Goal: Information Seeking & Learning: Find specific fact

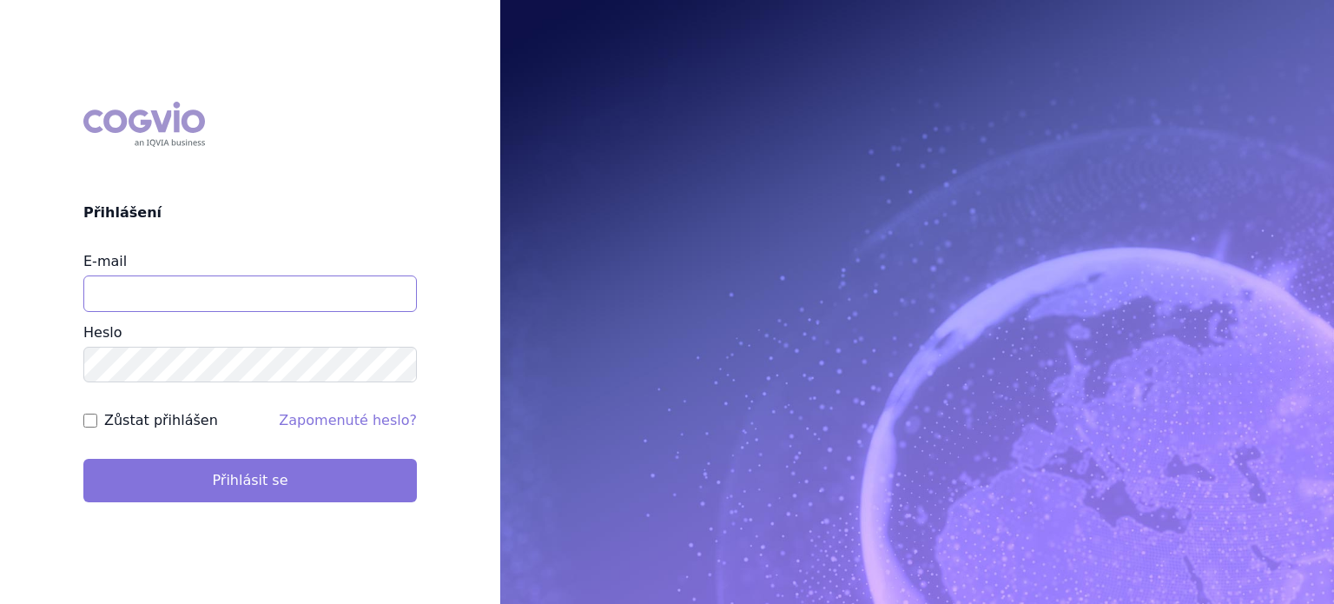
type input "lenkahr@medisonpharma.com"
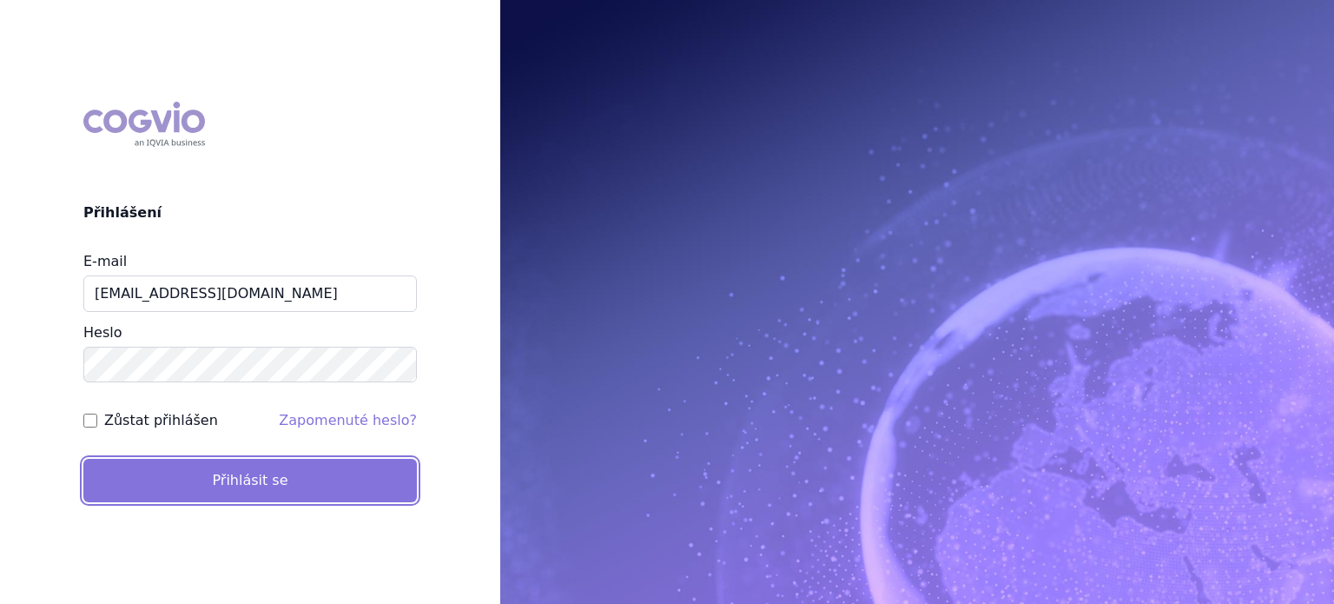
click at [174, 482] on button "Přihlásit se" at bounding box center [249, 479] width 333 height 43
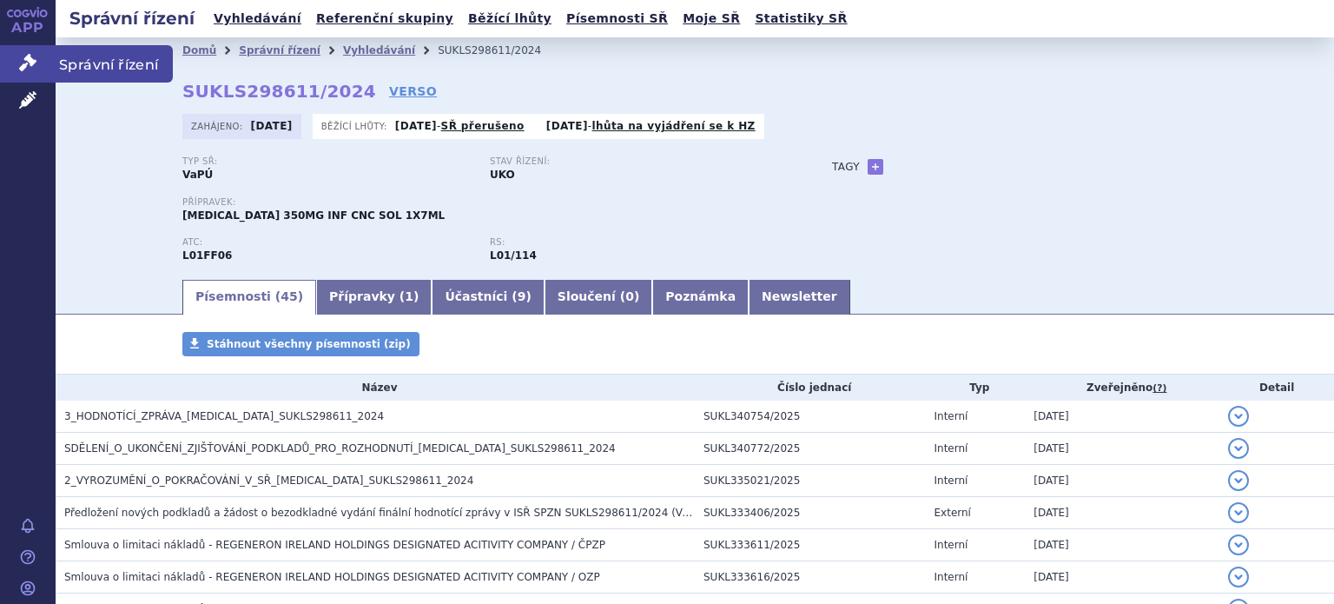
click at [21, 58] on icon at bounding box center [27, 62] width 17 height 17
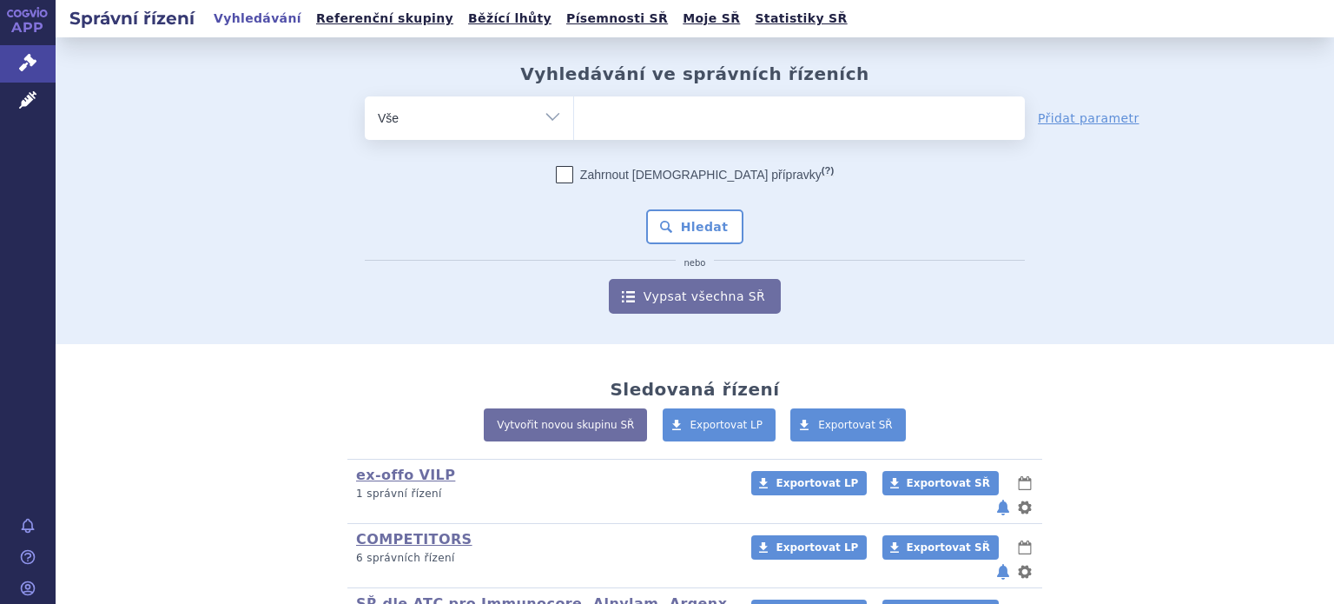
click at [548, 115] on select "Vše Spisová značka Typ SŘ Přípravek/SUKL kód Účastník/Držitel" at bounding box center [469, 115] width 208 height 39
select select "filter-product"
click at [365, 96] on select "Vše Spisová značka Typ SŘ Přípravek/SUKL kód Účastník/Držitel" at bounding box center [469, 115] width 208 height 39
click at [622, 126] on ul at bounding box center [799, 114] width 451 height 36
click at [574, 126] on select at bounding box center [573, 117] width 1 height 43
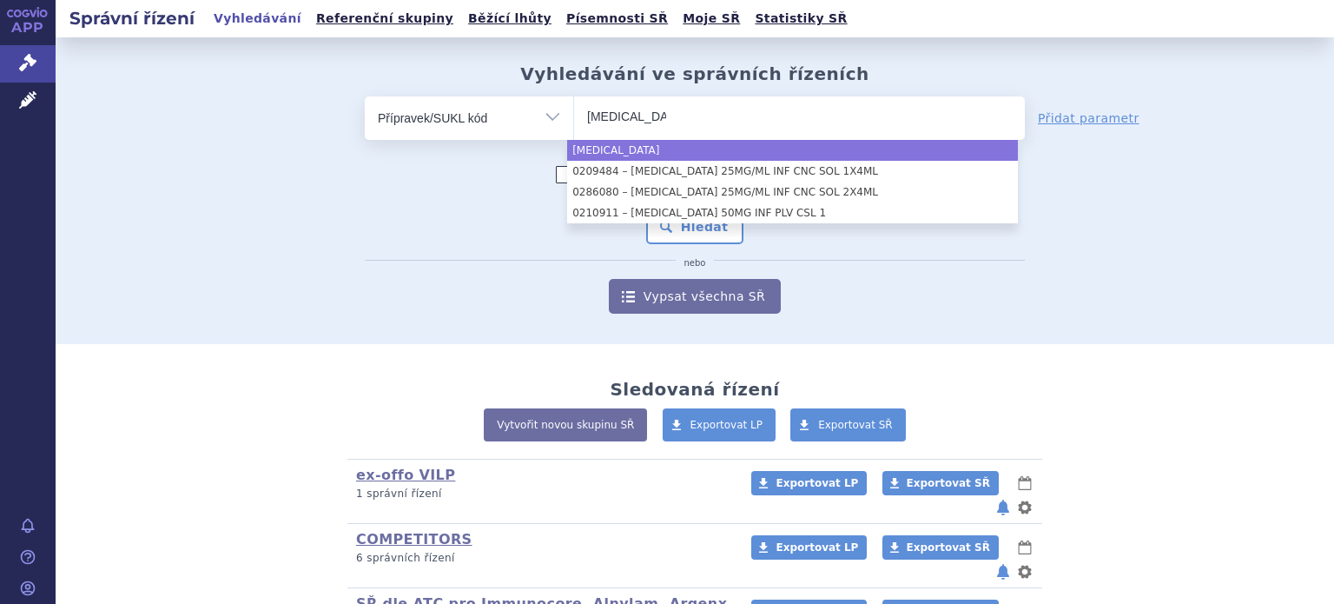
type input "keytruda"
select select "keytruda"
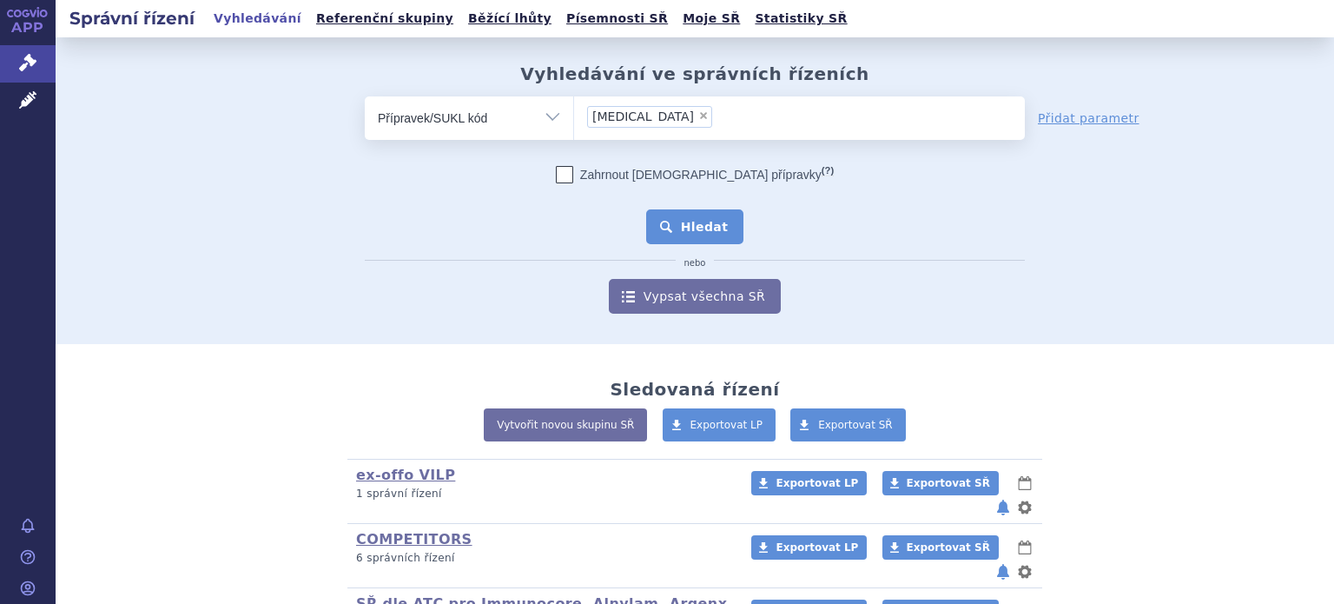
click at [676, 232] on button "Hledat" at bounding box center [695, 226] width 98 height 35
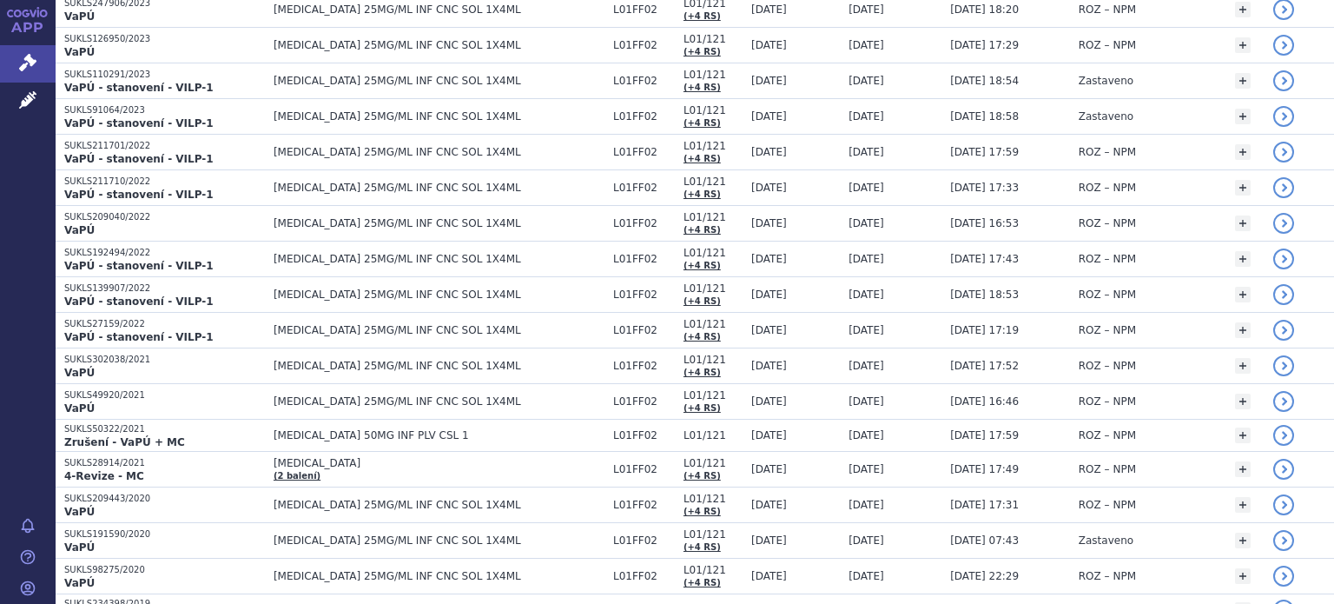
scroll to position [521, 0]
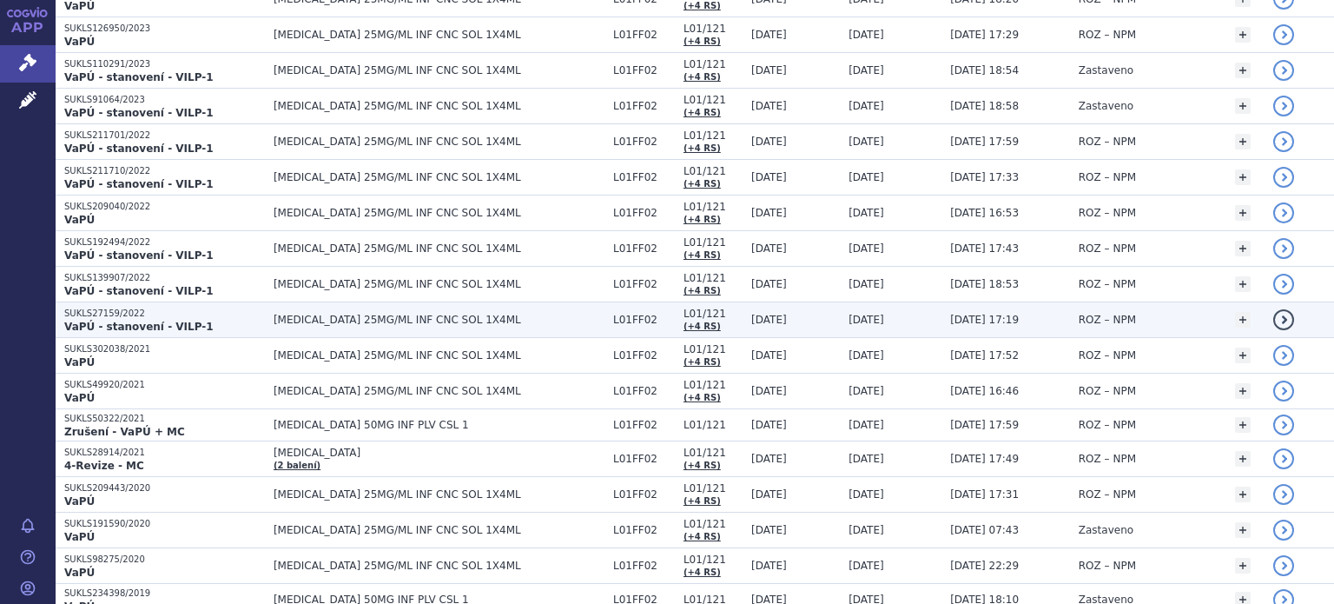
click at [379, 313] on span "KEYTRUDA 25MG/ML INF CNC SOL 1X4ML" at bounding box center [439, 319] width 331 height 12
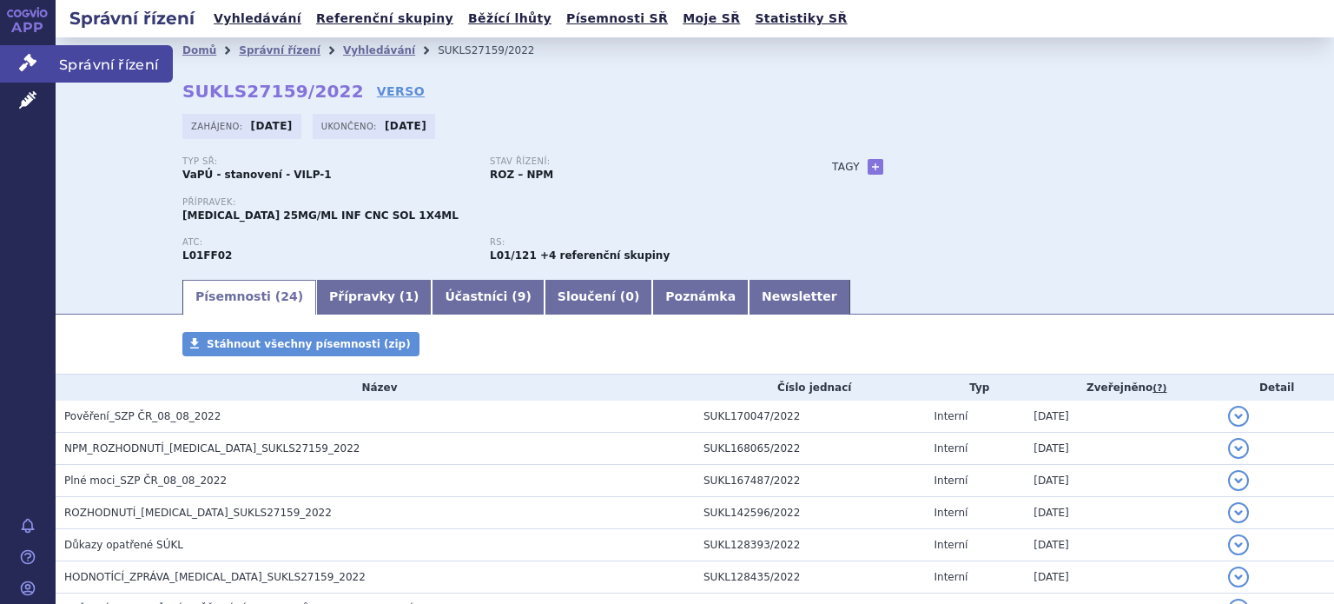
click at [28, 67] on icon at bounding box center [27, 62] width 17 height 17
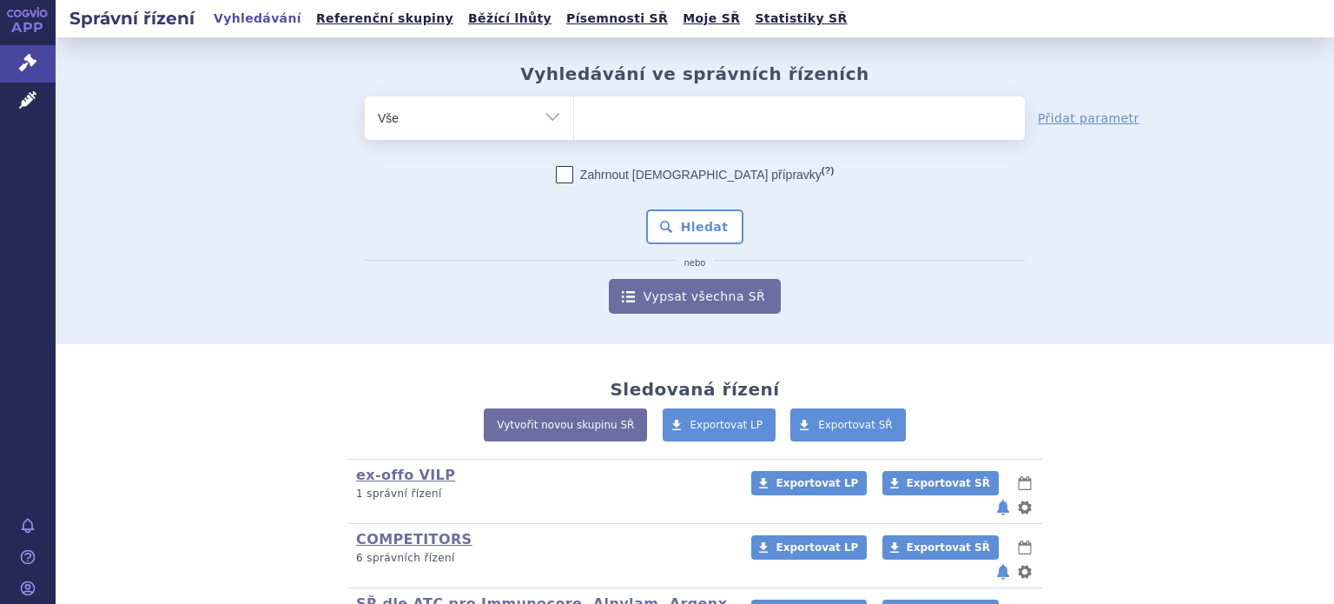
click at [553, 118] on select "Vše Spisová značka Typ SŘ Přípravek/SUKL kód Účastník/Držitel" at bounding box center [469, 115] width 208 height 39
select select "filter-product"
click at [365, 96] on select "Vše Spisová značka Typ SŘ Přípravek/SUKL kód Účastník/Držitel" at bounding box center [469, 115] width 208 height 39
click at [637, 122] on ul at bounding box center [799, 114] width 451 height 36
click at [574, 122] on select at bounding box center [573, 117] width 1 height 43
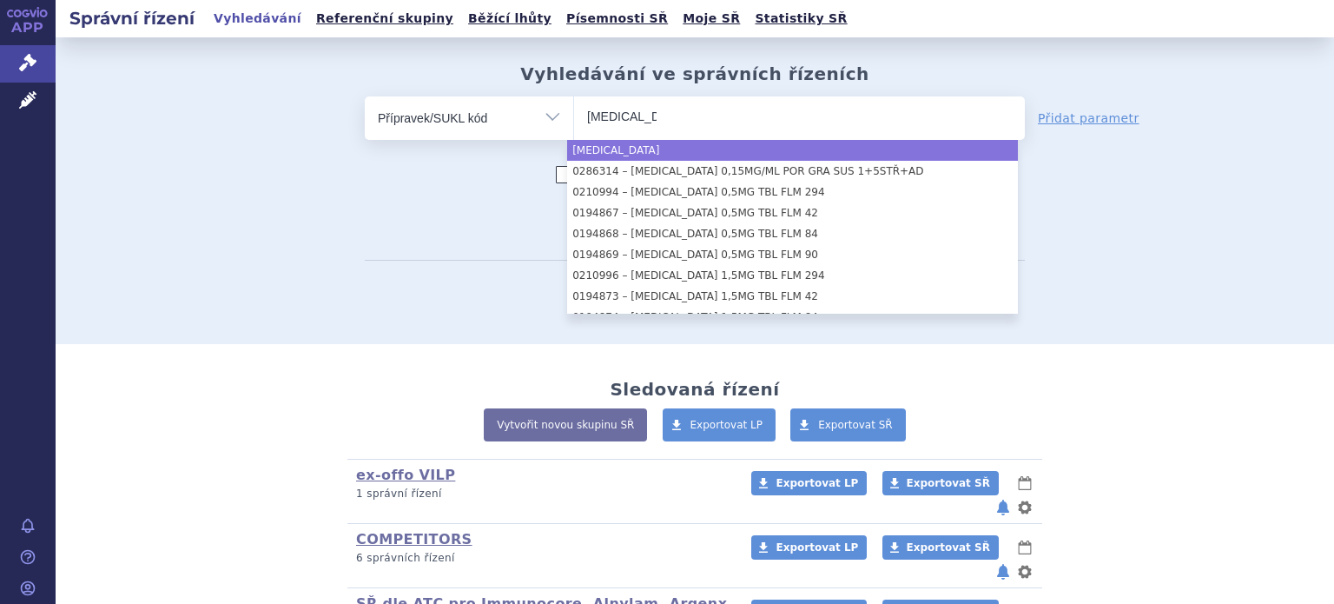
type input "adempas"
select select "adempas"
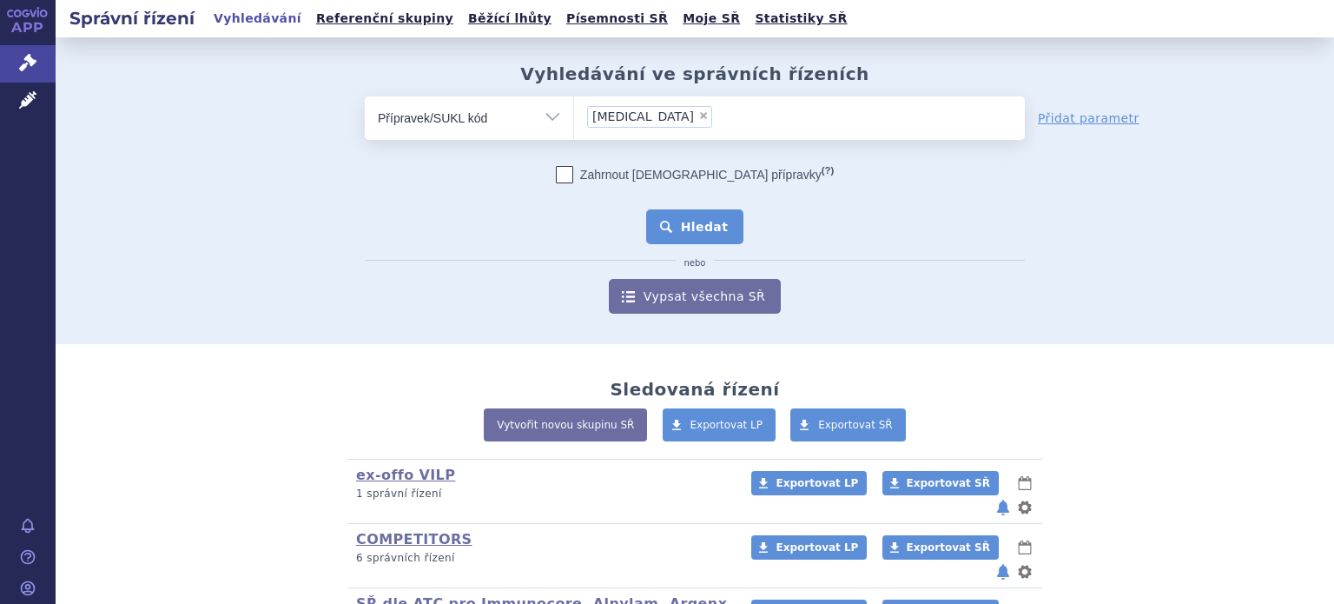
click at [687, 236] on button "Hledat" at bounding box center [695, 226] width 98 height 35
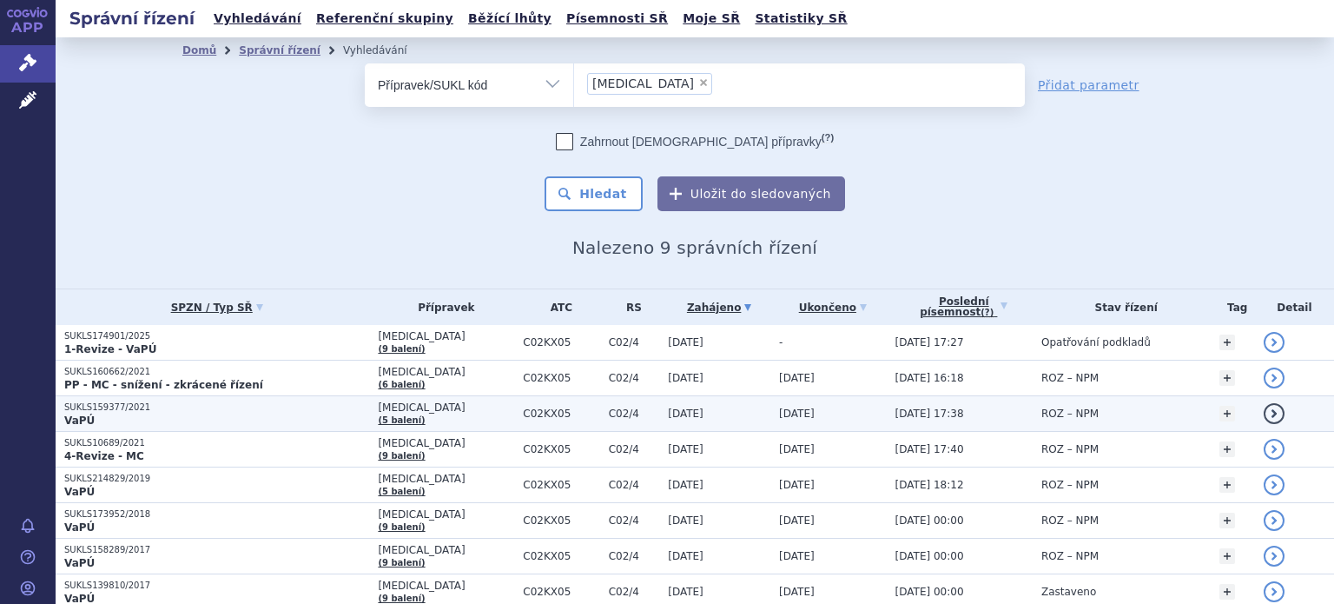
click at [151, 411] on p "SUKLS159377/2021" at bounding box center [216, 407] width 305 height 12
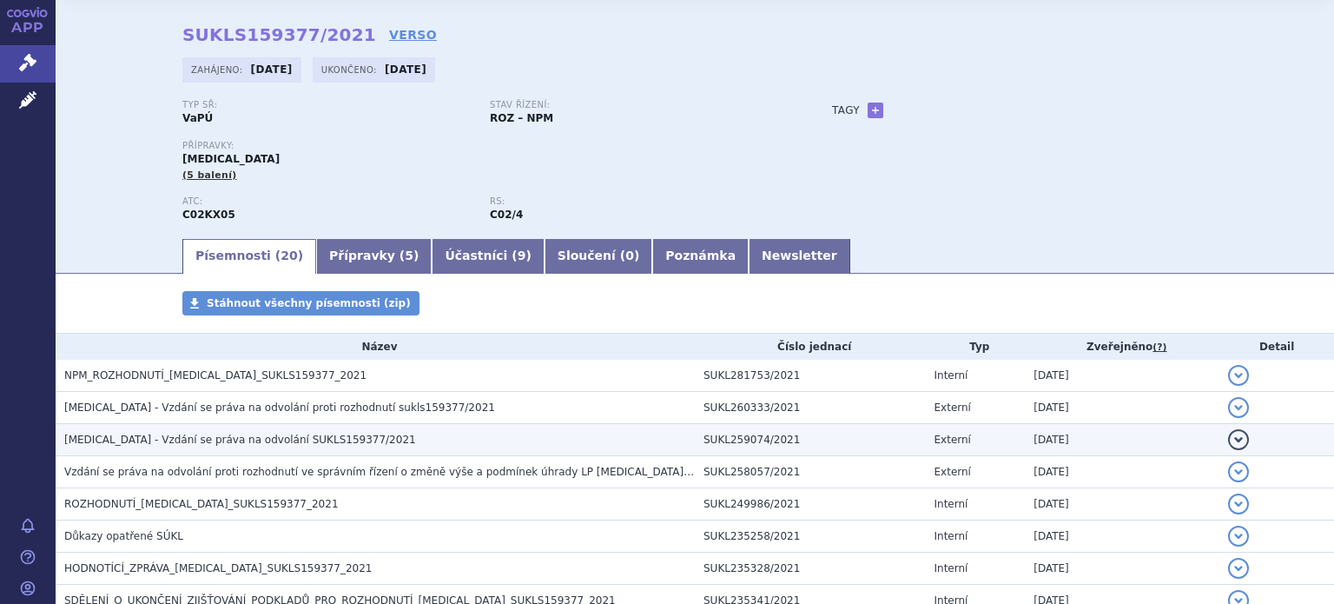
scroll to position [87, 0]
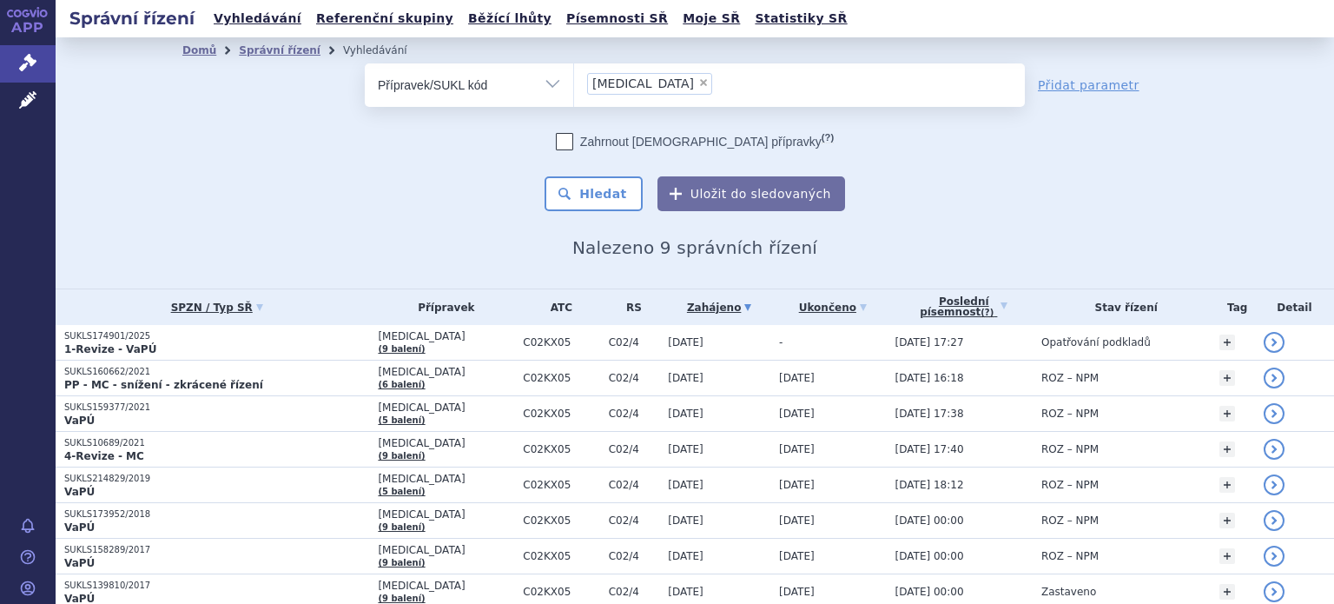
click at [698, 80] on span "×" at bounding box center [703, 82] width 10 height 10
click at [574, 80] on select "adempas" at bounding box center [573, 84] width 1 height 43
select select
click at [555, 82] on select "Vše Spisová značka Typ SŘ Přípravek/SUKL kód Účastník/Držitel" at bounding box center [469, 82] width 208 height 39
click at [365, 63] on select "Vše Spisová značka Typ SŘ Přípravek/SUKL kód Účastník/Držitel" at bounding box center [469, 82] width 208 height 39
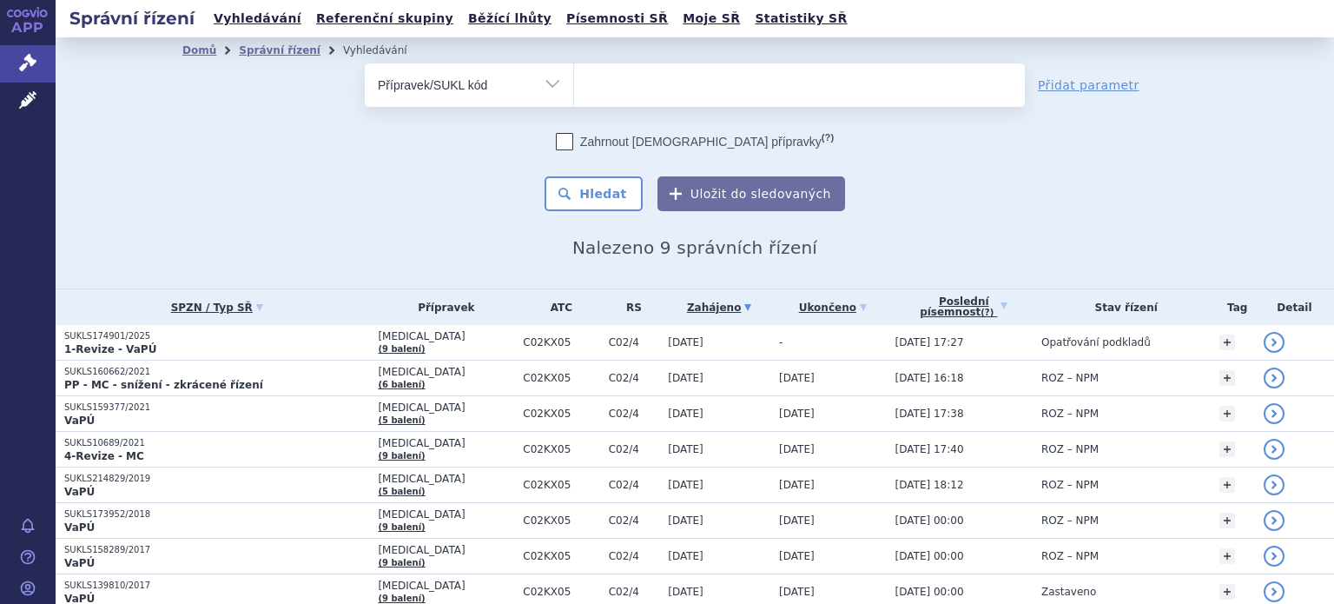
click at [653, 96] on ul at bounding box center [799, 81] width 451 height 36
click at [574, 96] on select at bounding box center [573, 84] width 1 height 43
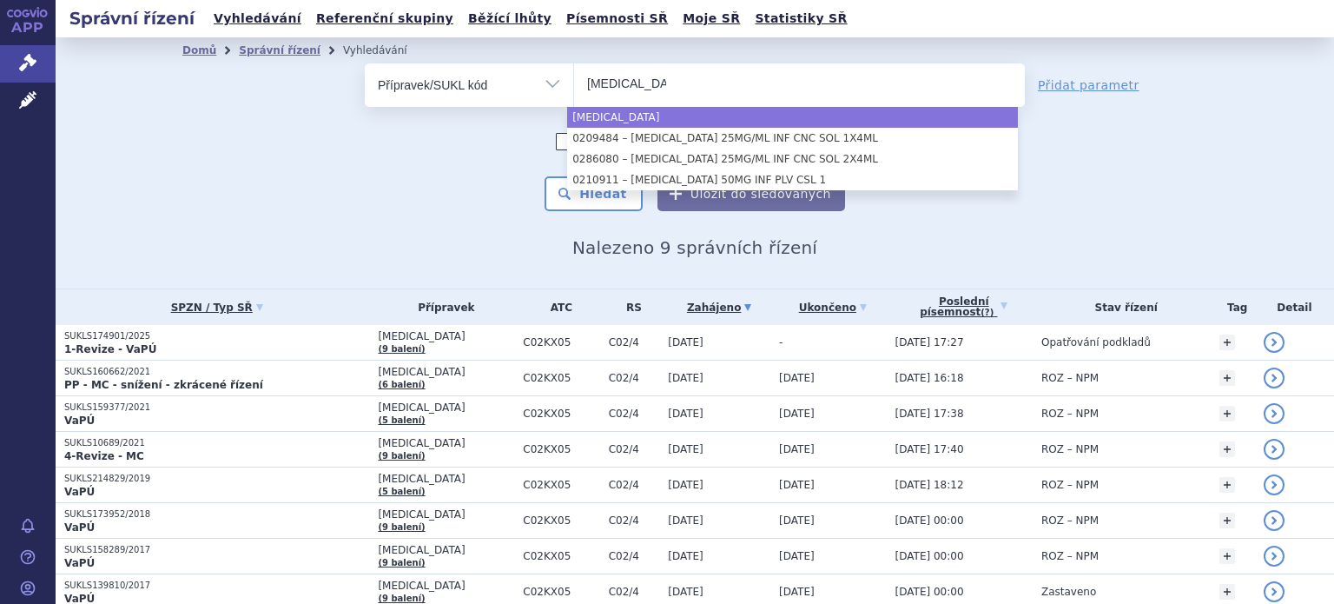
type input "[MEDICAL_DATA]"
select select "keytruda"
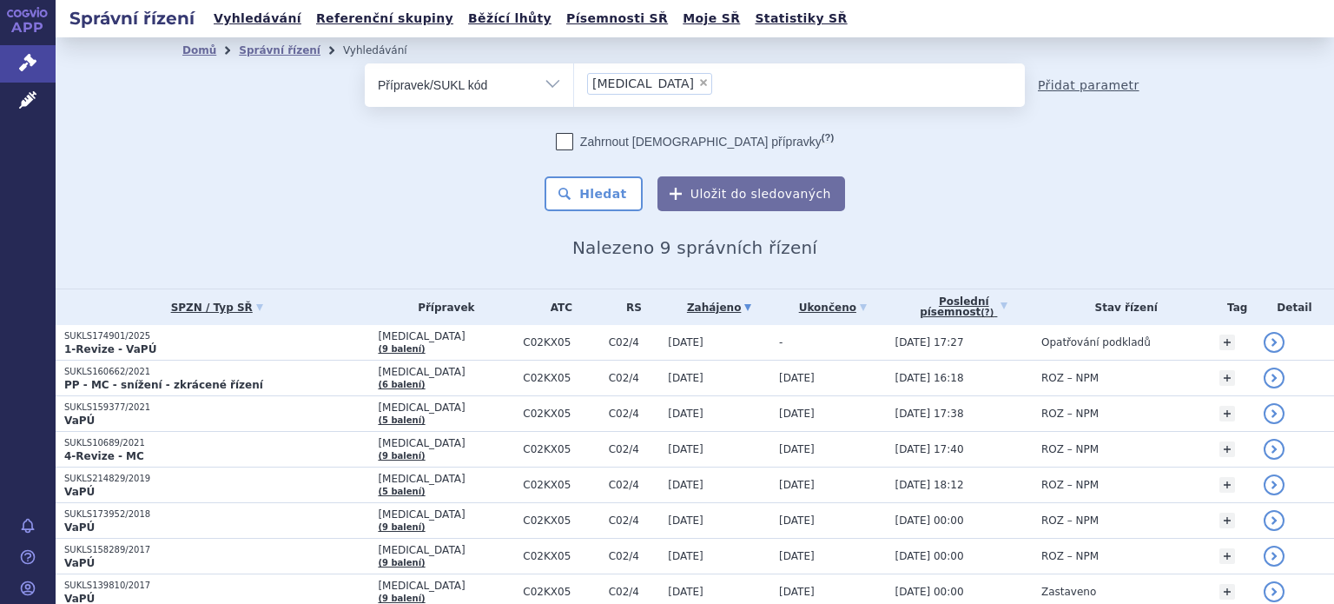
click at [1109, 86] on link "Přidat parametr" at bounding box center [1089, 84] width 102 height 17
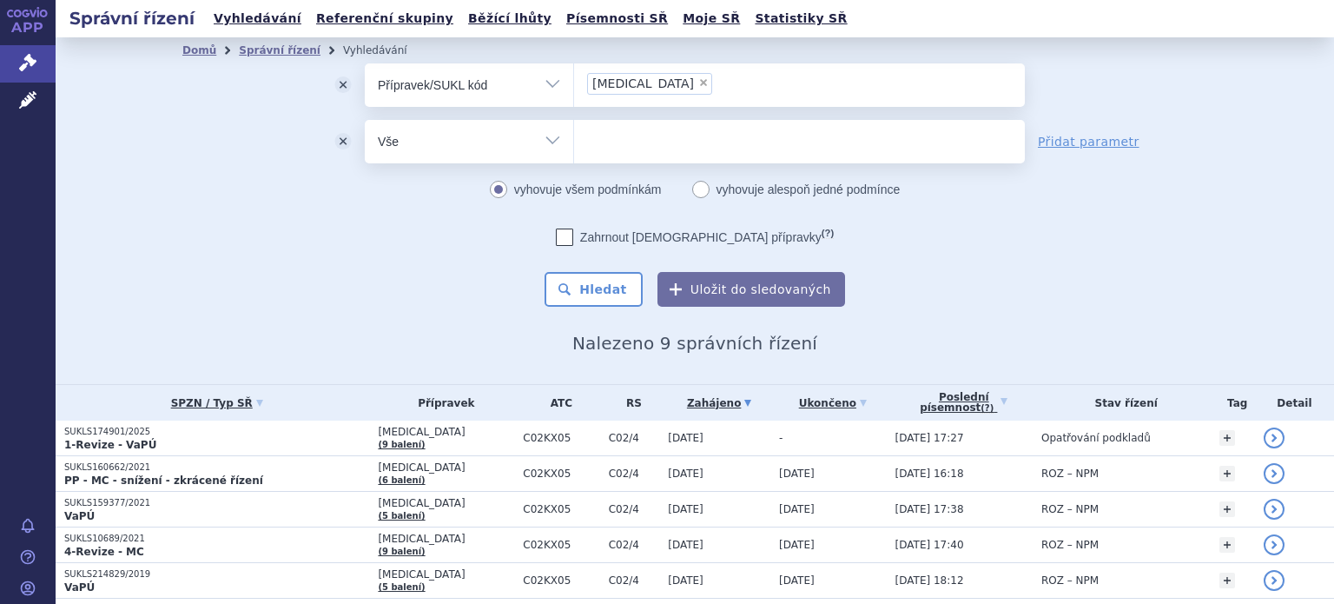
click at [546, 140] on select "Vše Spisová značka Typ SŘ Přípravek/SUKL kód Účastník/Držitel" at bounding box center [469, 139] width 208 height 39
select select "filter-newsletter"
click at [365, 120] on select "Vše Spisová značka Typ SŘ Přípravek/SUKL kód Účastník/Držitel" at bounding box center [469, 139] width 208 height 39
click at [627, 146] on input "text" at bounding box center [799, 141] width 451 height 43
type input "vzdání se práva na vyjádření"
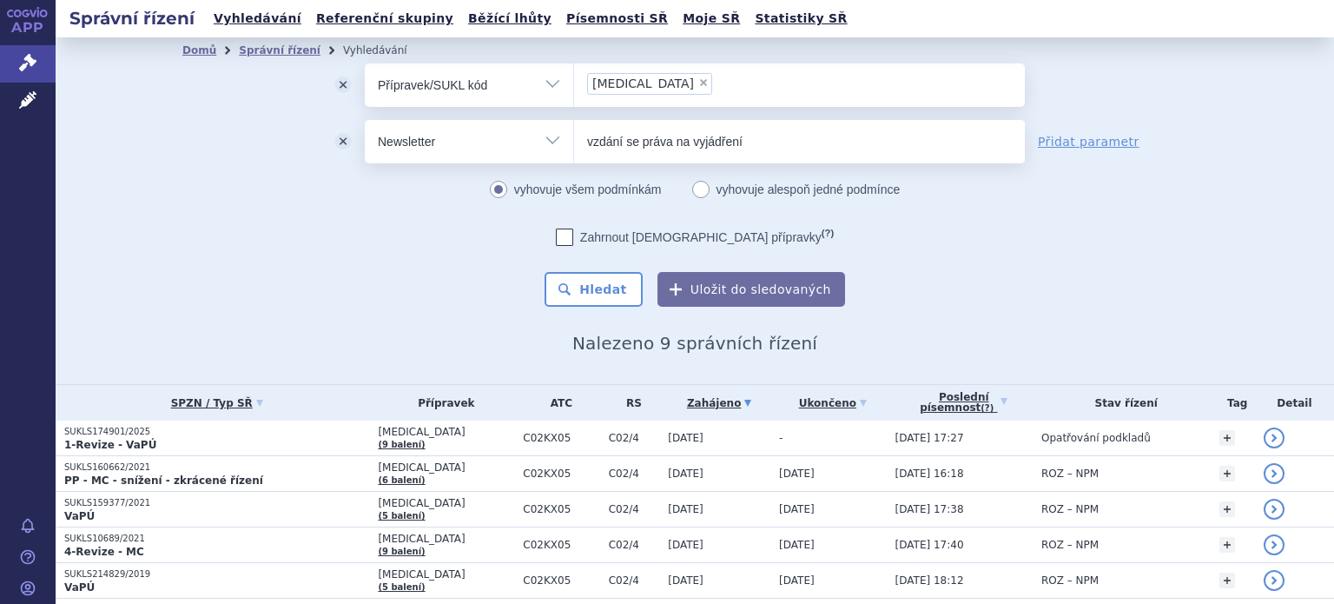
click at [544, 272] on button "Hledat" at bounding box center [593, 289] width 98 height 35
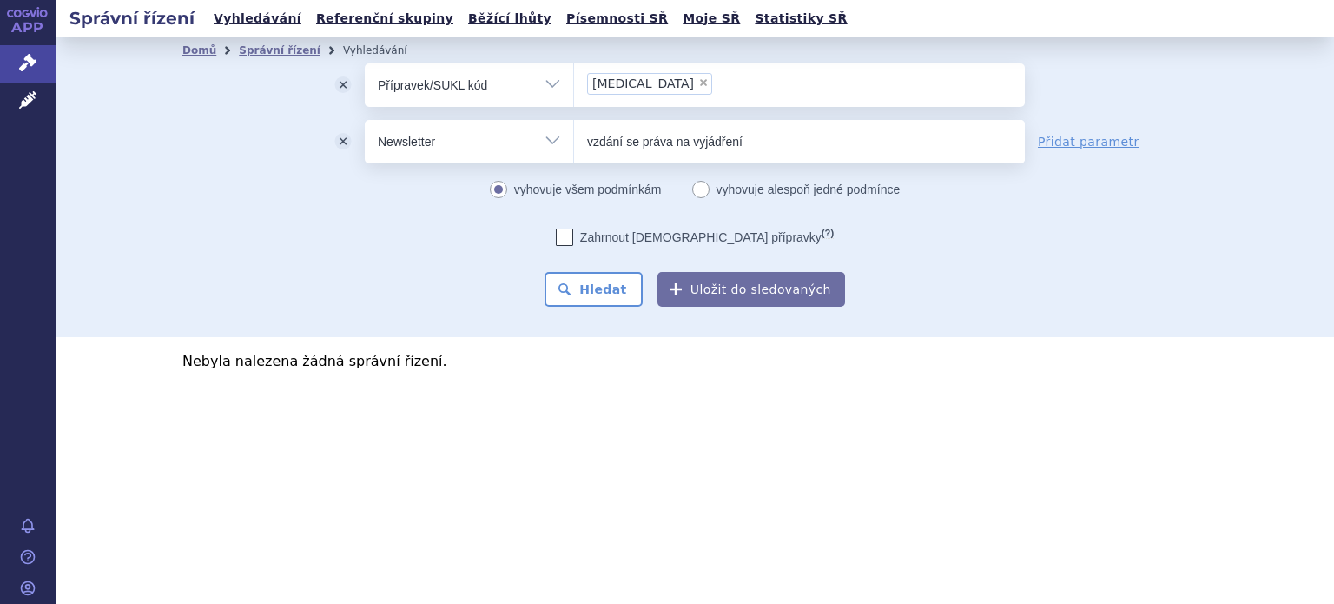
click at [650, 120] on input "vzdání se práva na vyjádření" at bounding box center [799, 141] width 451 height 43
drag, startPoint x: 638, startPoint y: 141, endPoint x: 759, endPoint y: 145, distance: 120.8
click at [759, 145] on input "vzdání se práva na vyjádření" at bounding box center [799, 141] width 451 height 43
type input "vzdání se"
click at [544, 272] on button "Hledat" at bounding box center [593, 289] width 98 height 35
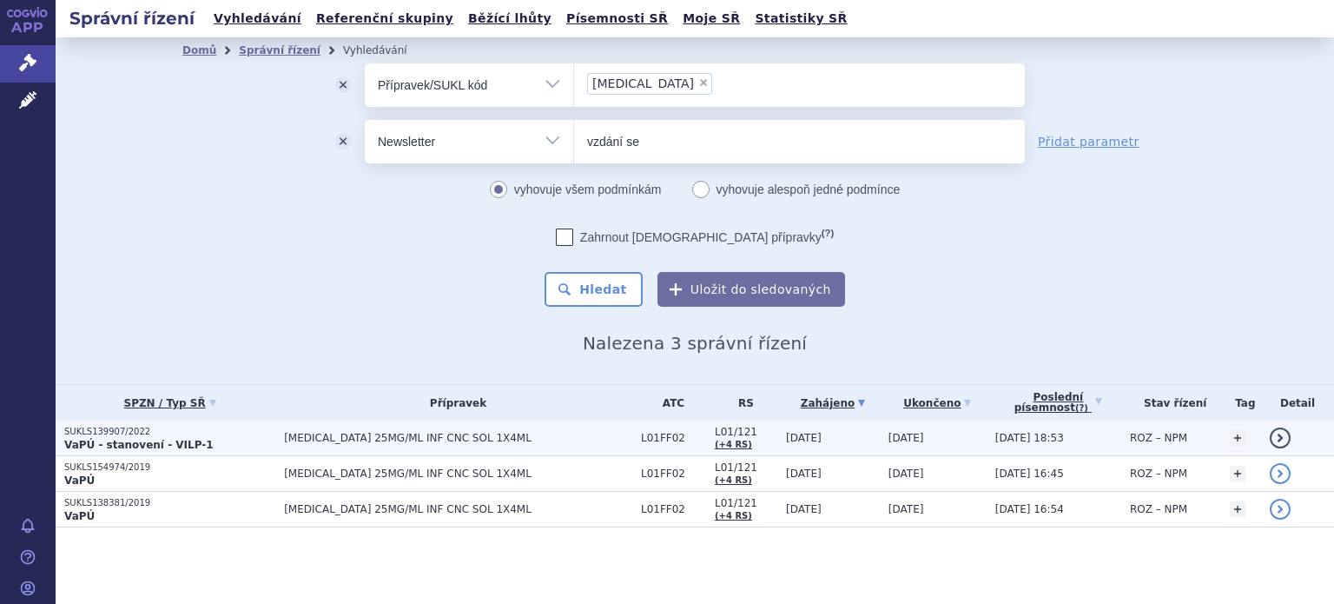
click at [210, 439] on p "VaPÚ - stanovení - VILP-1" at bounding box center [169, 445] width 211 height 14
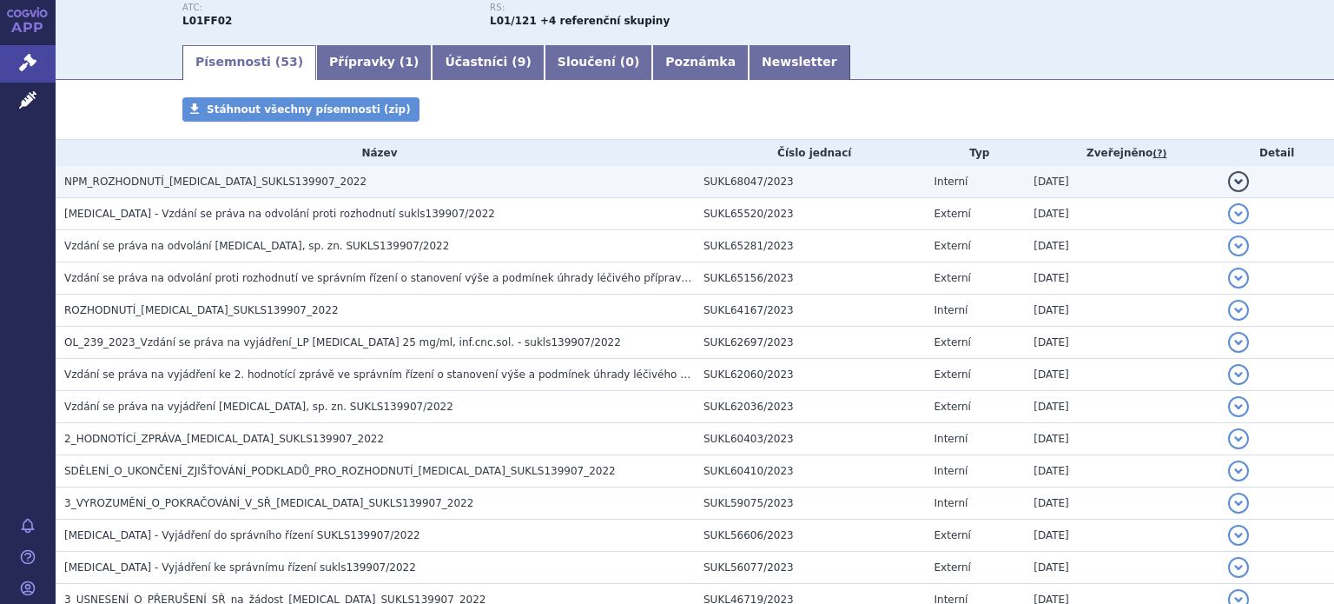
scroll to position [261, 0]
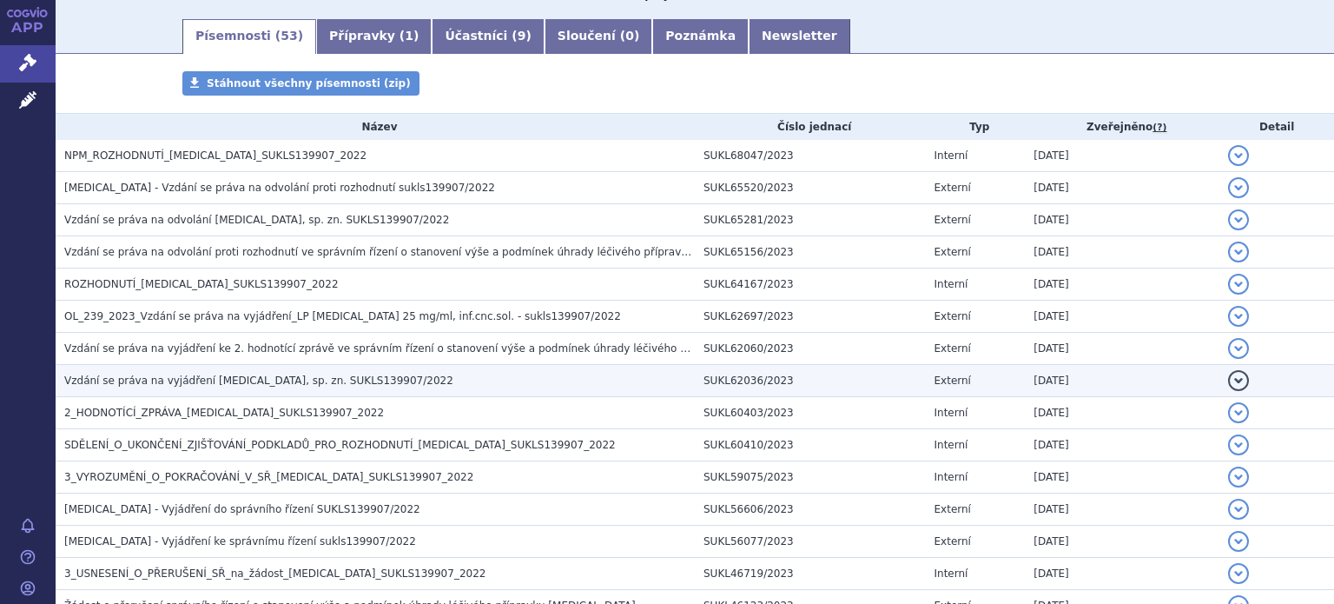
click at [219, 382] on span "Vzdání se práva na vyjádření KEYTRUDA, sp. zn. SUKLS139907/2022" at bounding box center [258, 380] width 389 height 12
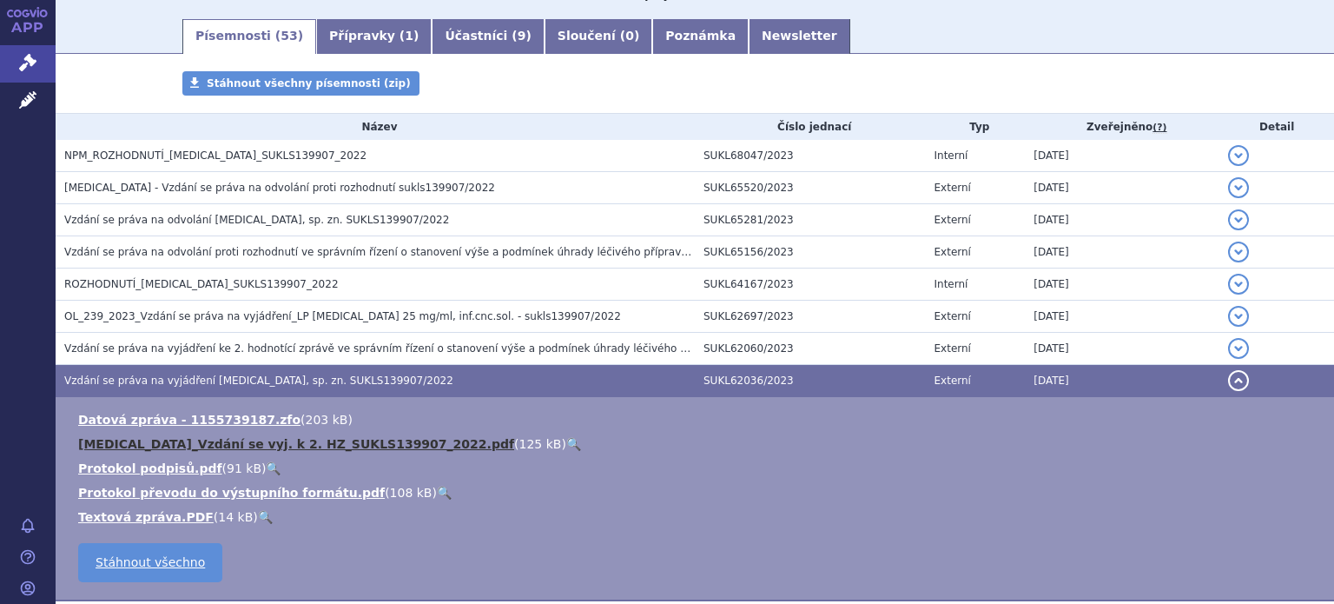
click at [160, 444] on link "KEYTRUDA_Vzdání se vyj. k 2. HZ_SUKLS139907_2022.pdf" at bounding box center [296, 444] width 436 height 14
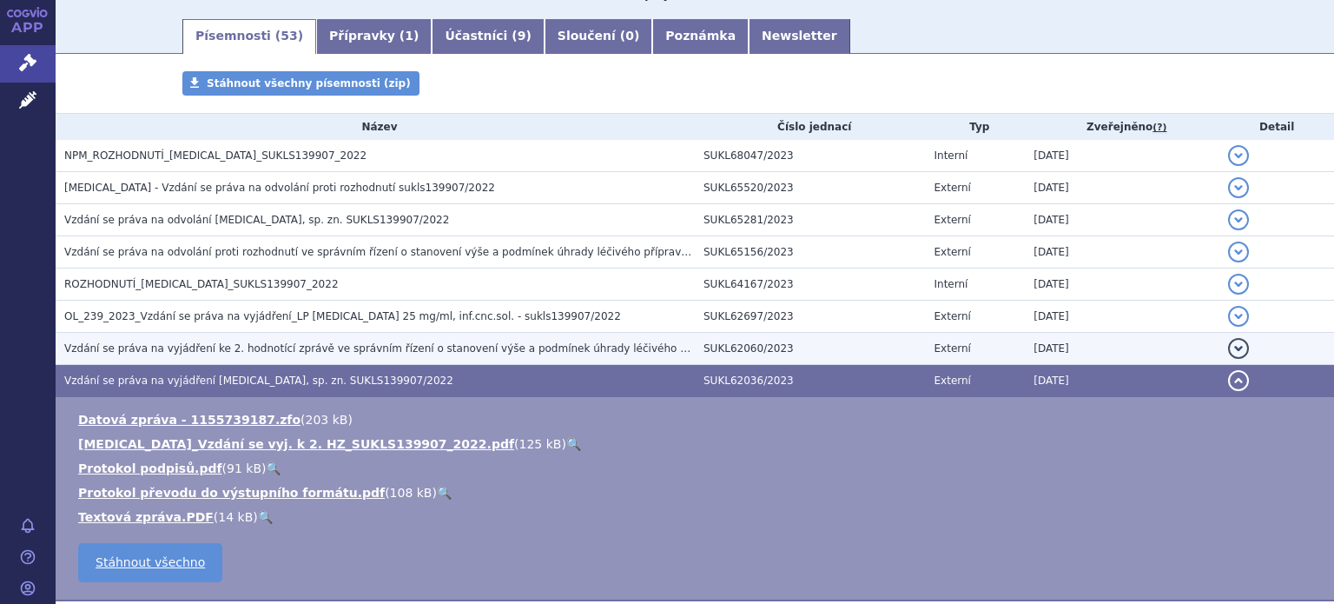
click at [177, 343] on span "Vzdání se práva na vyjádření ke 2. hodnotící zprávě ve správním řízení o stanov…" at bounding box center [498, 348] width 869 height 12
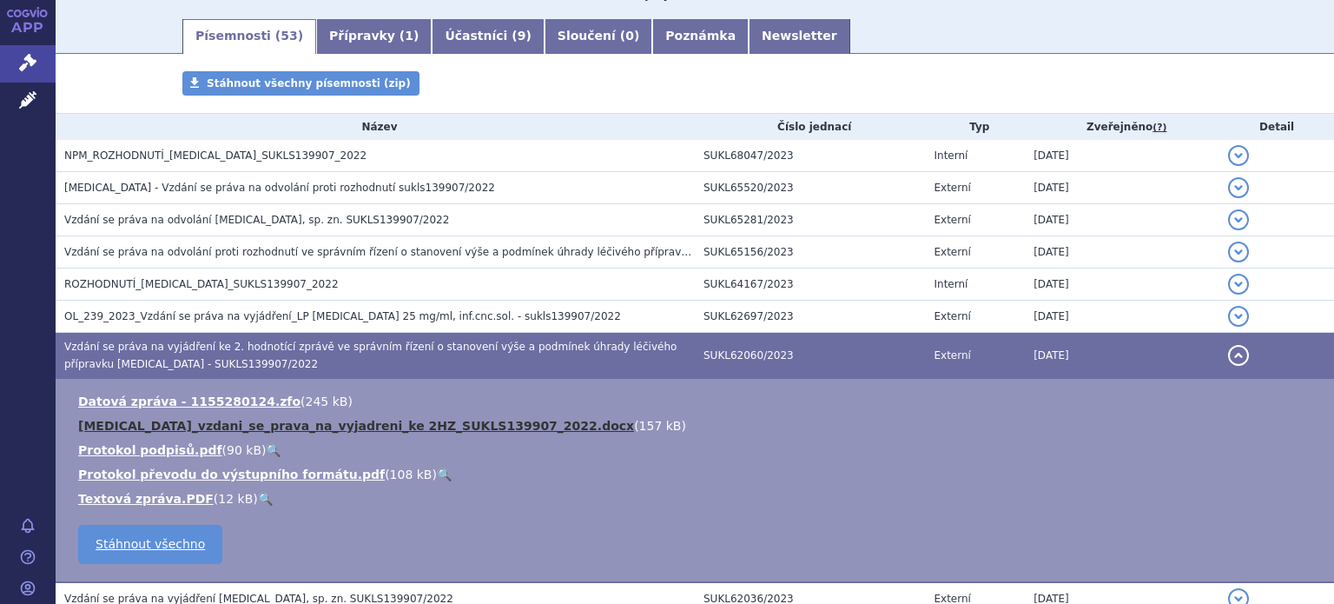
click at [184, 423] on link "KEYTRUDA_vzdani_se_prava_na_vyjadreni_ke 2HZ_SUKLS139907_2022.docx" at bounding box center [356, 426] width 556 height 14
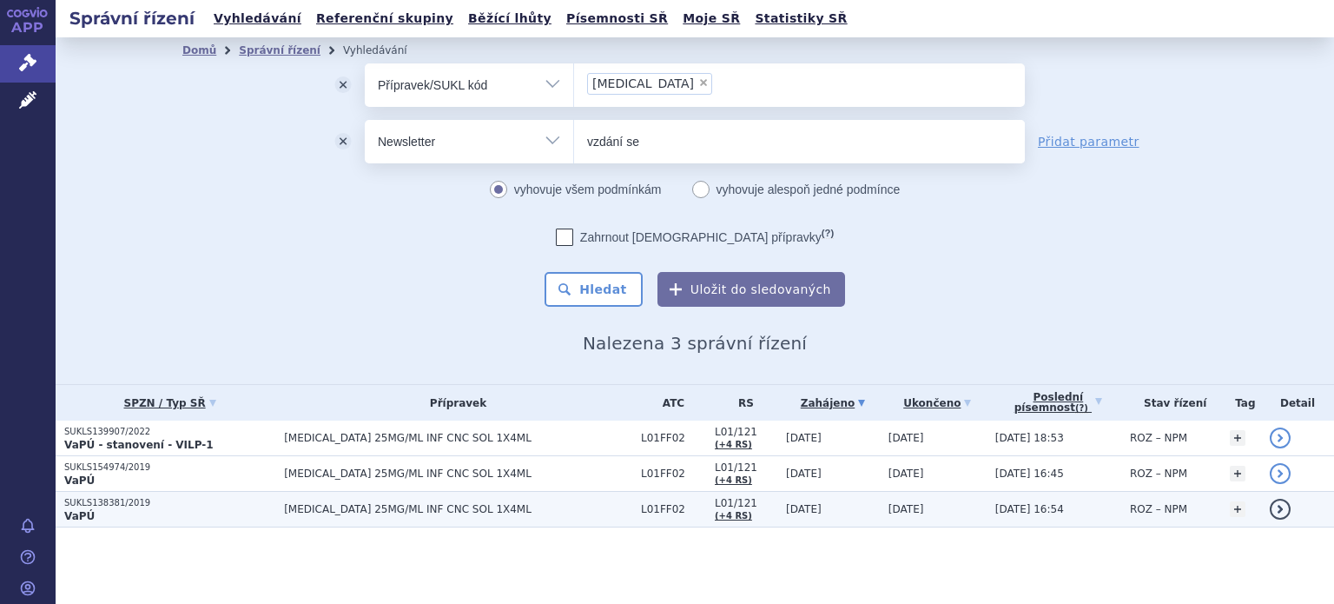
click at [327, 510] on span "[MEDICAL_DATA] 25MG/ML INF CNC SOL 1X4ML" at bounding box center [458, 509] width 348 height 12
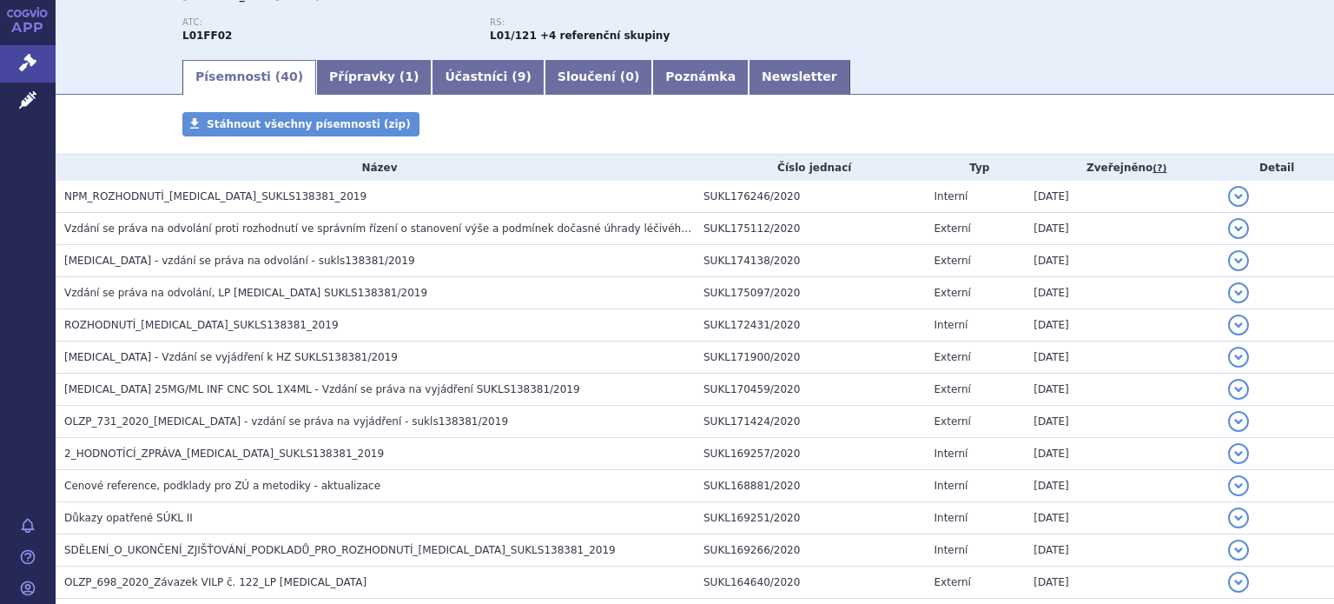
scroll to position [261, 0]
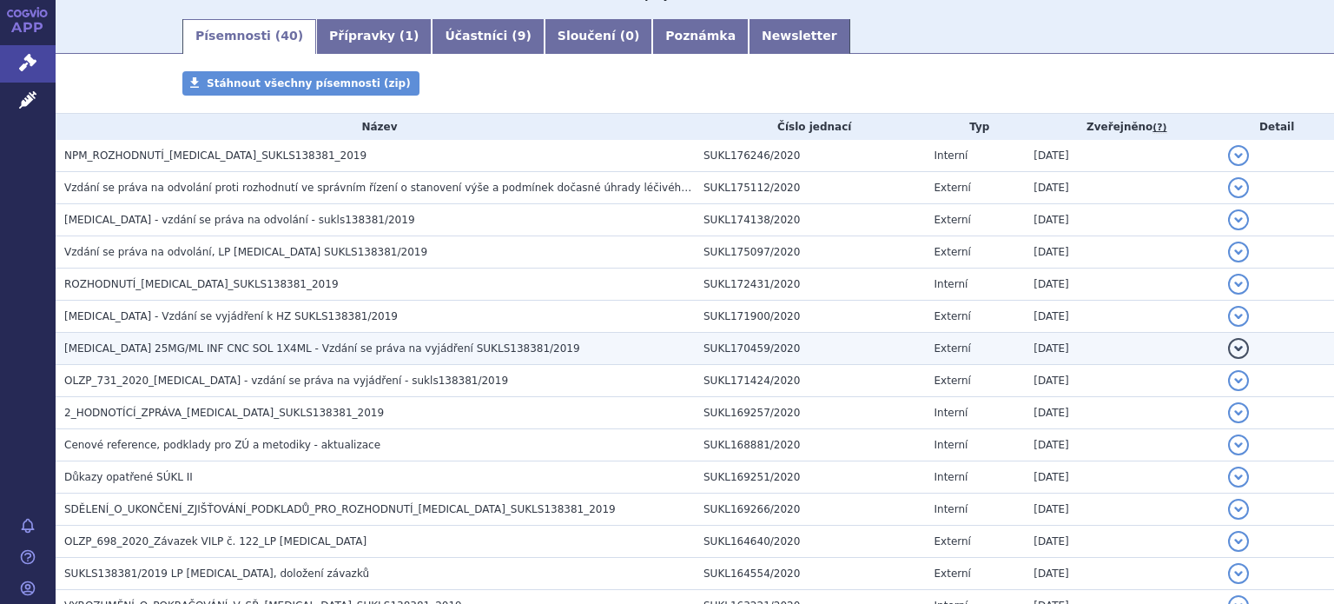
click at [419, 344] on span "[MEDICAL_DATA] 25MG/ML INF CNC SOL 1X4ML - Vzdání se práva na vyjádření SUKLS13…" at bounding box center [322, 348] width 516 height 12
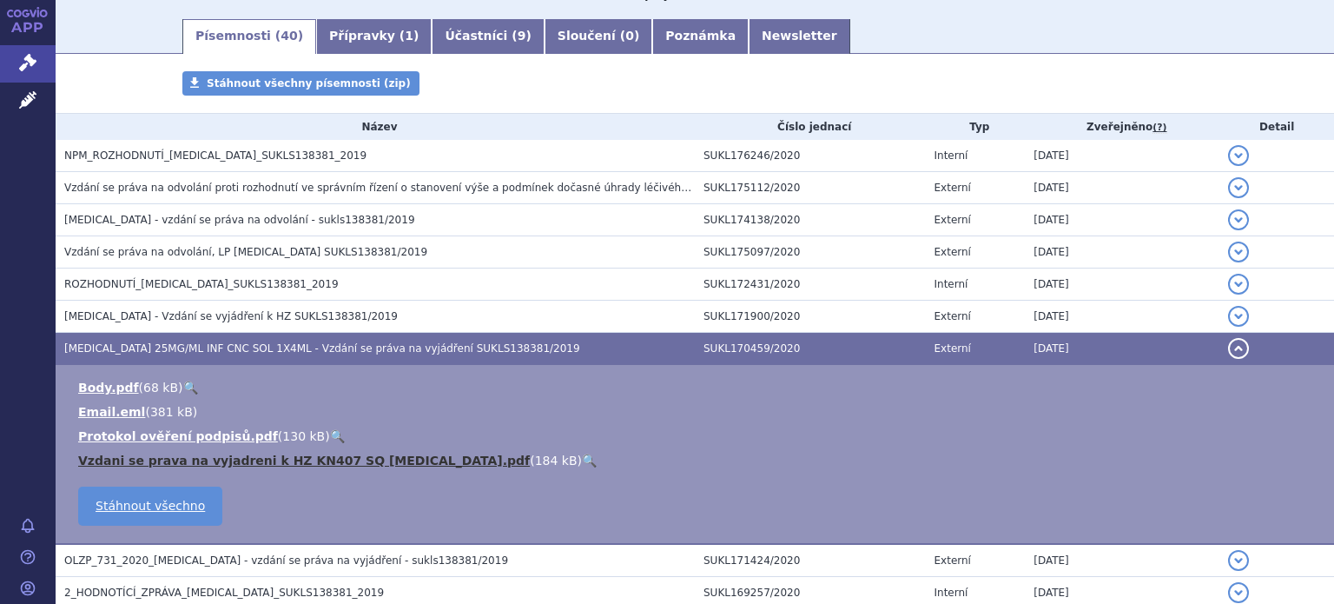
click at [316, 458] on link "Vzdani se prava na vyjadreni k HZ KN407 SQ [MEDICAL_DATA].pdf" at bounding box center [304, 460] width 452 height 14
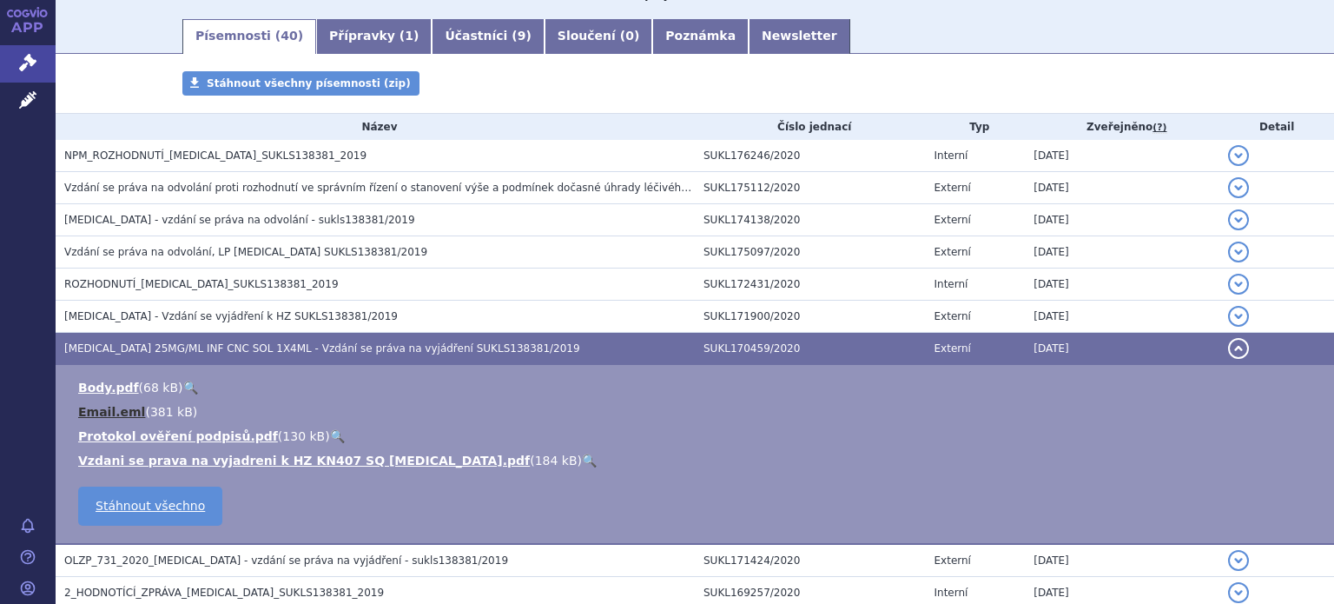
click at [101, 410] on link "Email.eml" at bounding box center [111, 412] width 67 height 14
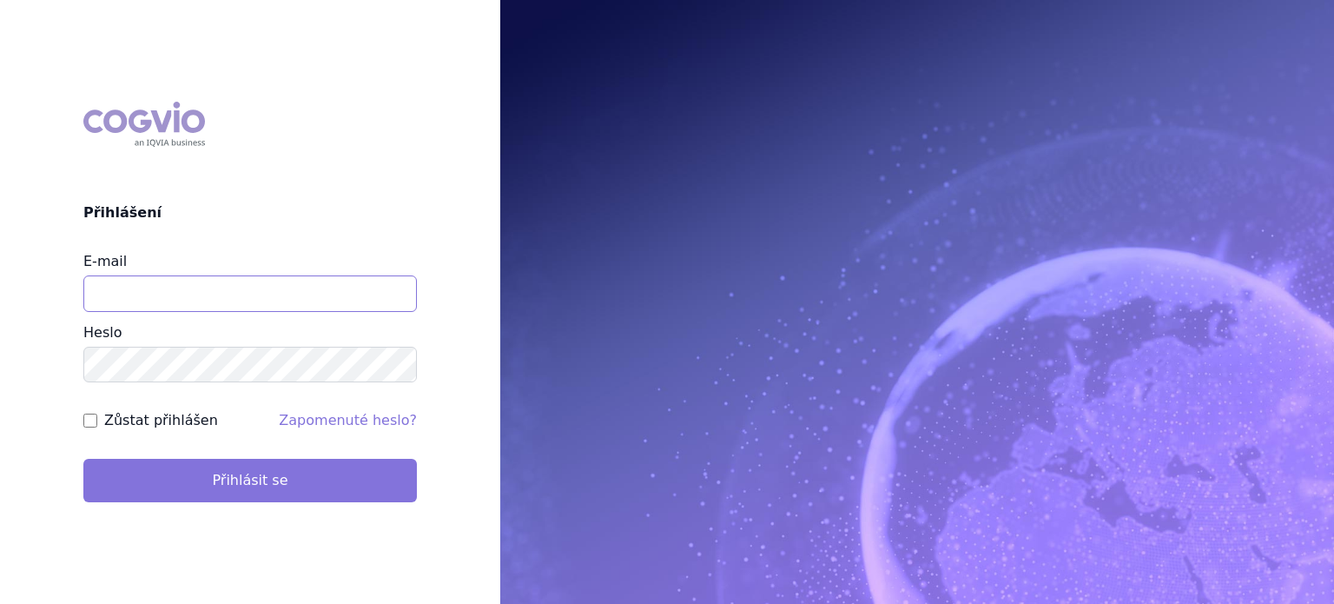
type input "lenkahr@medisonpharma.com"
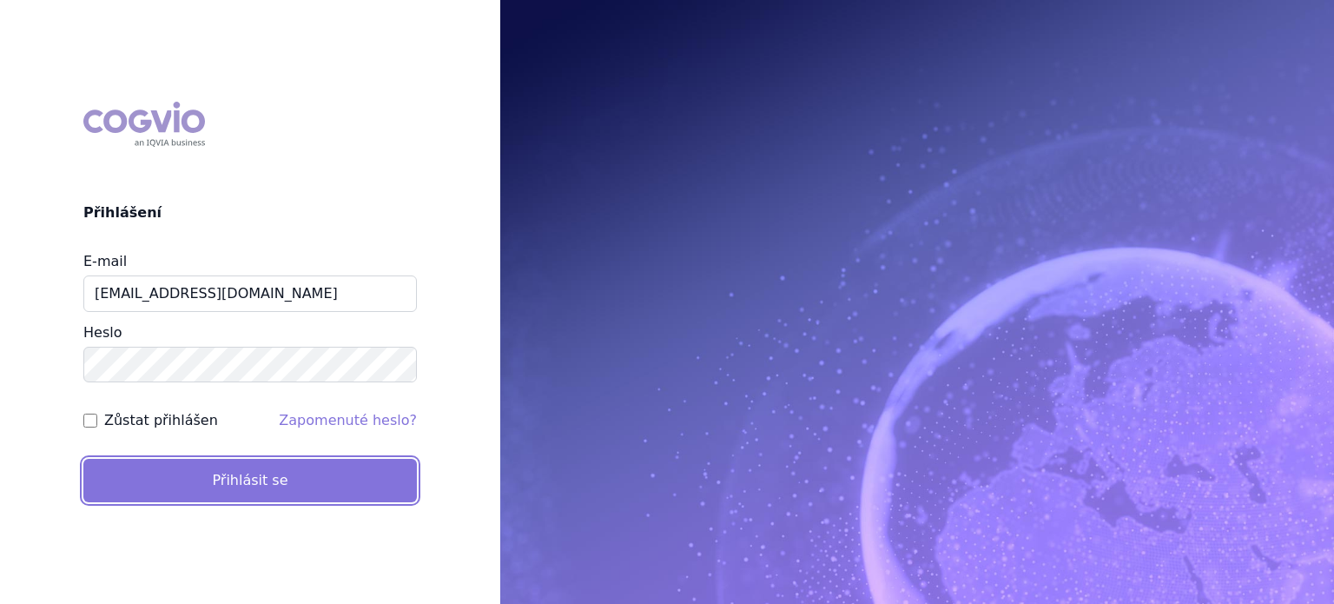
click at [168, 477] on button "Přihlásit se" at bounding box center [249, 479] width 333 height 43
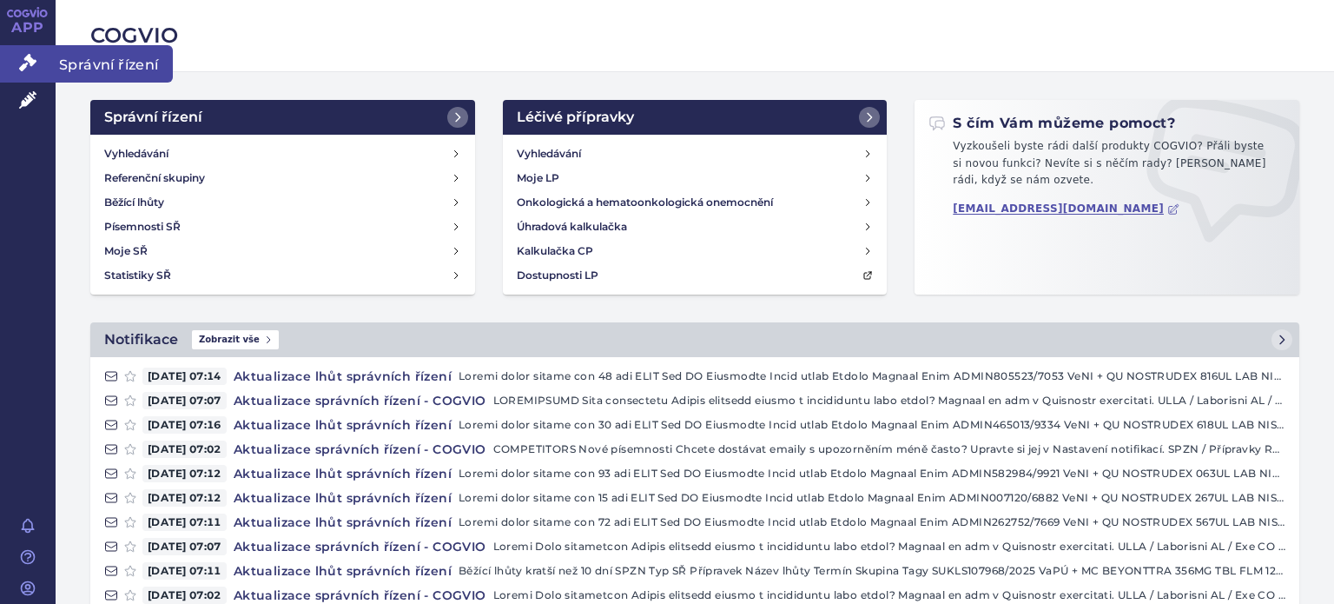
click at [32, 60] on icon at bounding box center [27, 62] width 17 height 17
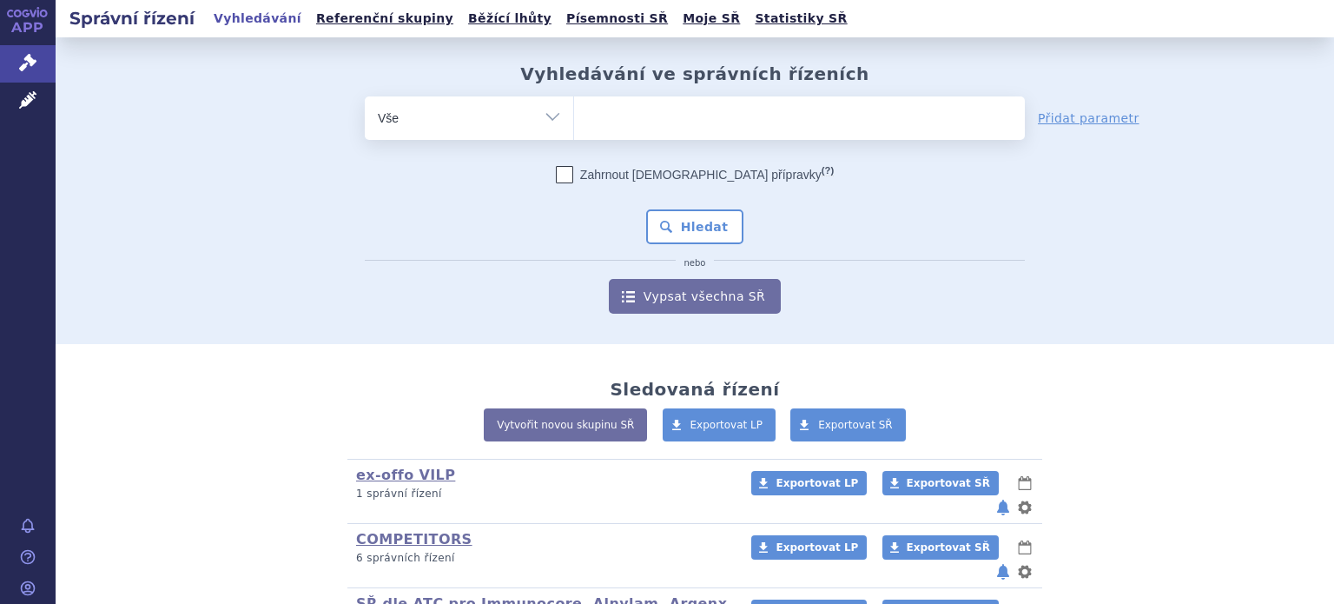
click at [549, 117] on select "Vše Spisová značka Typ SŘ Přípravek/SUKL kód Účastník/Držitel" at bounding box center [469, 115] width 208 height 39
select select "filter-product"
click at [365, 96] on select "Vše Spisová značka Typ SŘ Přípravek/SUKL kód Účastník/Držitel" at bounding box center [469, 115] width 208 height 39
click at [617, 120] on ul at bounding box center [799, 114] width 451 height 36
click at [574, 120] on select at bounding box center [573, 117] width 1 height 43
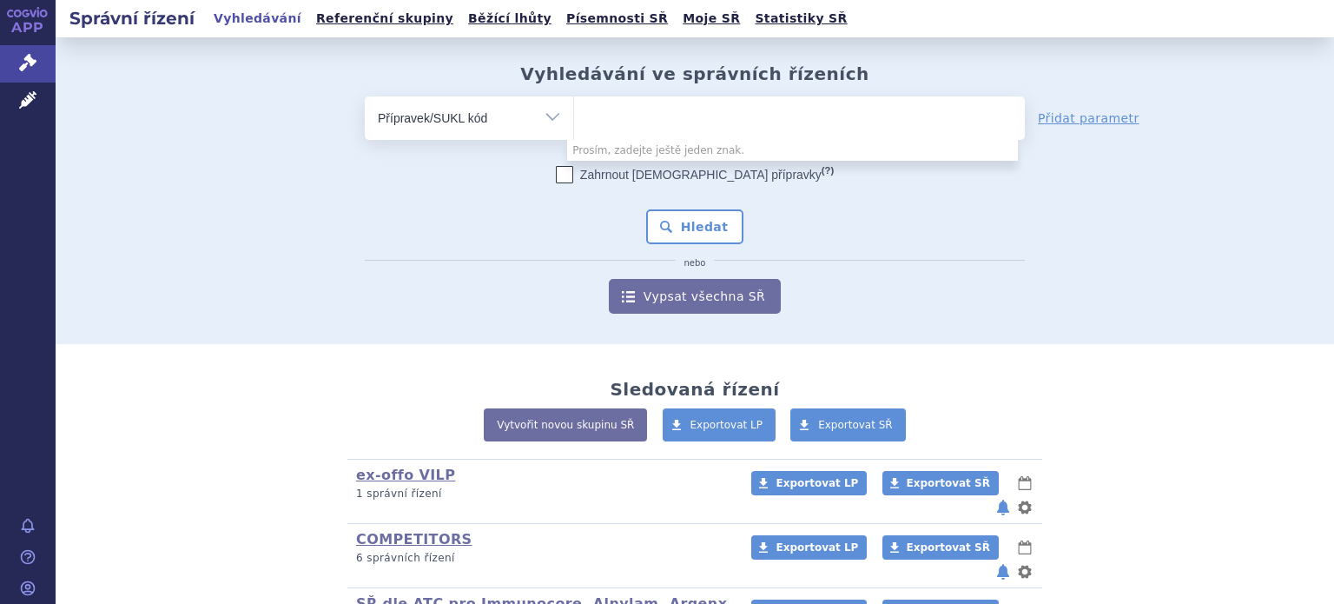
click at [289, 418] on div "Vytvořit novou skupinu SŘ Exportovat LP Exportovat SŘ" at bounding box center [694, 433] width 1025 height 50
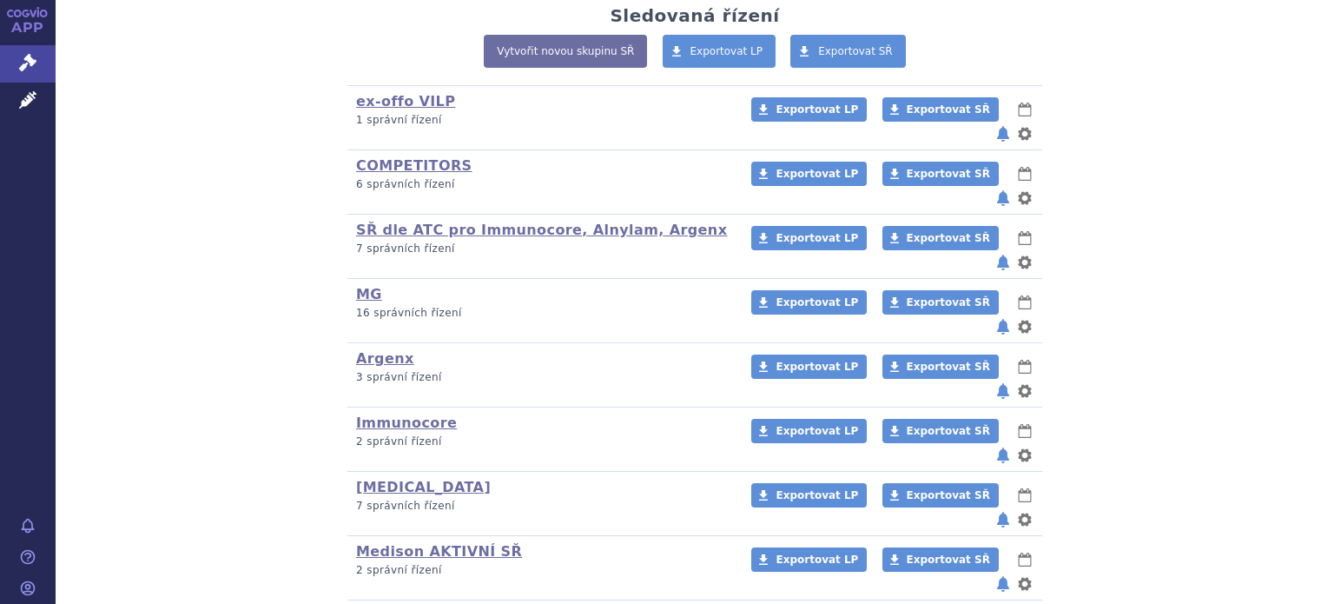
scroll to position [400, 0]
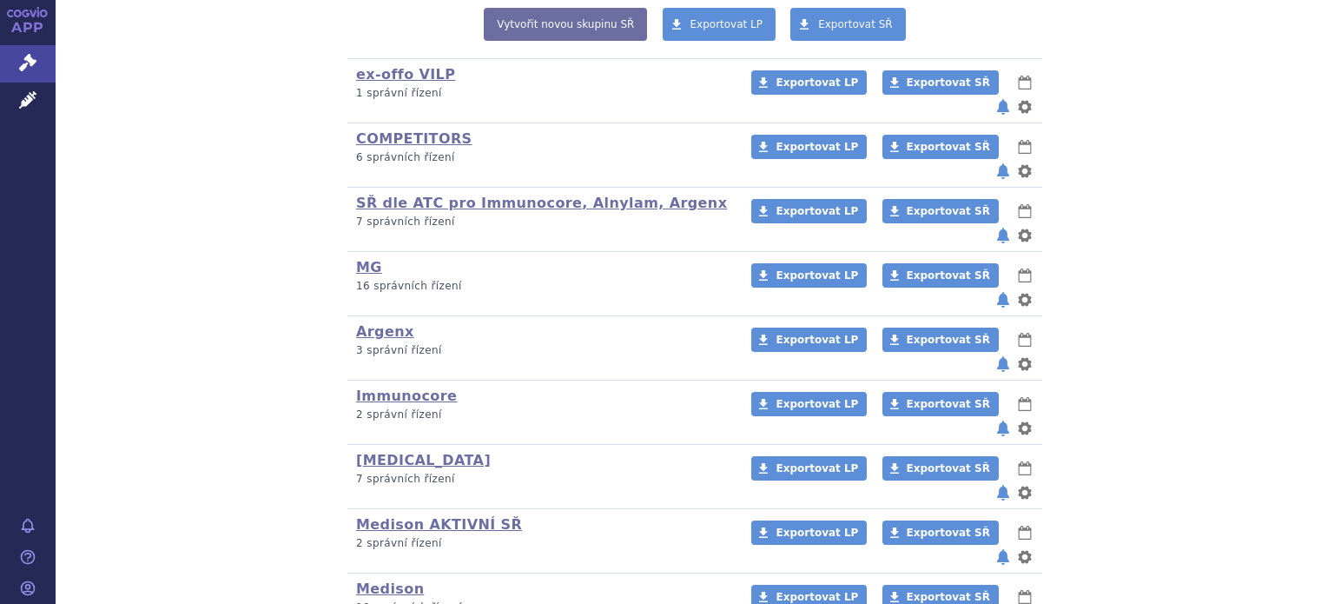
click at [405, 536] on p "2 správní řízení" at bounding box center [542, 543] width 373 height 15
click at [405, 516] on link "Medison AKTIVNÍ SŘ" at bounding box center [439, 524] width 166 height 16
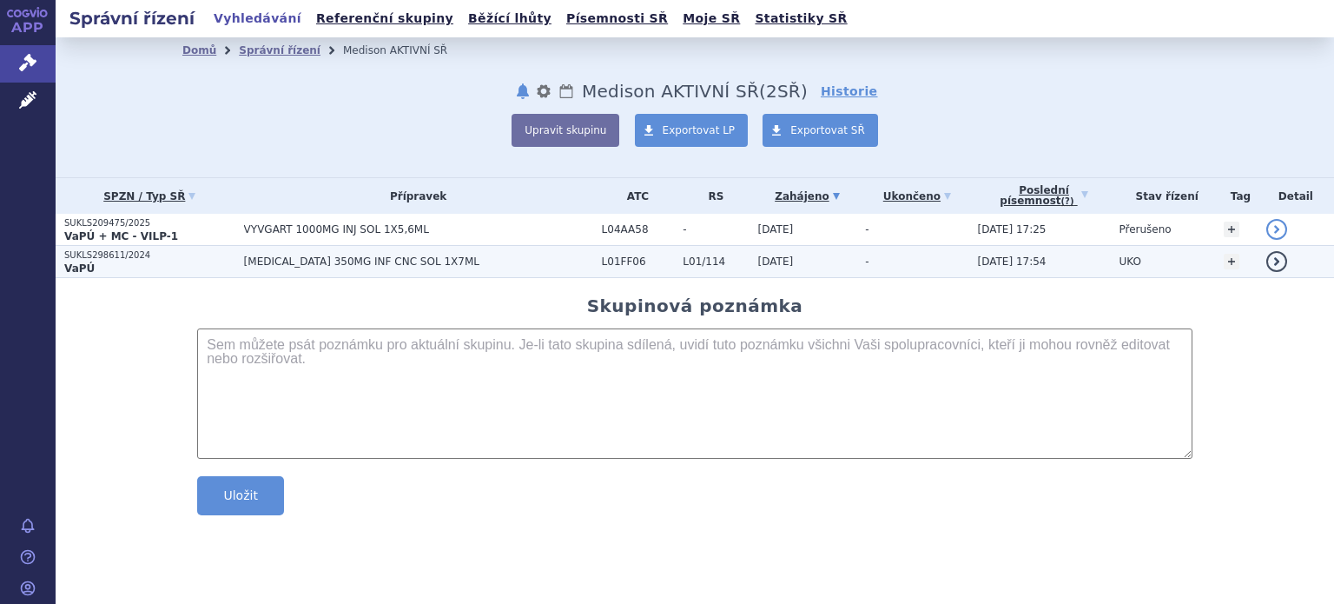
click at [184, 256] on p "SUKLS298611/2024" at bounding box center [149, 255] width 171 height 12
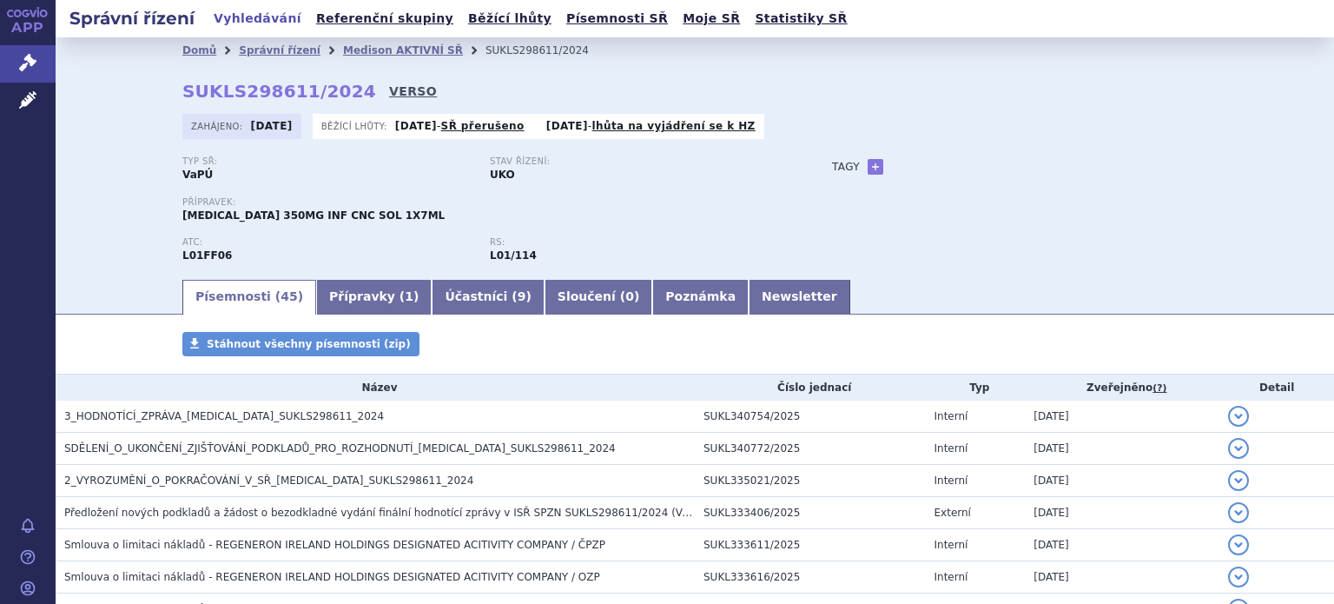
click at [389, 93] on link "VERSO" at bounding box center [413, 90] width 48 height 17
drag, startPoint x: 340, startPoint y: 92, endPoint x: 171, endPoint y: 82, distance: 169.6
click at [171, 82] on div "Domů Správní řízení Medison AKTIVNÍ SŘ SUKLS298611/2024 SUKLS298611/2024 VERSO …" at bounding box center [695, 170] width 1094 height 214
click at [1045, 96] on div "Domů Správní řízení Medison AKTIVNÍ SŘ SUKLS298611/2024 SUKLS298611/2024 VERSO …" at bounding box center [695, 170] width 1094 height 214
click at [389, 96] on link "VERSO" at bounding box center [413, 90] width 48 height 17
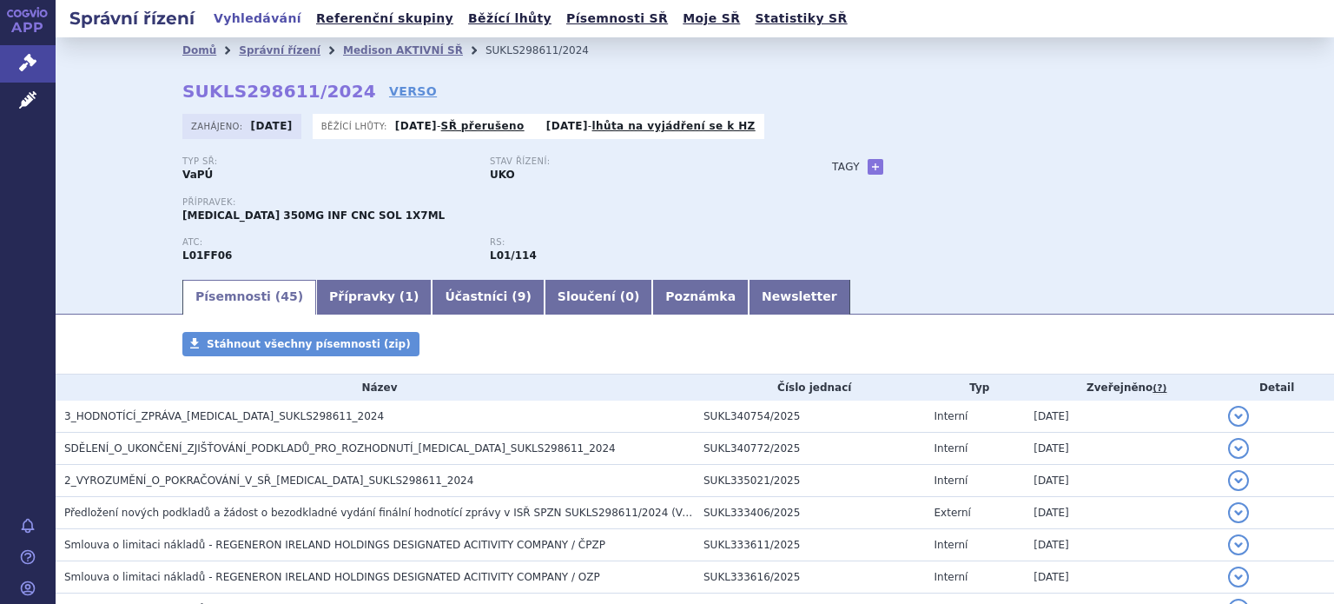
click at [1006, 93] on div "Domů Správní řízení Medison AKTIVNÍ SŘ SUKLS298611/2024 SUKLS298611/2024 VERSO …" at bounding box center [695, 170] width 1094 height 214
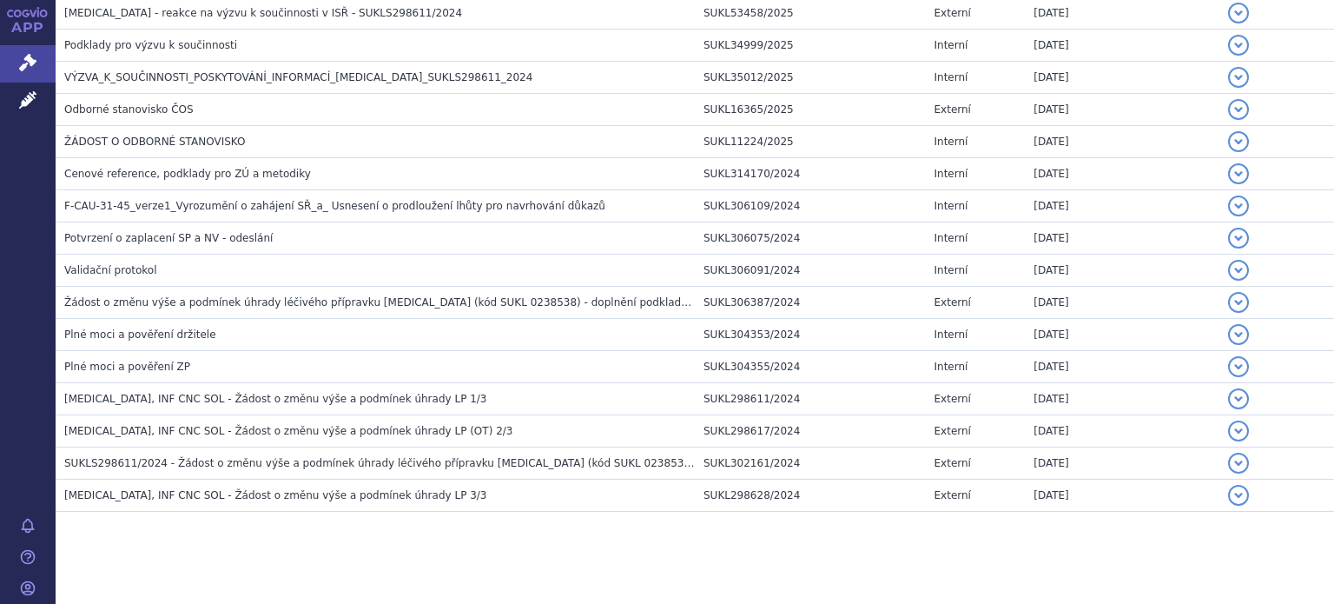
scroll to position [1340, 0]
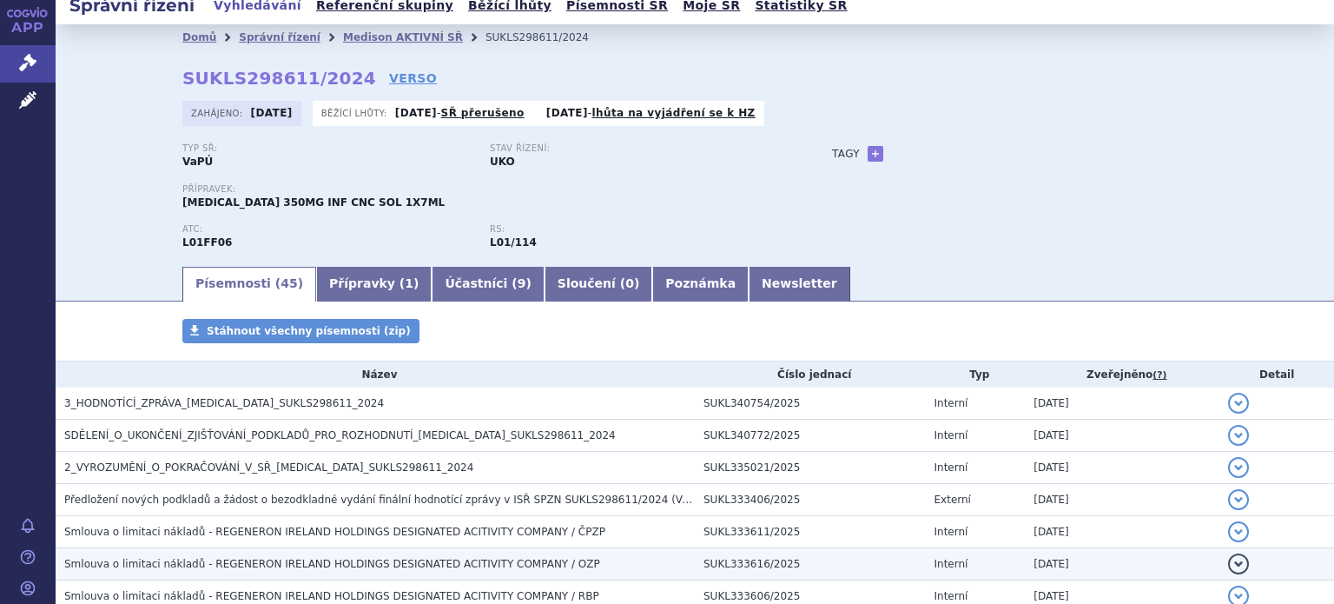
scroll to position [0, 0]
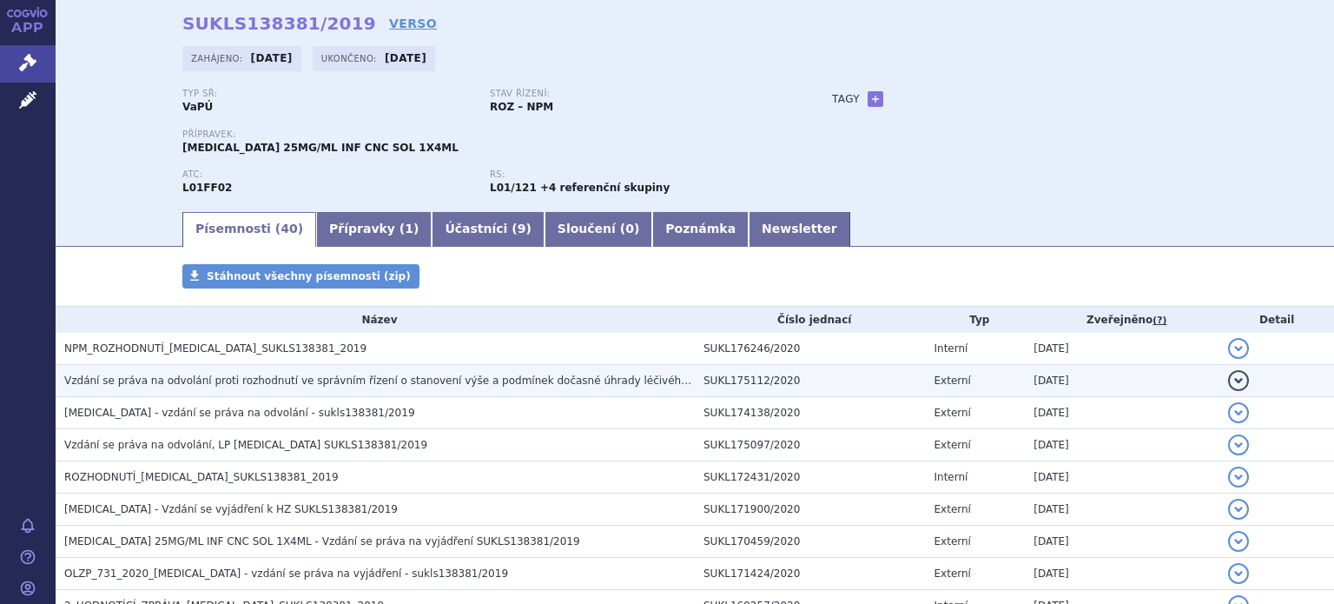
scroll to position [87, 0]
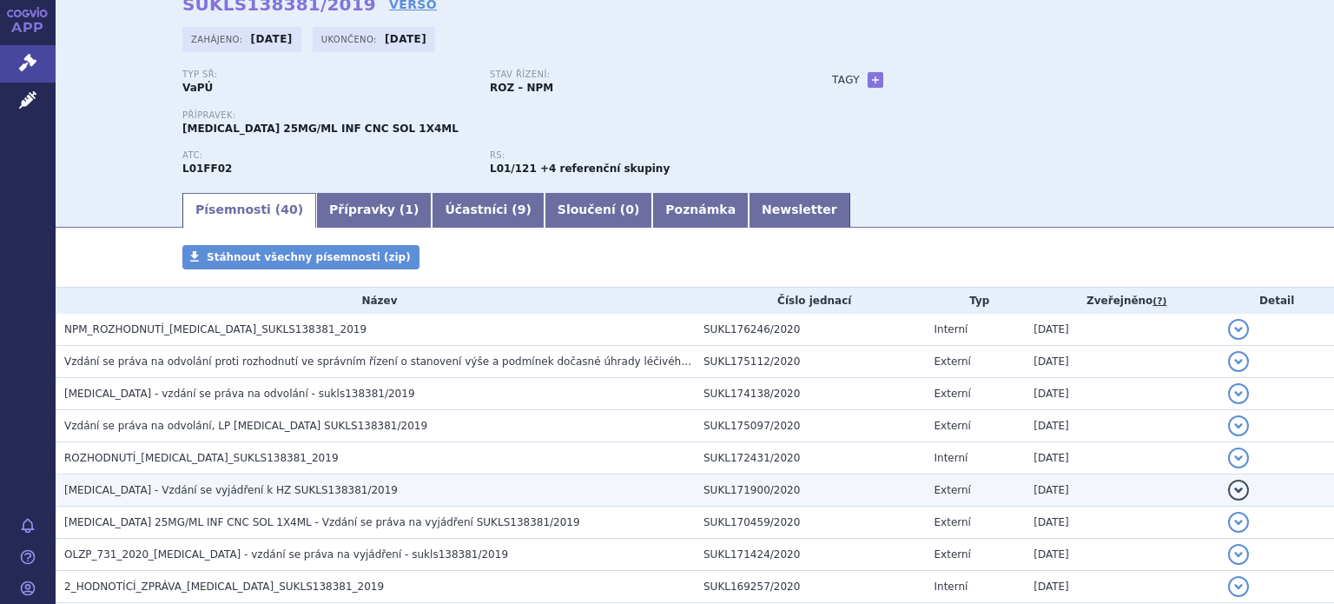
click at [246, 486] on span "KEYTRUDA - Vzdání se vyjádření k HZ SUKLS138381/2019" at bounding box center [230, 490] width 333 height 12
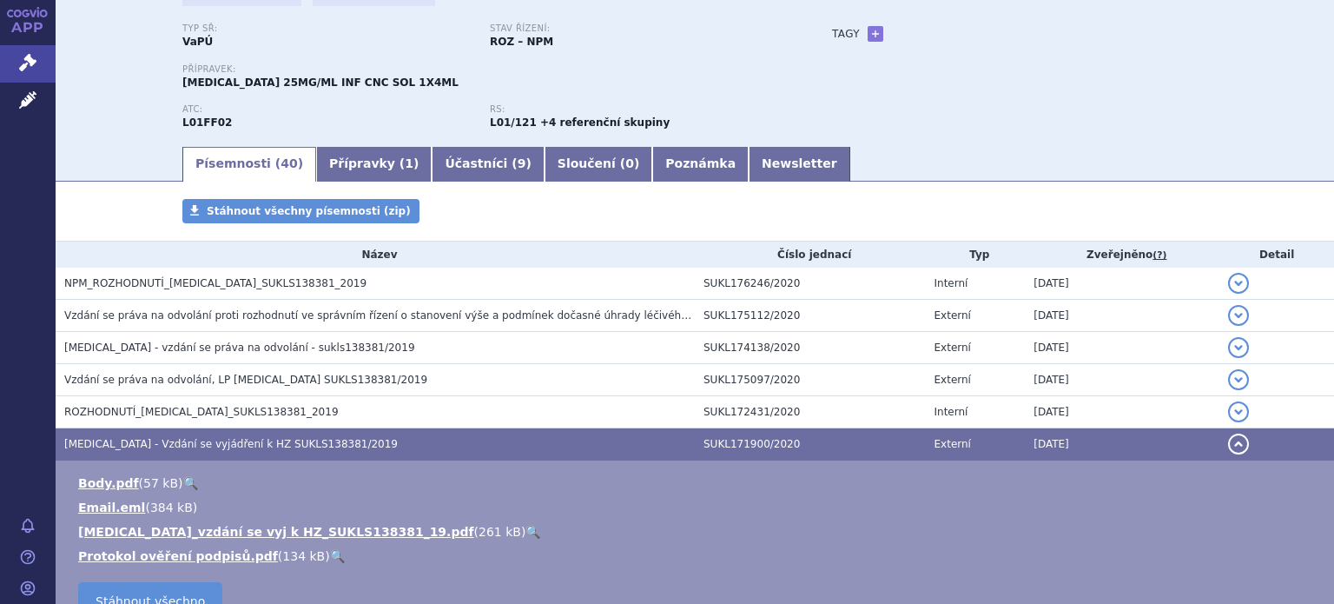
scroll to position [174, 0]
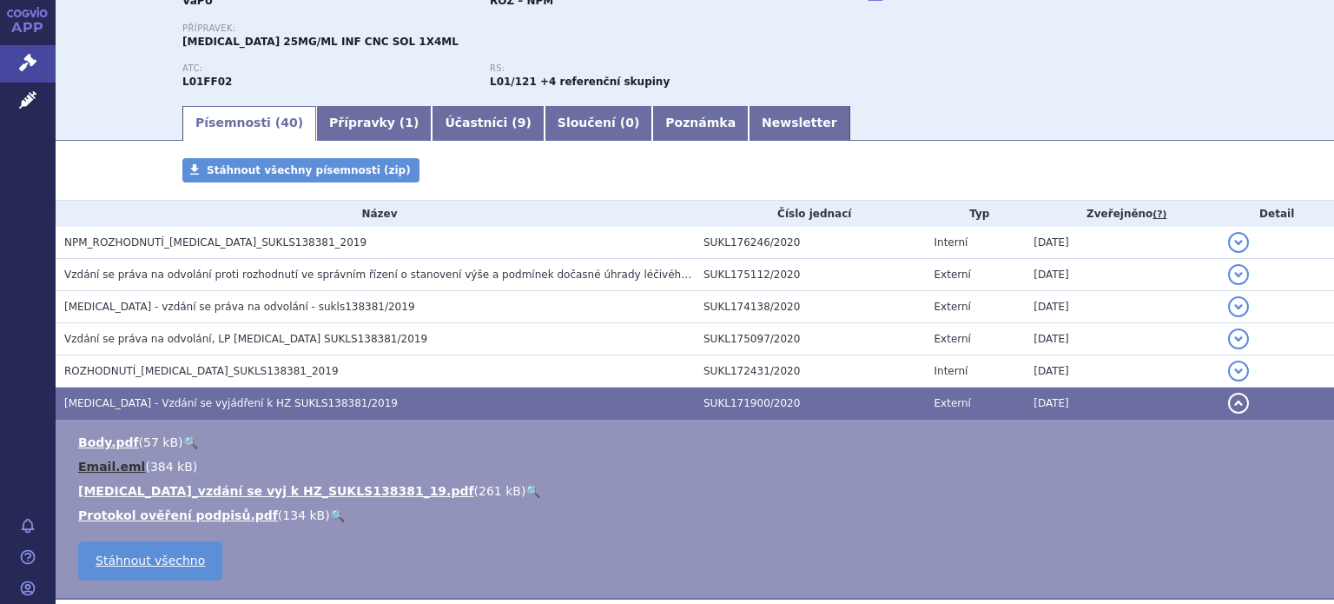
click at [96, 461] on link "Email.eml" at bounding box center [111, 466] width 67 height 14
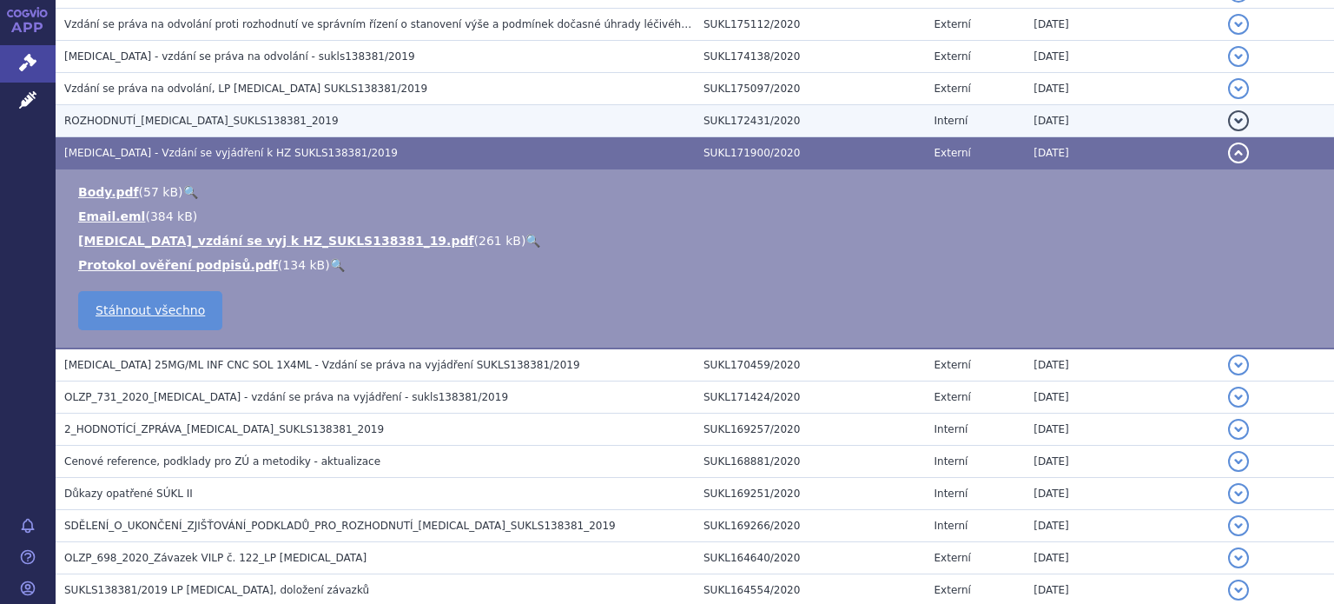
scroll to position [434, 0]
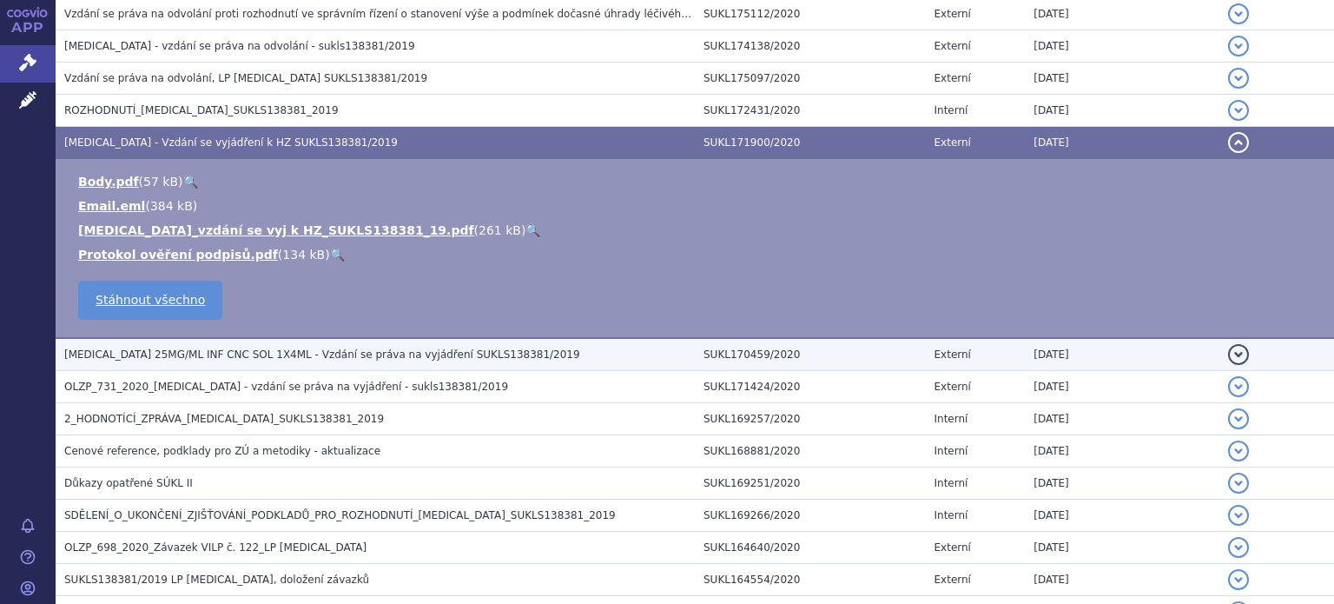
click at [179, 353] on span "KEYTRUDA 25MG/ML INF CNC SOL 1X4ML - Vzdání se práva na vyjádření SUKLS138381/2…" at bounding box center [322, 354] width 516 height 12
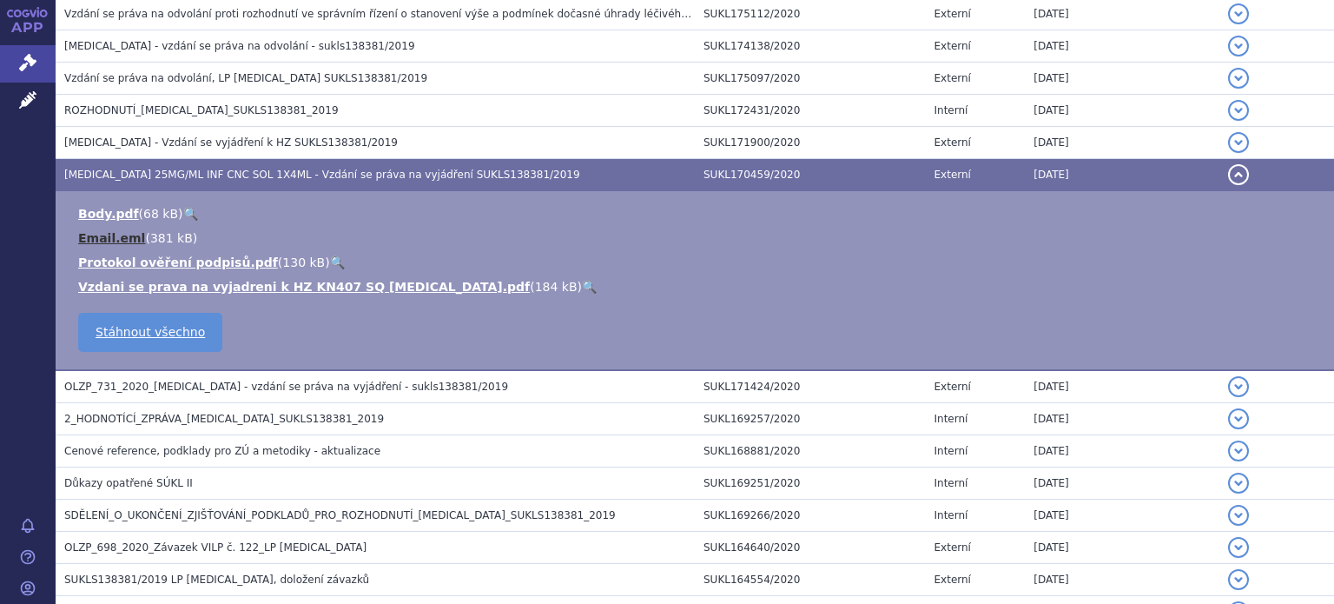
click at [105, 234] on link "Email.eml" at bounding box center [111, 238] width 67 height 14
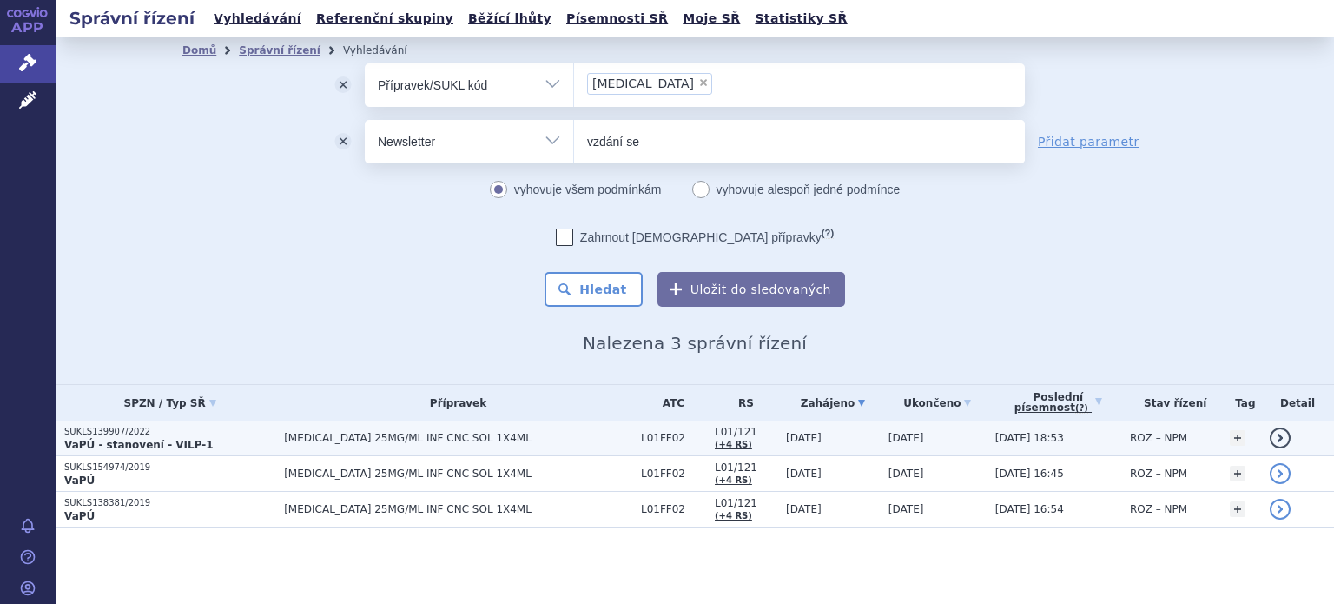
click at [407, 432] on span "KEYTRUDA 25MG/ML INF CNC SOL 1X4ML" at bounding box center [458, 438] width 348 height 12
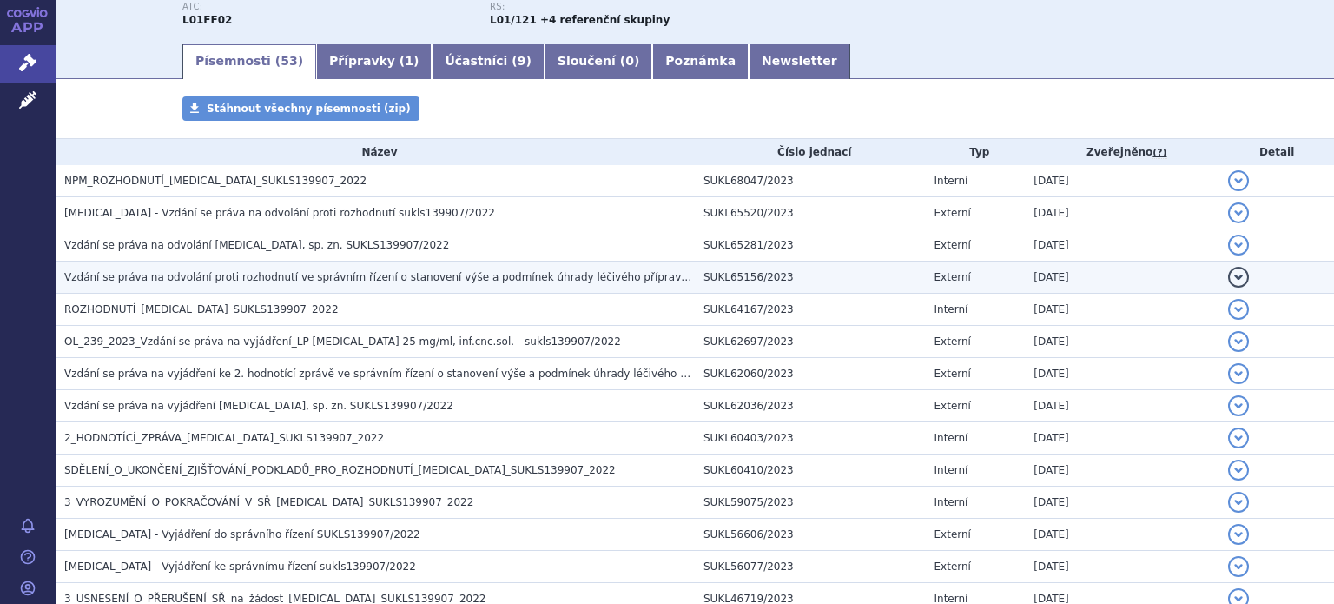
scroll to position [261, 0]
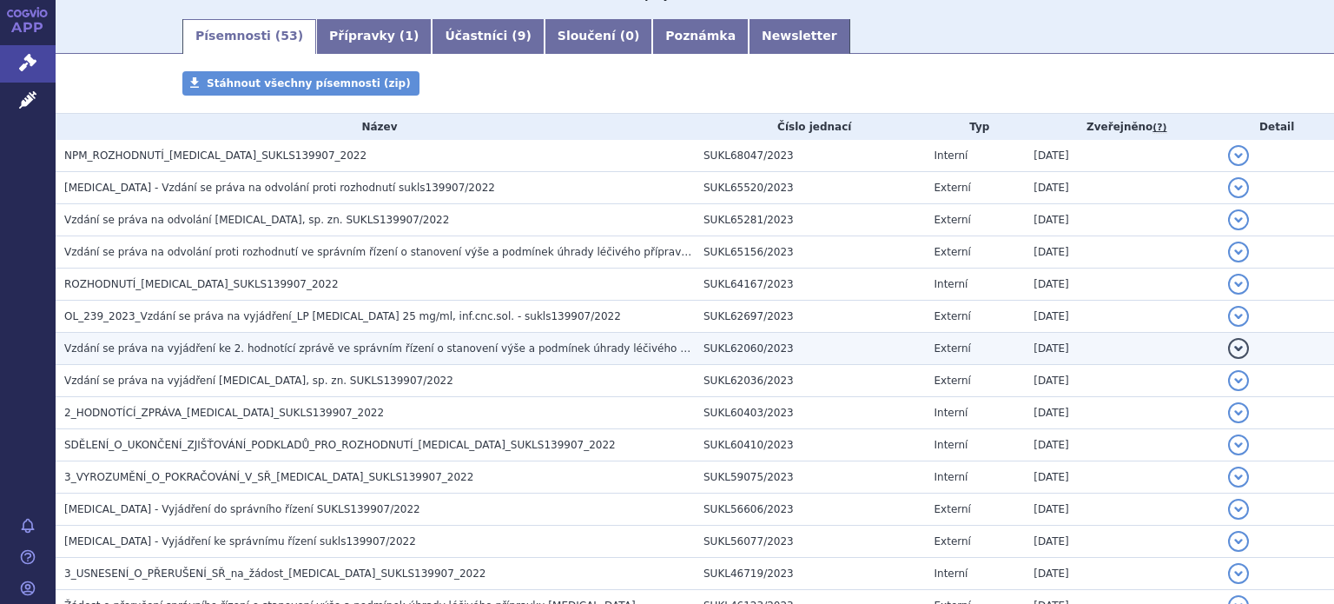
click at [161, 336] on td "Vzdání se práva na vyjádření ke 2. hodnotící zprávě ve správním řízení o stanov…" at bounding box center [375, 349] width 639 height 32
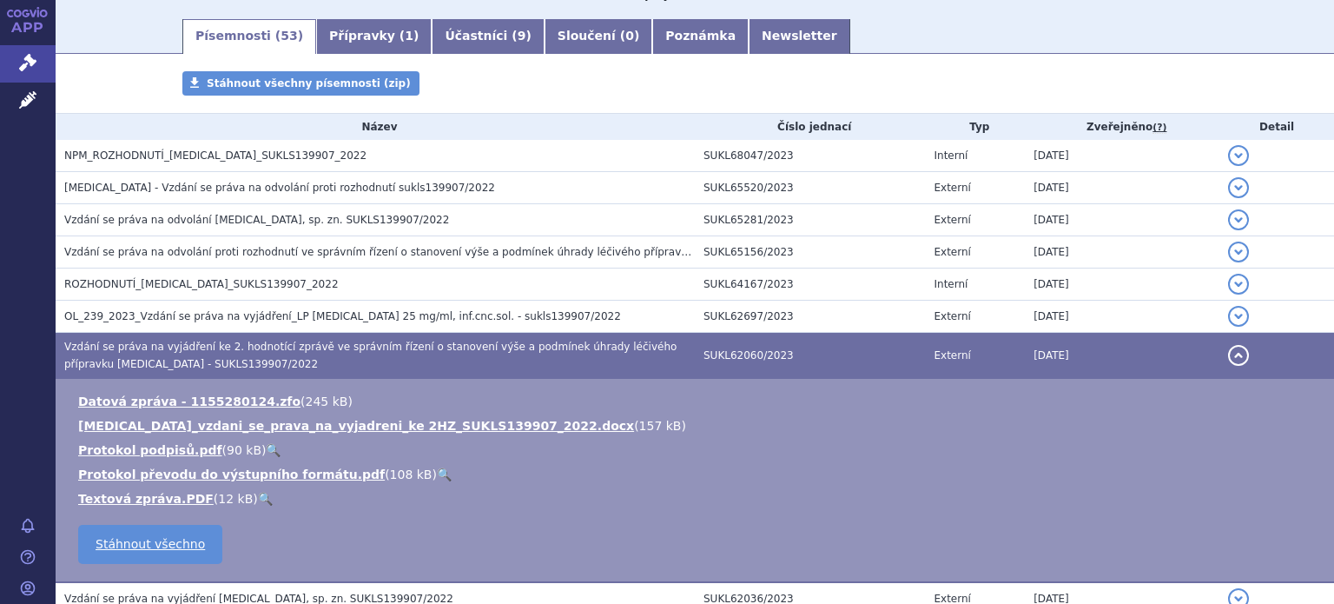
click at [573, 489] on ul "Datová zpráva - 1155280124.zfo ( 245 kB ) KEYTRUDA_vzdani_se_prava_na_vyjadreni…" at bounding box center [694, 449] width 1243 height 115
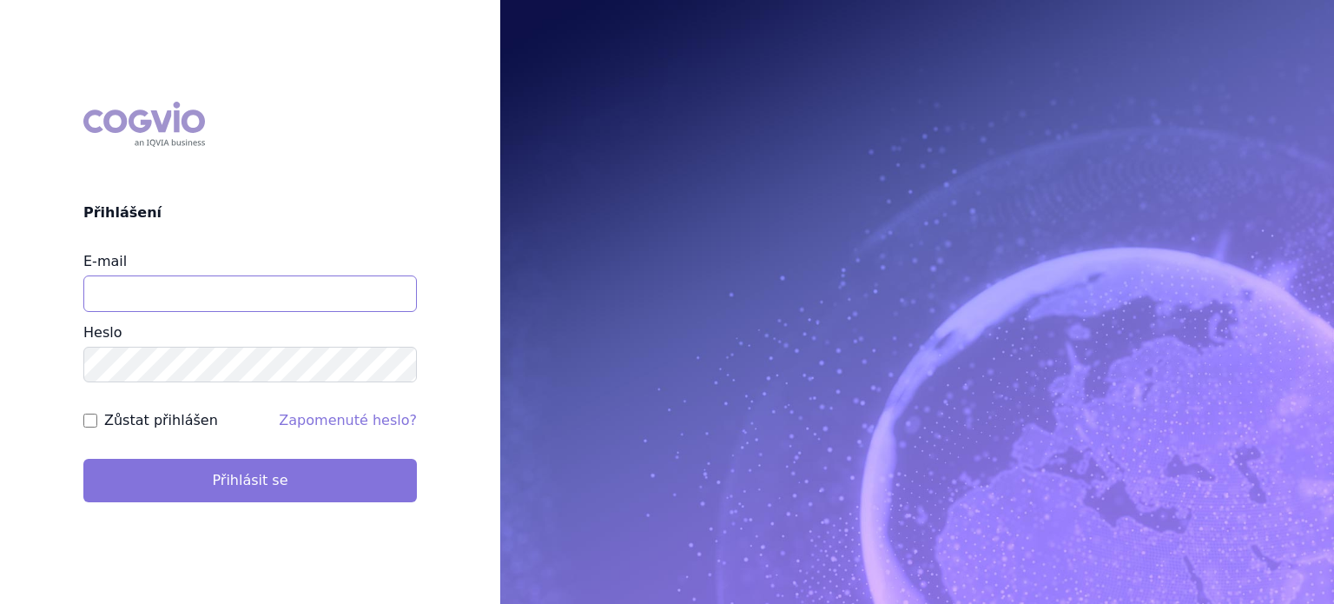
type input "lenkahr@medisonpharma.com"
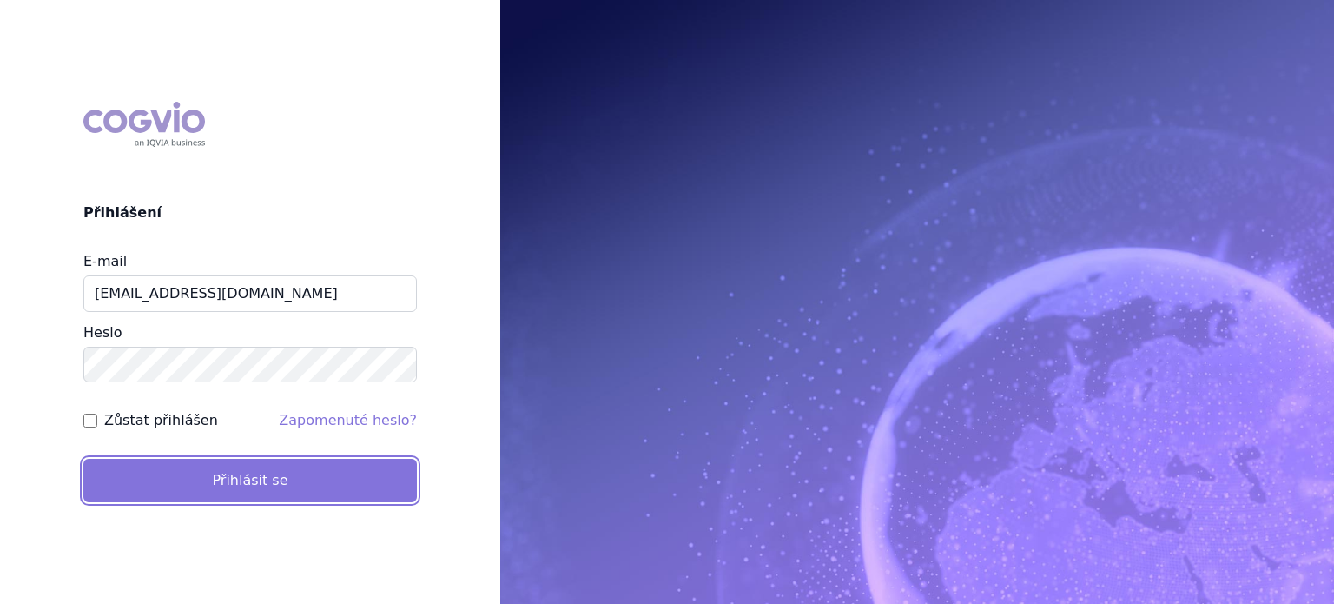
click at [267, 480] on button "Přihlásit se" at bounding box center [249, 479] width 333 height 43
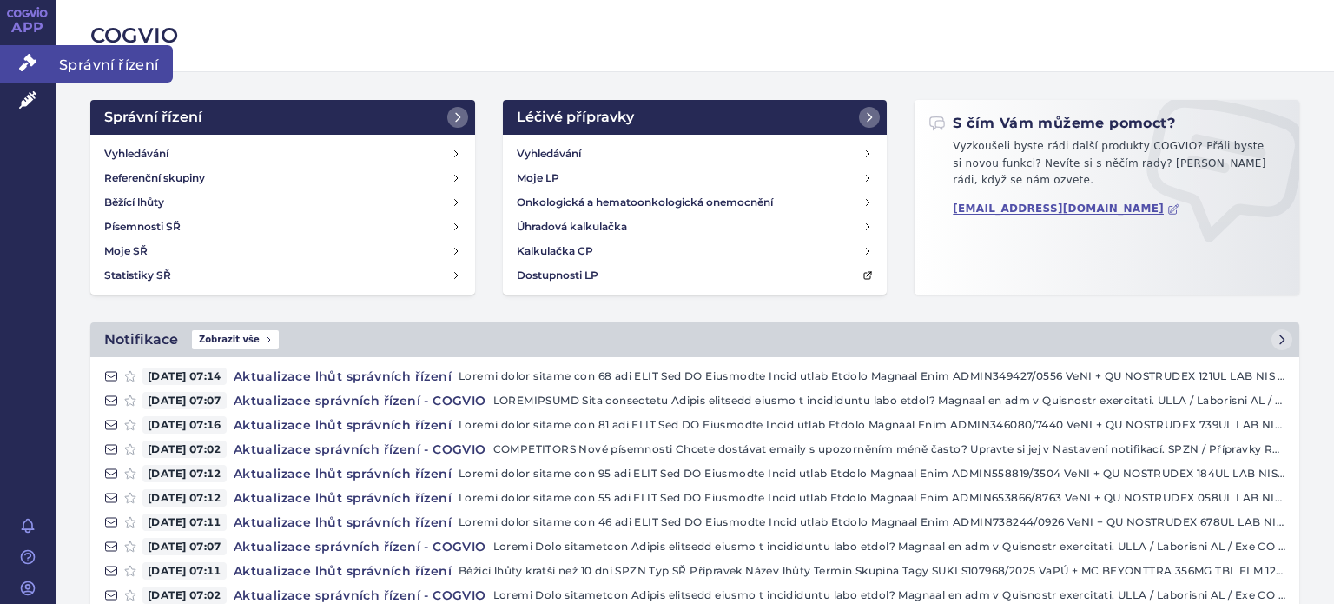
click at [86, 69] on span "Správní řízení" at bounding box center [114, 63] width 117 height 36
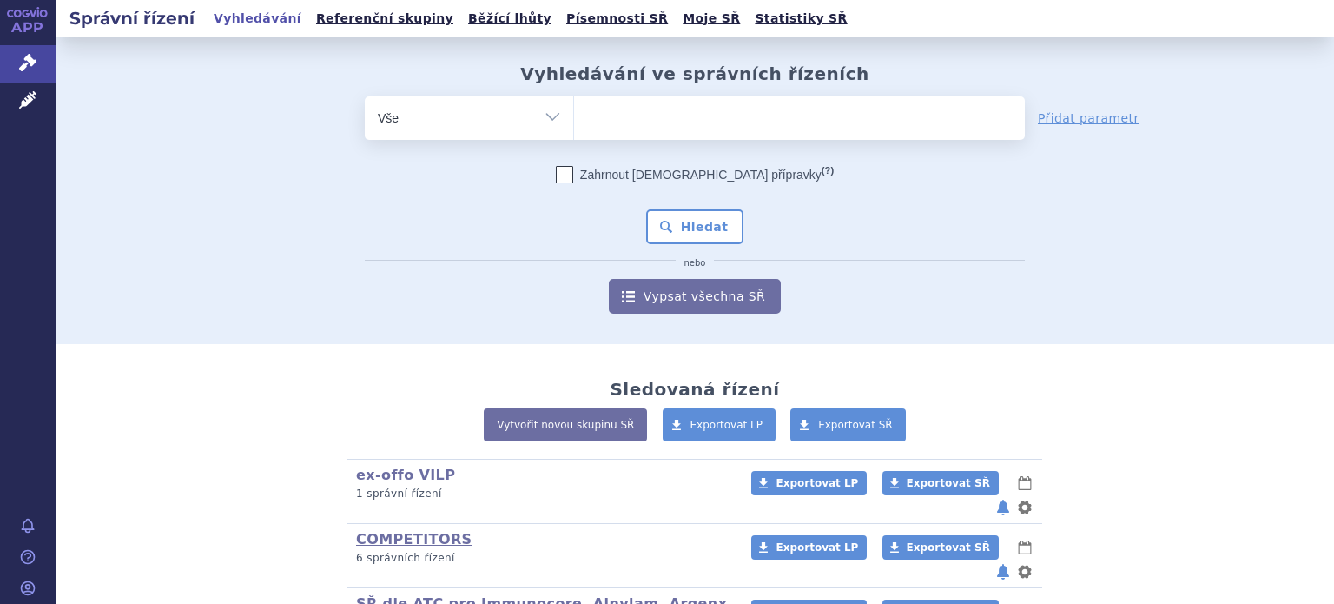
click at [587, 118] on input "search" at bounding box center [592, 116] width 10 height 22
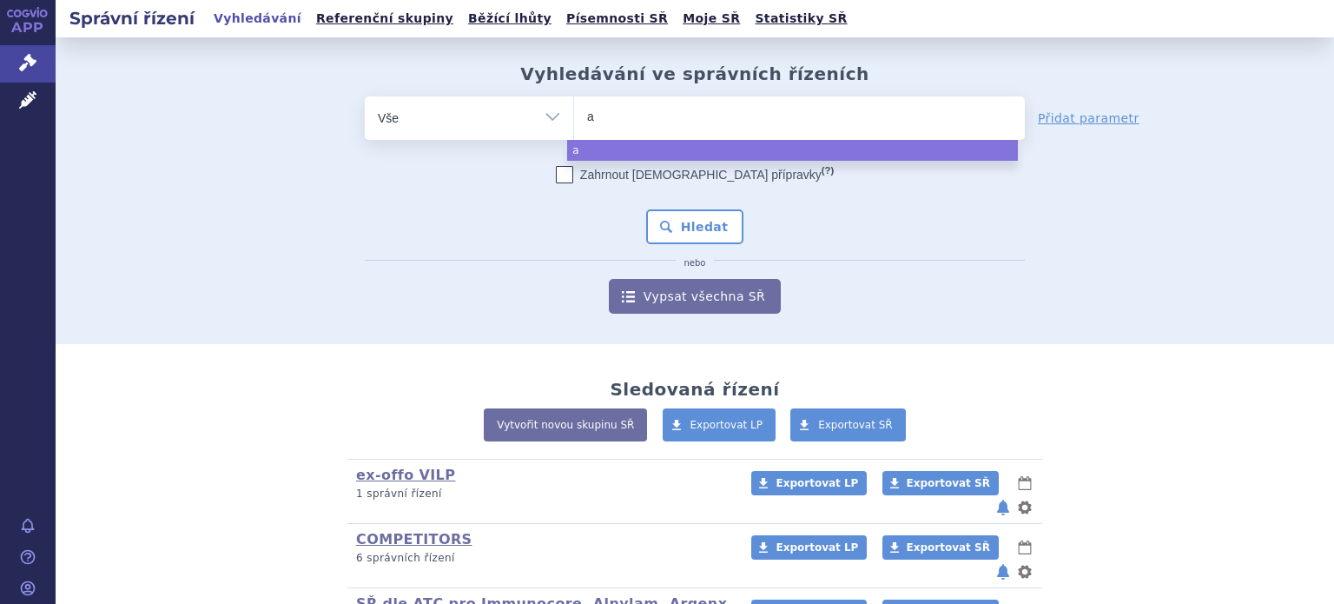
type input "ad"
type input "ade"
type input "ademp"
type input "adempa"
type input "adempas"
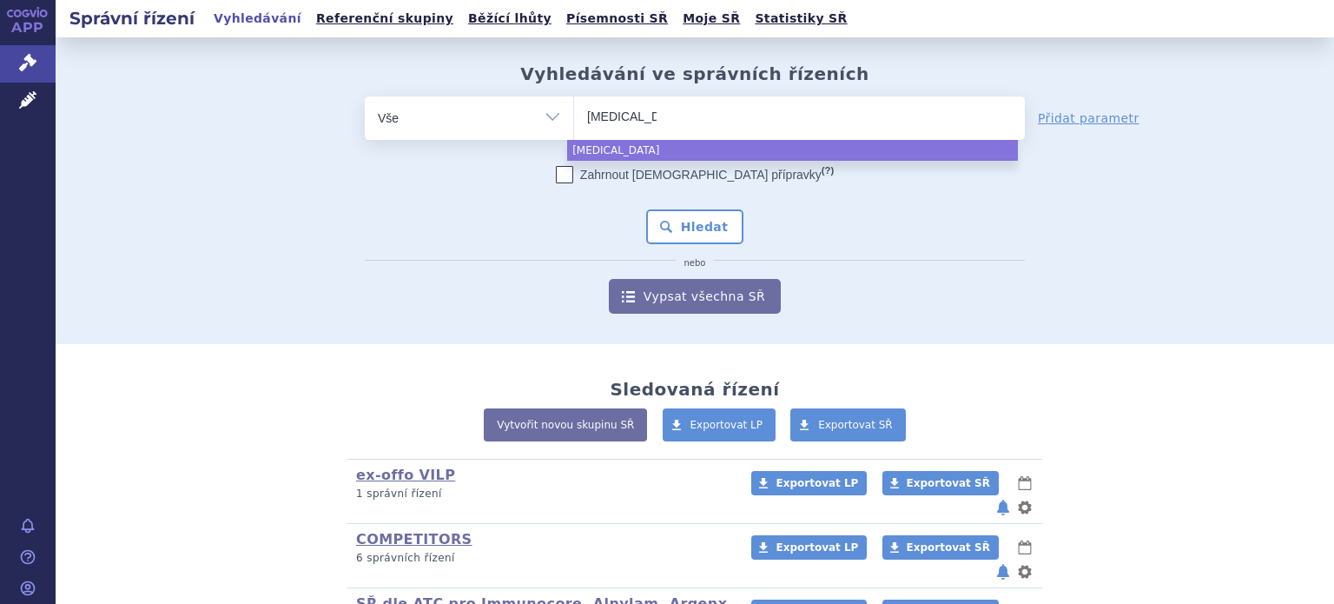
select select "adempas"
click at [545, 115] on select "Vše Spisová značka Typ SŘ Přípravek/SUKL kód Účastník/Držitel" at bounding box center [469, 115] width 208 height 39
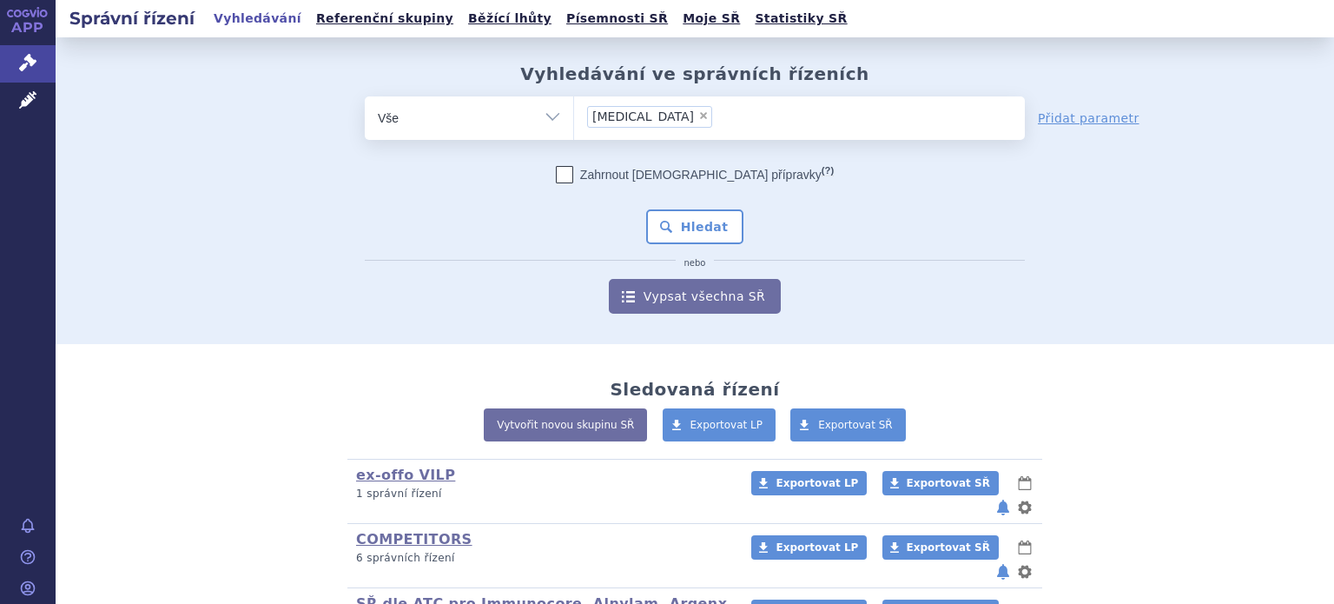
click at [545, 115] on select "Vše Spisová značka Typ SŘ Přípravek/SUKL kód Účastník/Držitel" at bounding box center [469, 115] width 208 height 39
select select "filter-product"
click at [365, 96] on select "Vše Spisová značka Typ SŘ Přípravek/SUKL kód Účastník/Držitel" at bounding box center [469, 115] width 208 height 39
click at [654, 117] on ul at bounding box center [799, 114] width 451 height 36
click at [574, 117] on select at bounding box center [573, 117] width 1 height 43
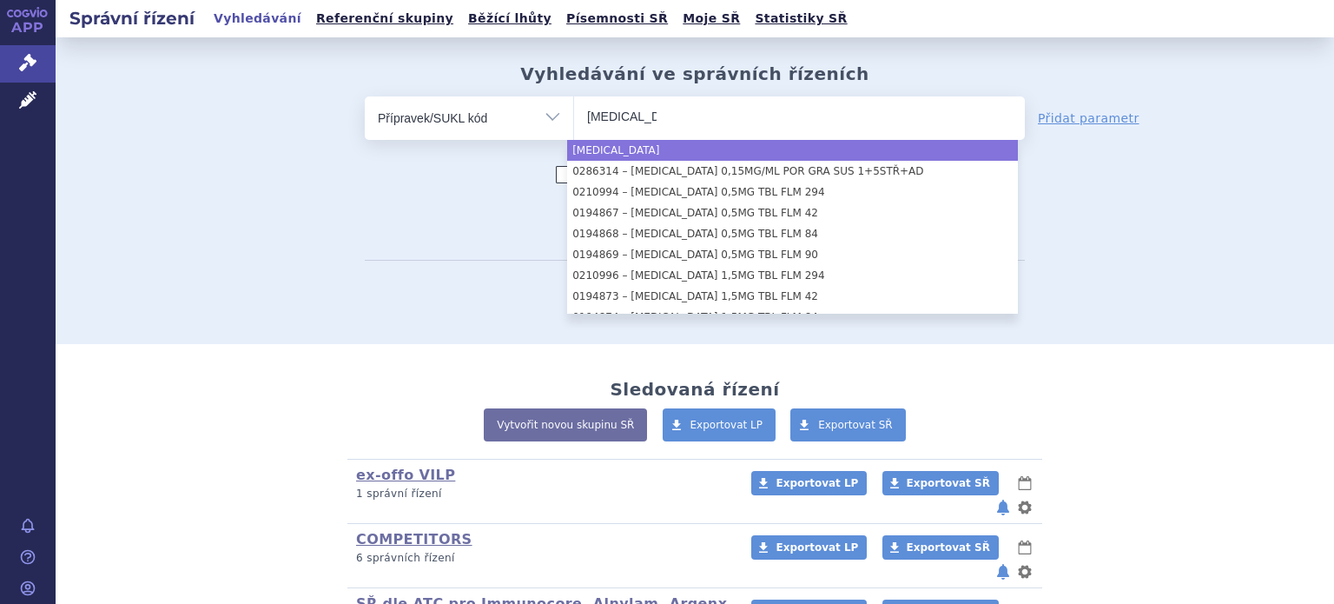
type input "[MEDICAL_DATA]"
select select "adempas"
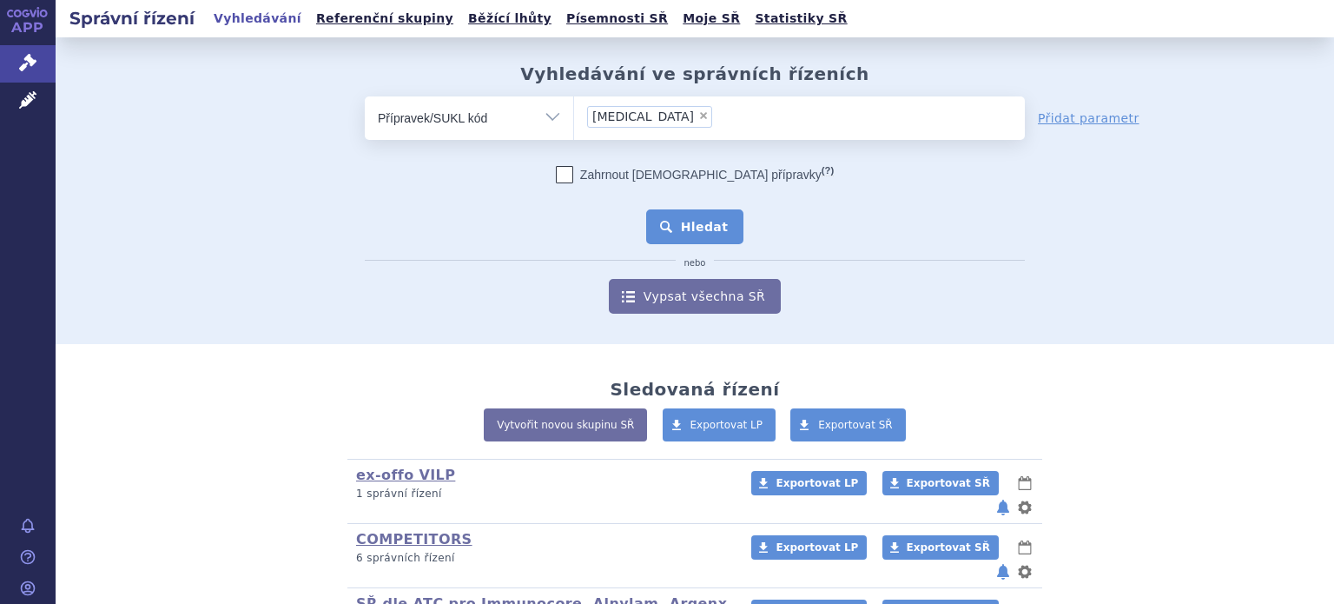
click at [680, 235] on button "Hledat" at bounding box center [695, 226] width 98 height 35
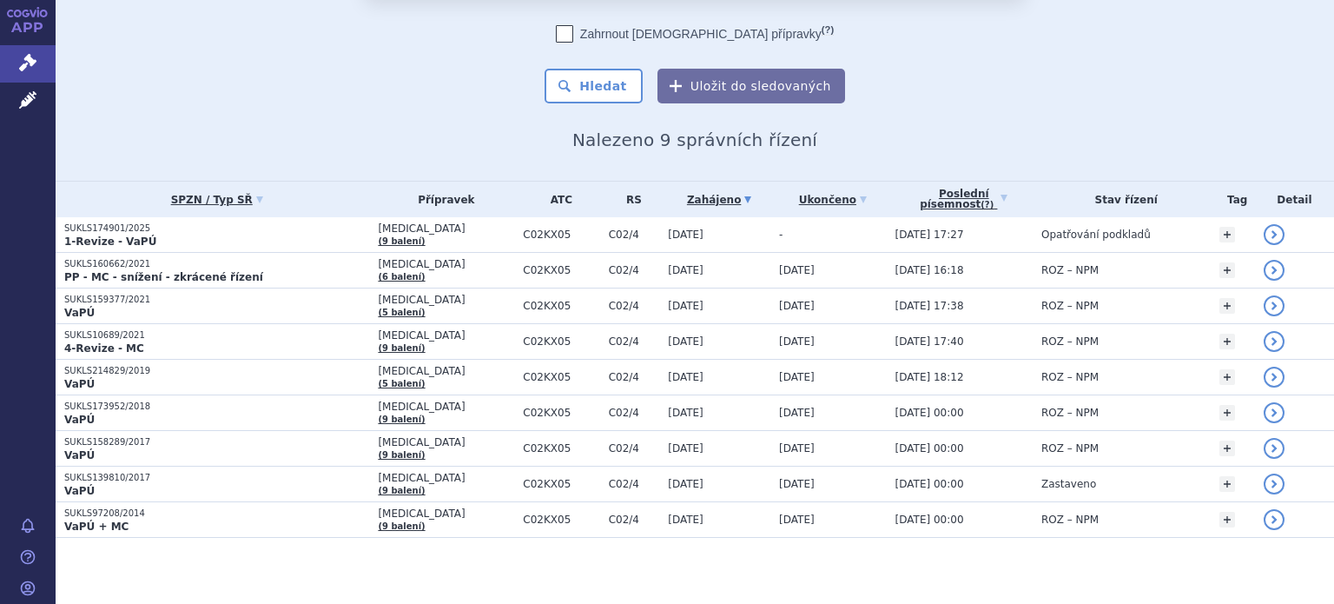
scroll to position [109, 0]
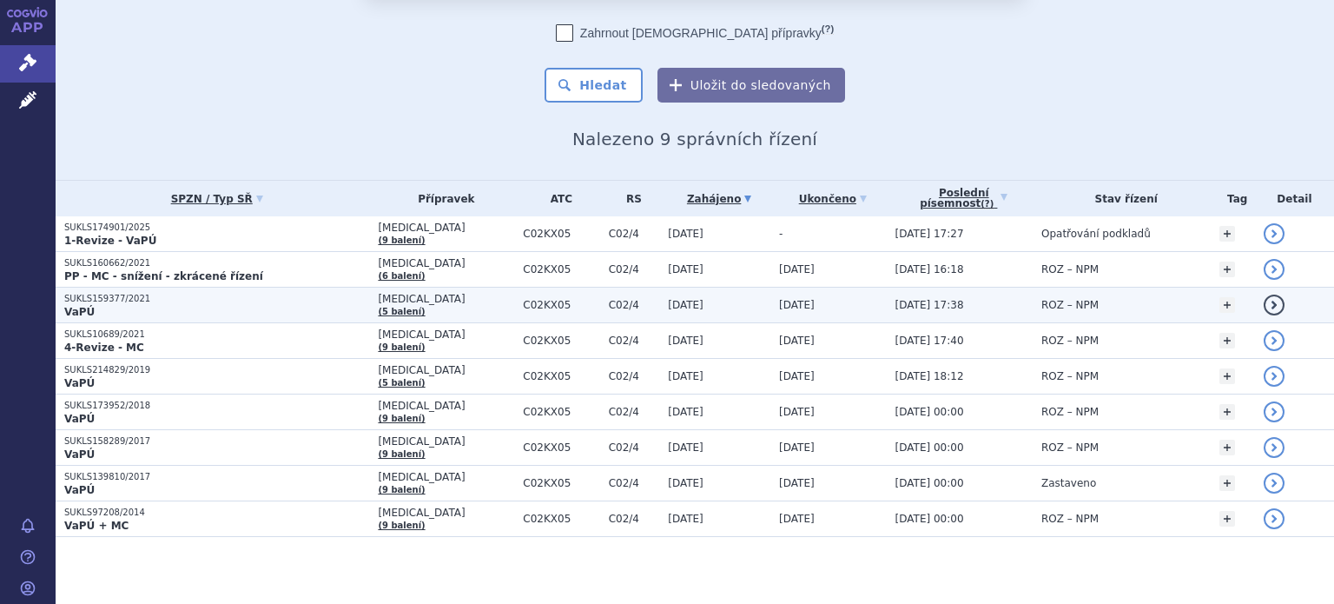
click at [245, 300] on p "SUKLS159377/2021" at bounding box center [216, 299] width 305 height 12
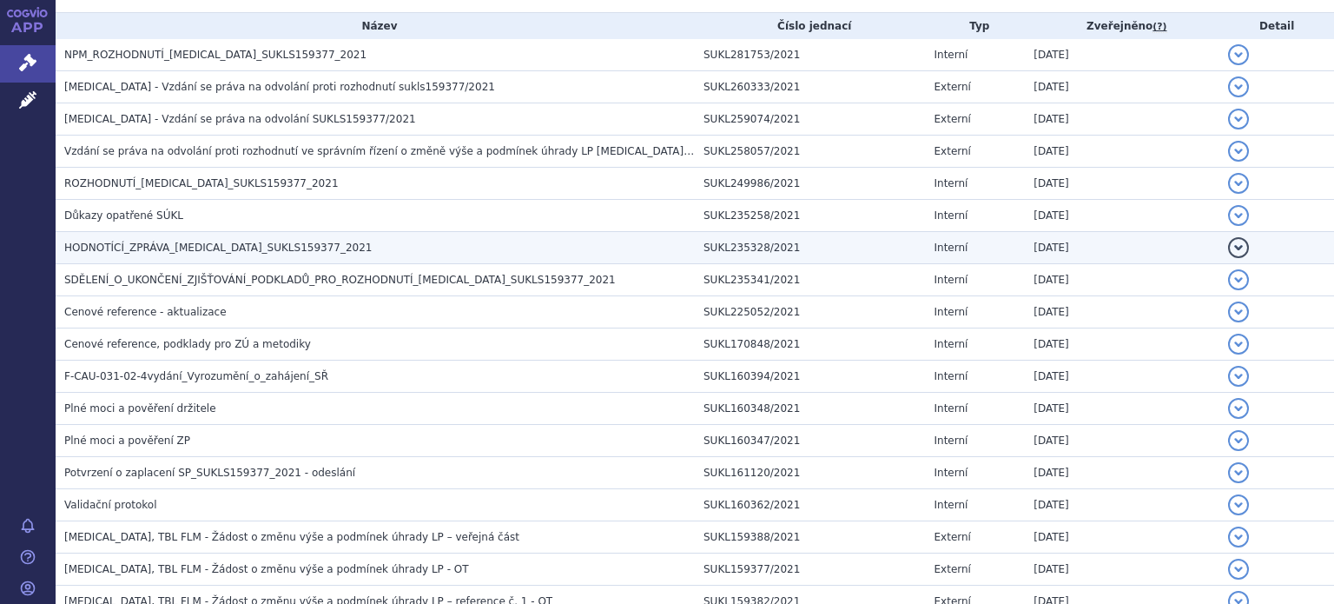
scroll to position [347, 0]
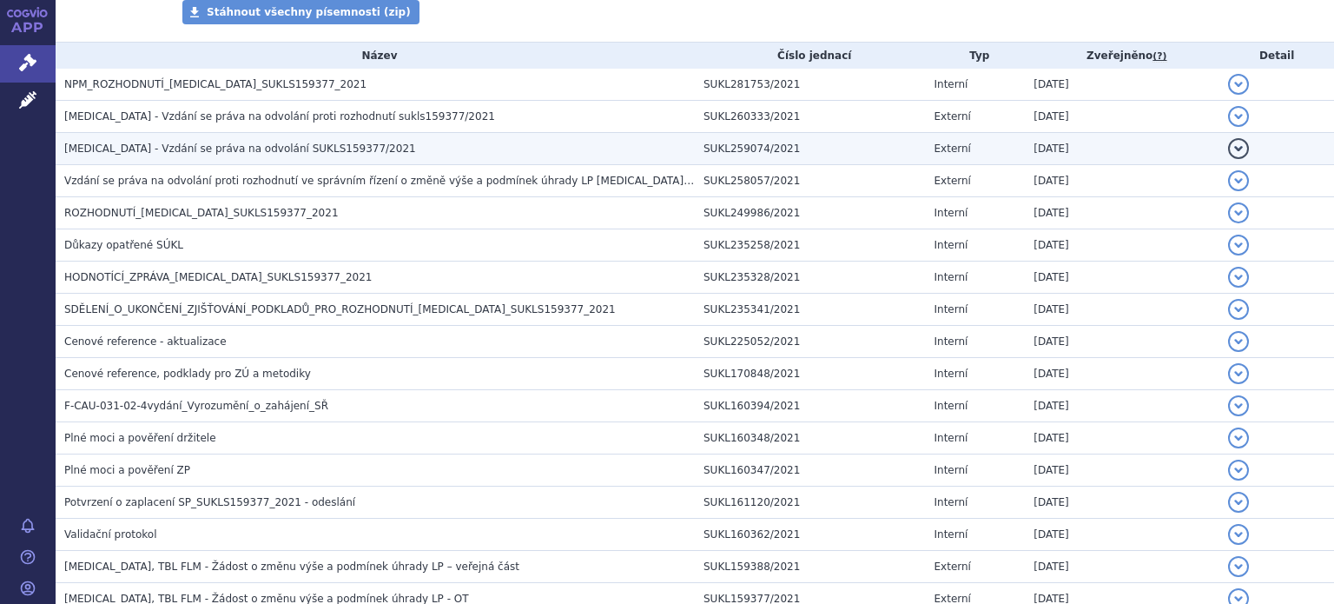
click at [139, 151] on span "Adempas - Vzdání se práva na odvolání SUKLS159377/2021" at bounding box center [240, 148] width 352 height 12
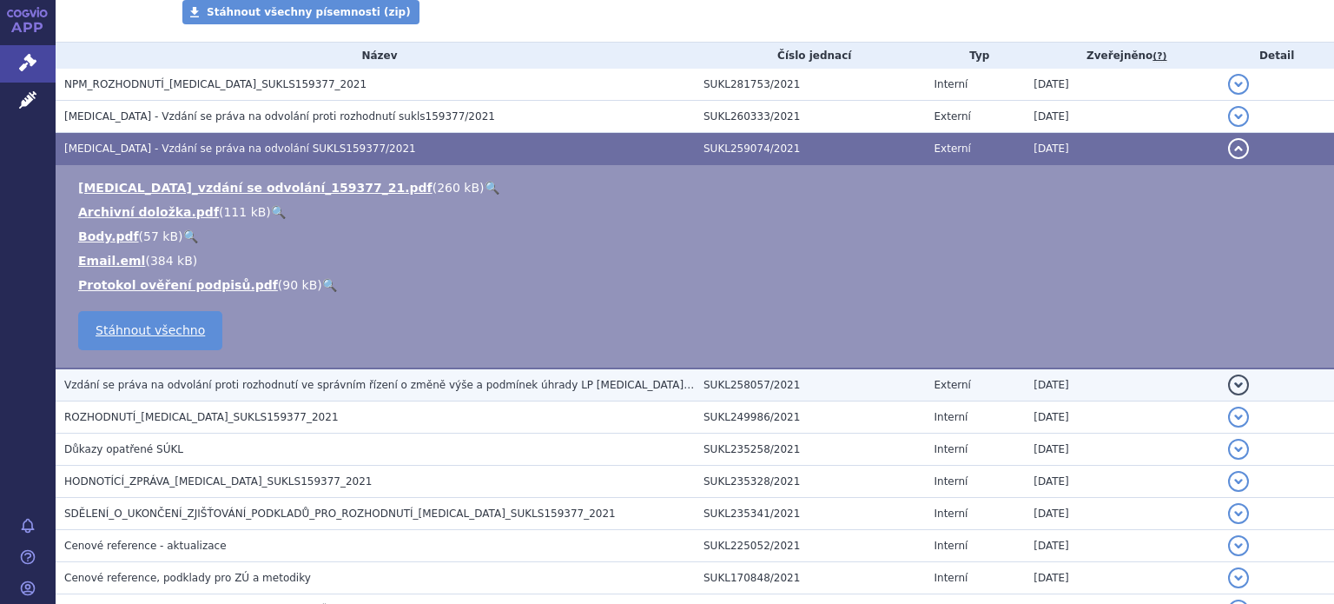
click at [265, 387] on span "Vzdání se práva na odvolání proti rozhodnutí ve správním řízení o změně výše a …" at bounding box center [427, 385] width 726 height 12
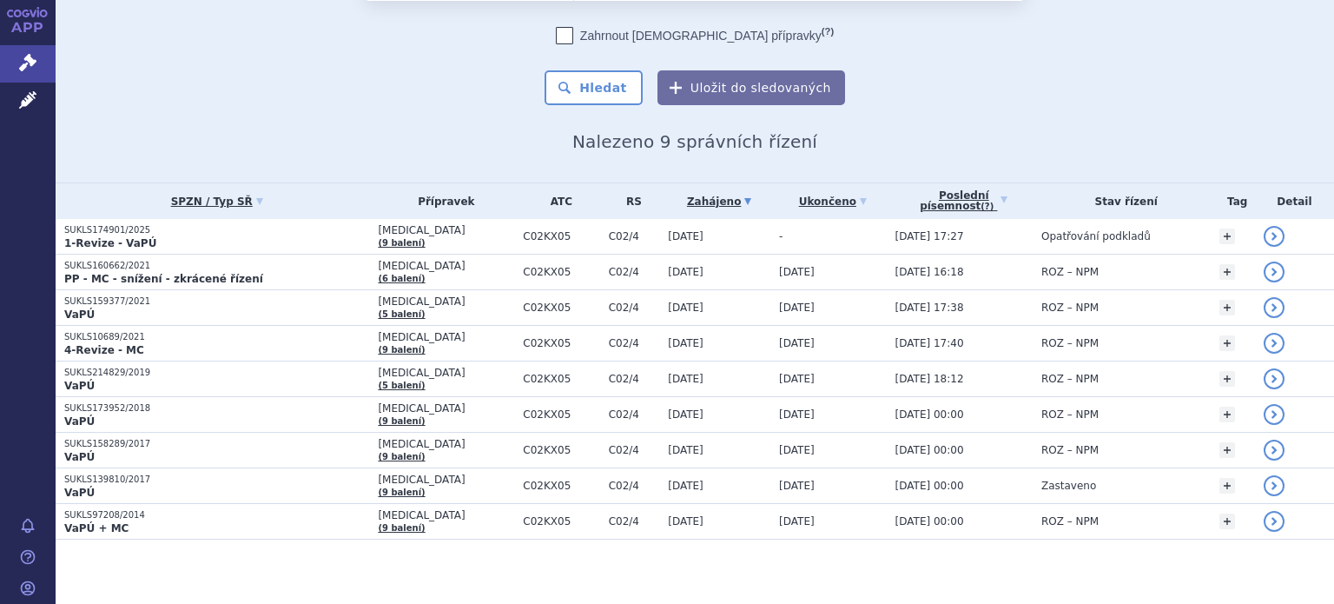
scroll to position [109, 0]
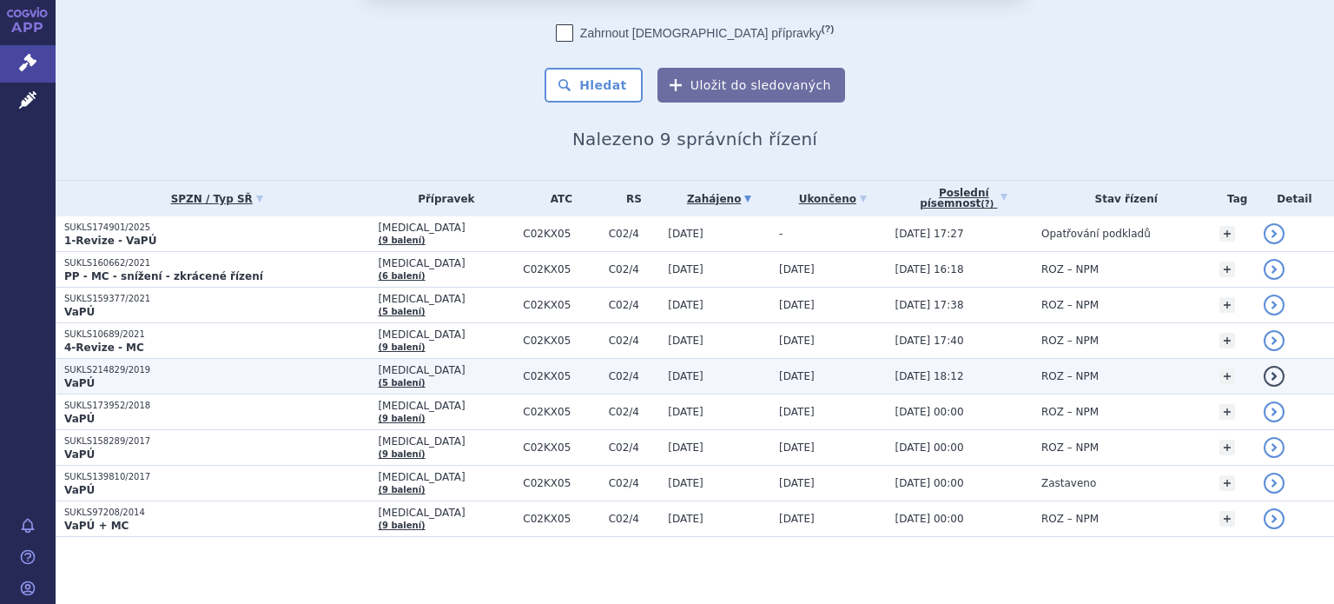
click at [258, 376] on p "VaPÚ" at bounding box center [216, 383] width 305 height 14
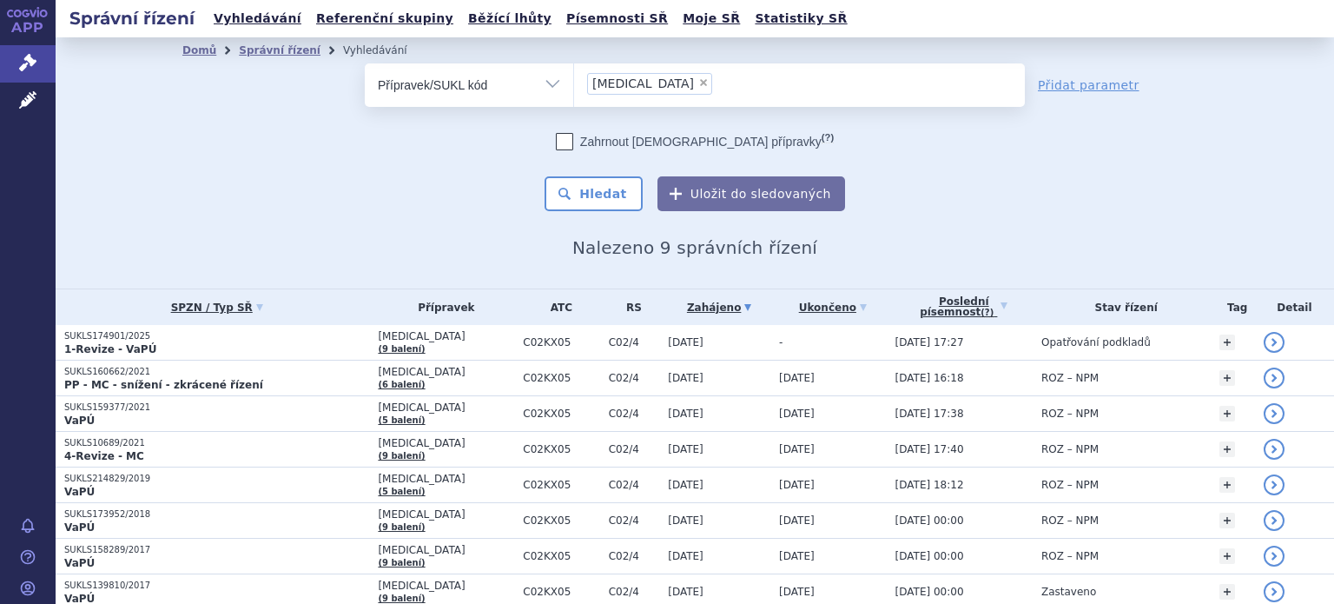
click at [698, 81] on span "×" at bounding box center [703, 82] width 10 height 10
click at [574, 81] on select "adempas" at bounding box center [573, 84] width 1 height 43
select select
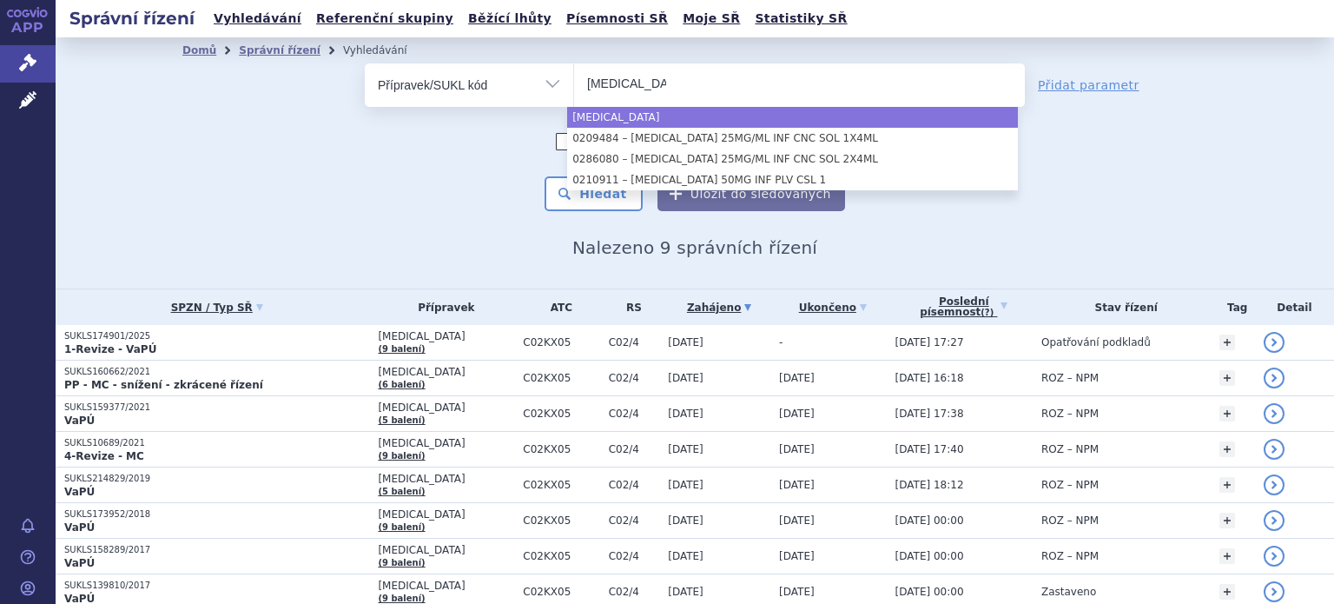
type input "keytruda"
select select "keytruda"
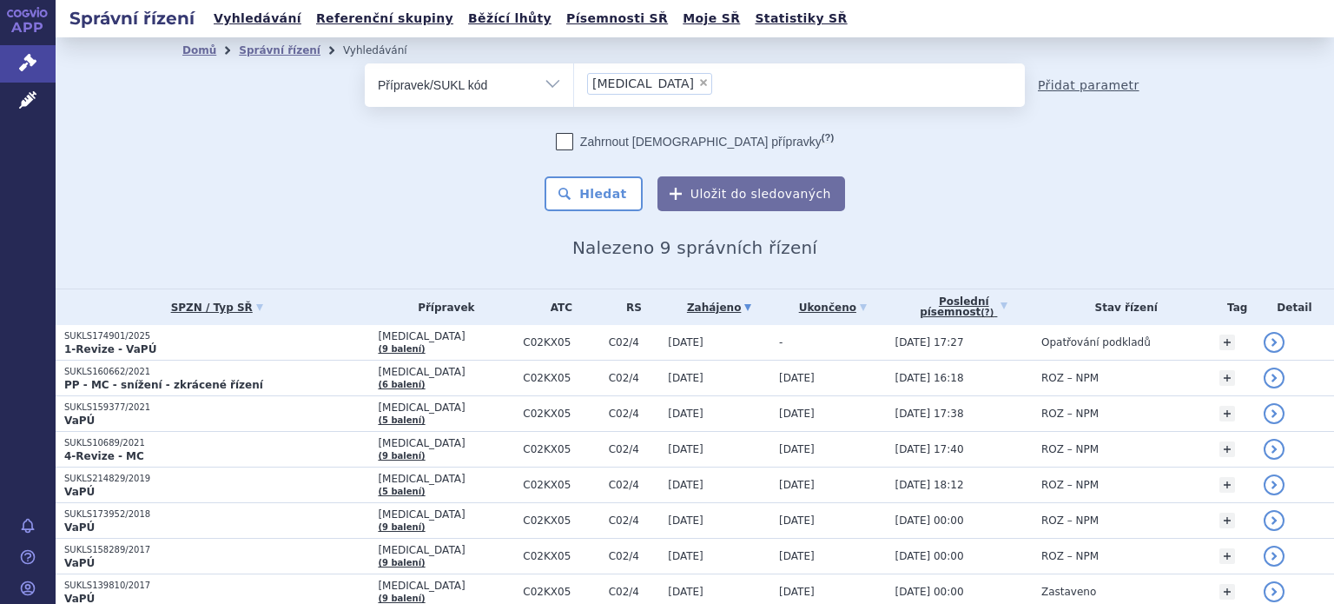
click at [1090, 87] on link "Přidat parametr" at bounding box center [1089, 84] width 102 height 17
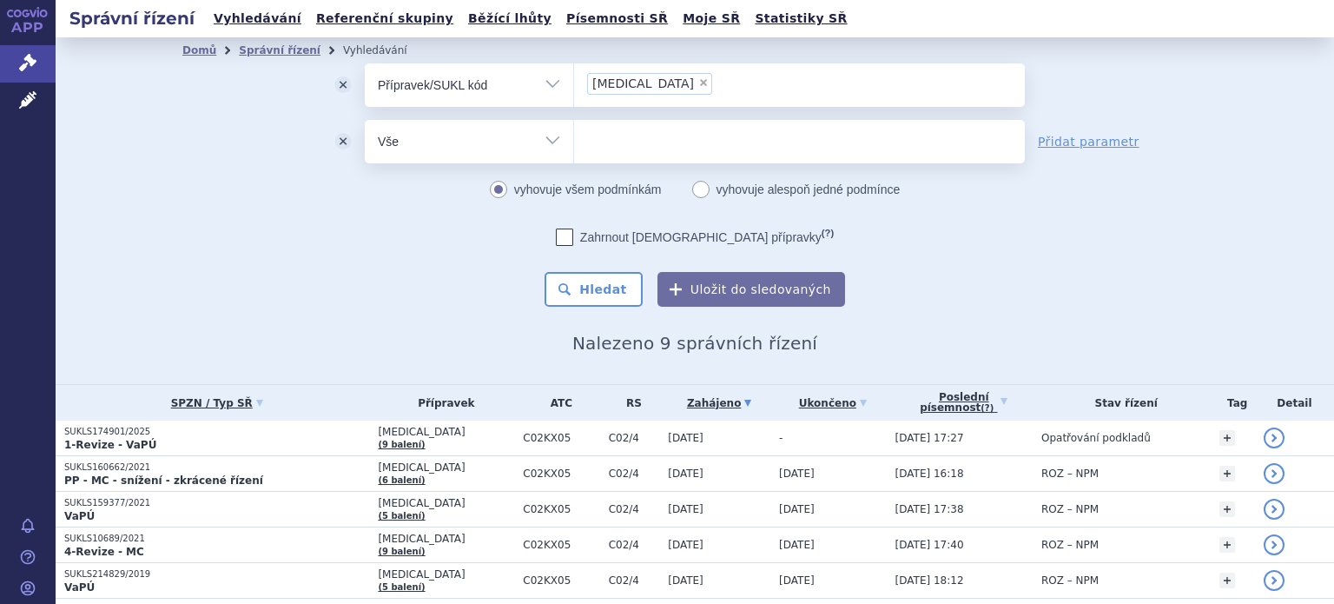
click at [541, 145] on select "Vše Spisová značka Typ SŘ Přípravek/SUKL kód Účastník/Držitel" at bounding box center [469, 139] width 208 height 39
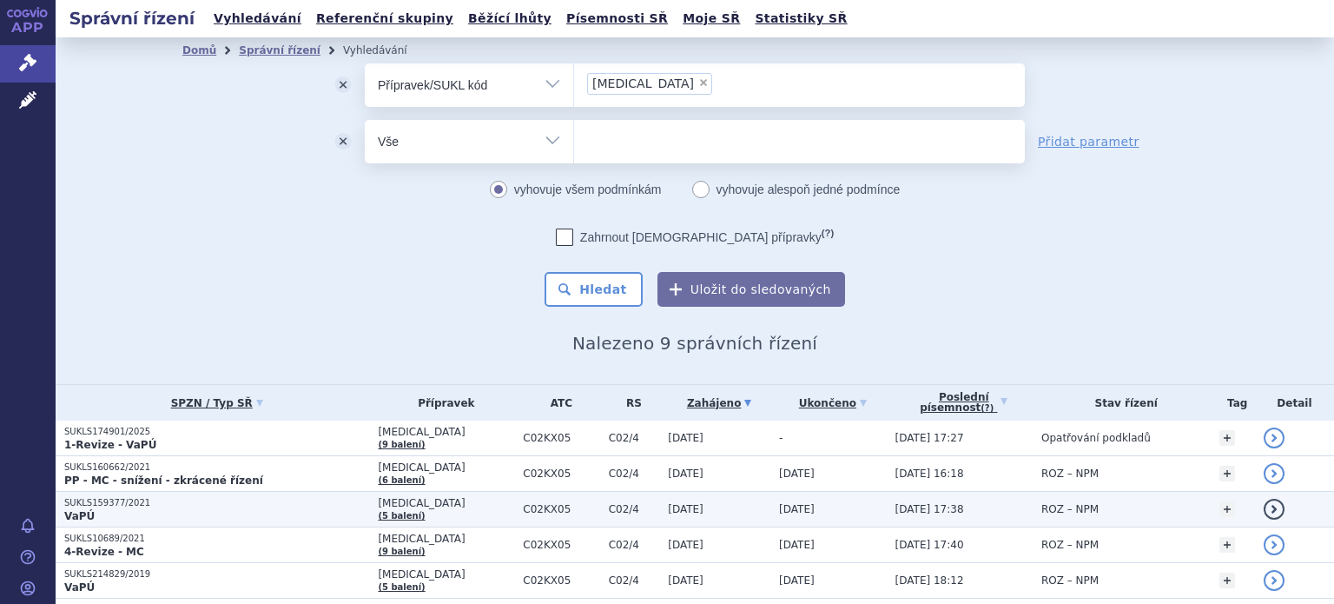
select select "filter-newsletter"
click at [365, 120] on select "Vše Spisová značka Typ SŘ Přípravek/SUKL kód Účastník/Držitel" at bounding box center [469, 139] width 208 height 39
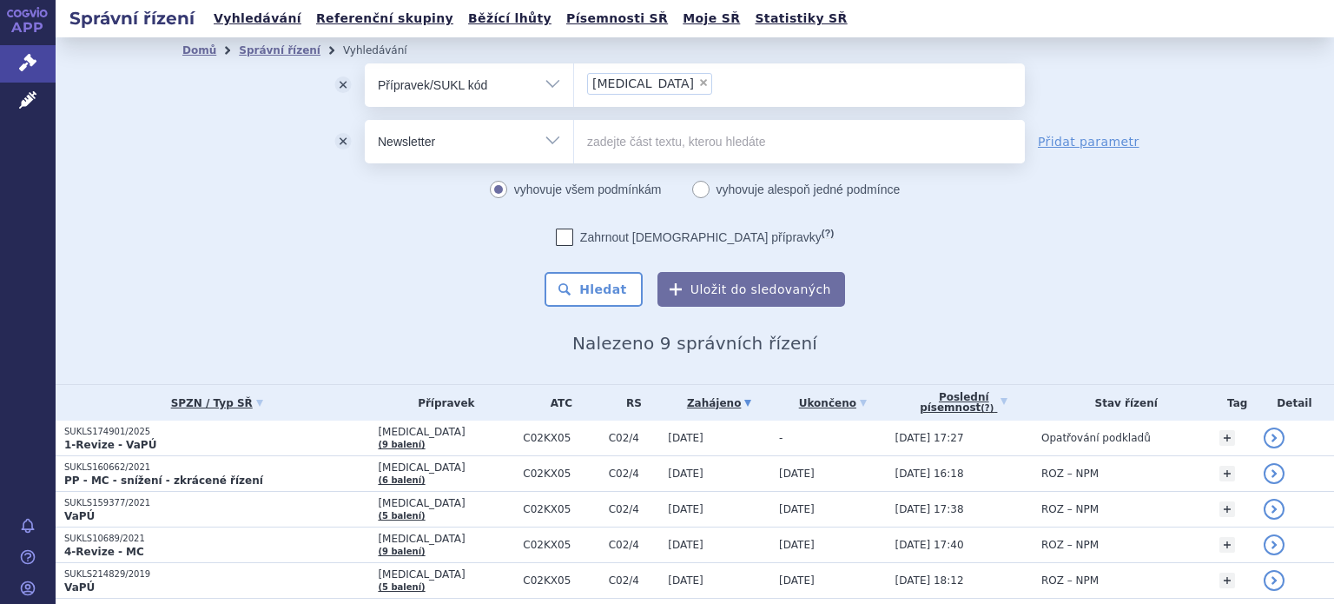
click at [618, 143] on input "text" at bounding box center [799, 141] width 451 height 43
type input "vzdání se"
click at [698, 81] on span "×" at bounding box center [703, 82] width 10 height 10
click at [574, 81] on select "keytruda" at bounding box center [573, 84] width 1 height 43
select select
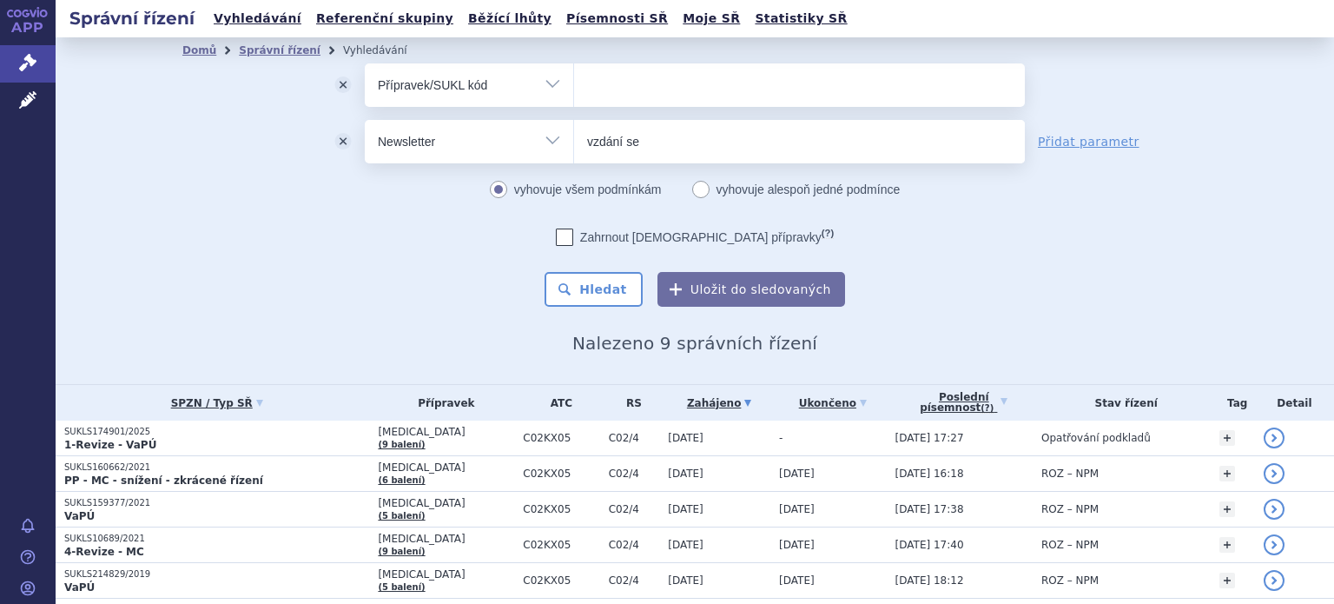
click at [333, 83] on button "odstranit" at bounding box center [342, 84] width 43 height 43
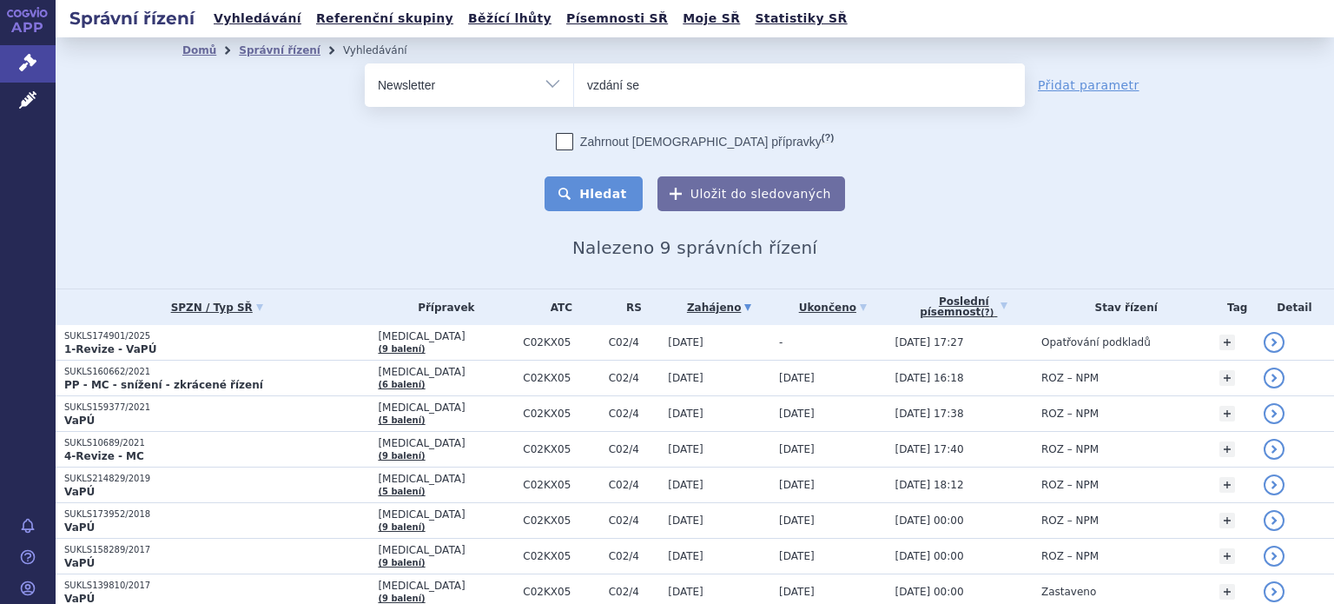
click at [624, 199] on button "Hledat" at bounding box center [593, 193] width 98 height 35
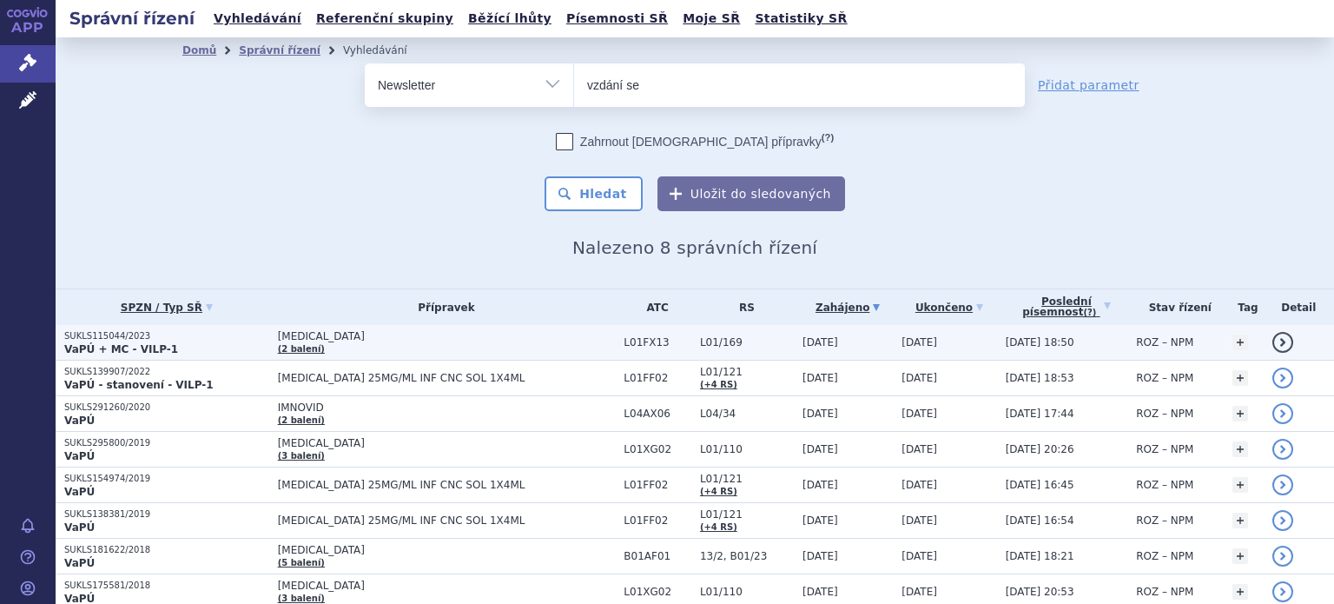
scroll to position [73, 0]
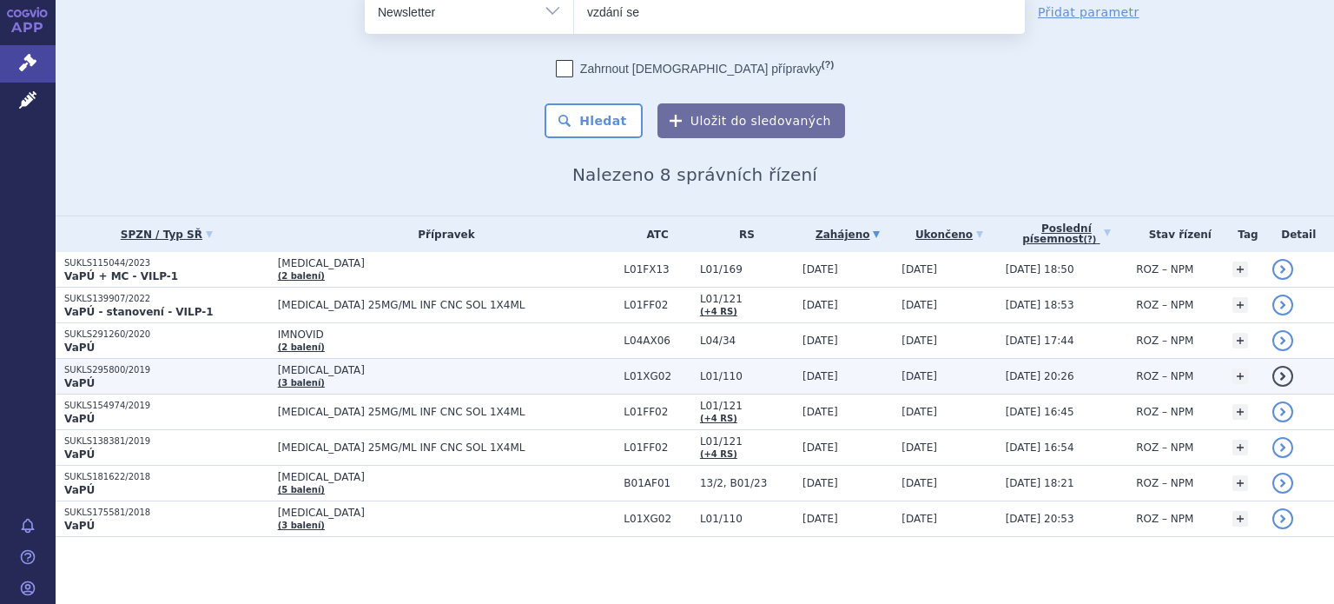
click at [404, 383] on td "KYPROLIS (3 balení)" at bounding box center [442, 377] width 346 height 36
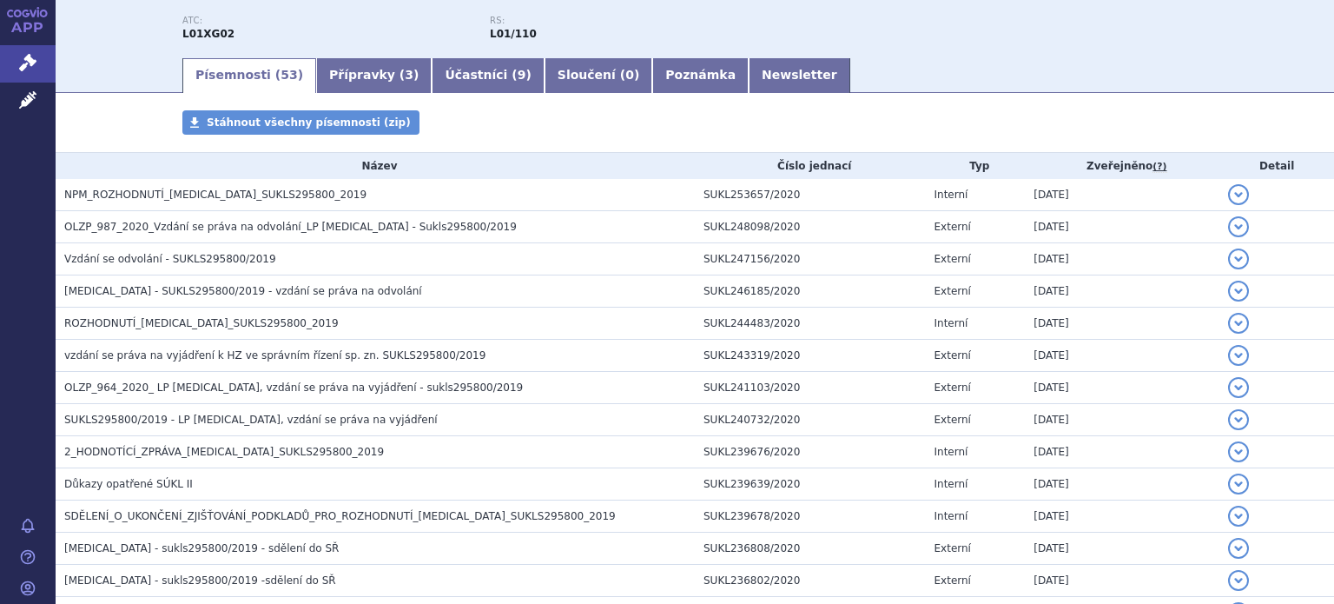
scroll to position [261, 0]
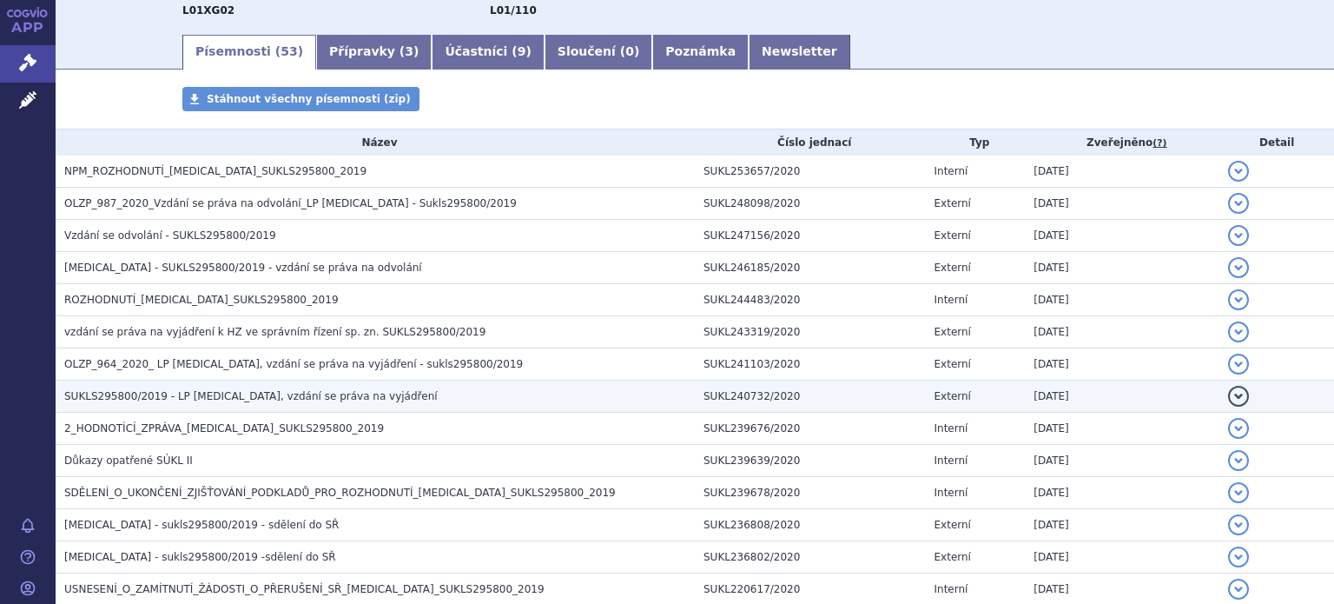
click at [276, 399] on span "SUKLS295800/2019 - LP KYPROLIS, vzdání se práva na vyjádření" at bounding box center [250, 396] width 373 height 12
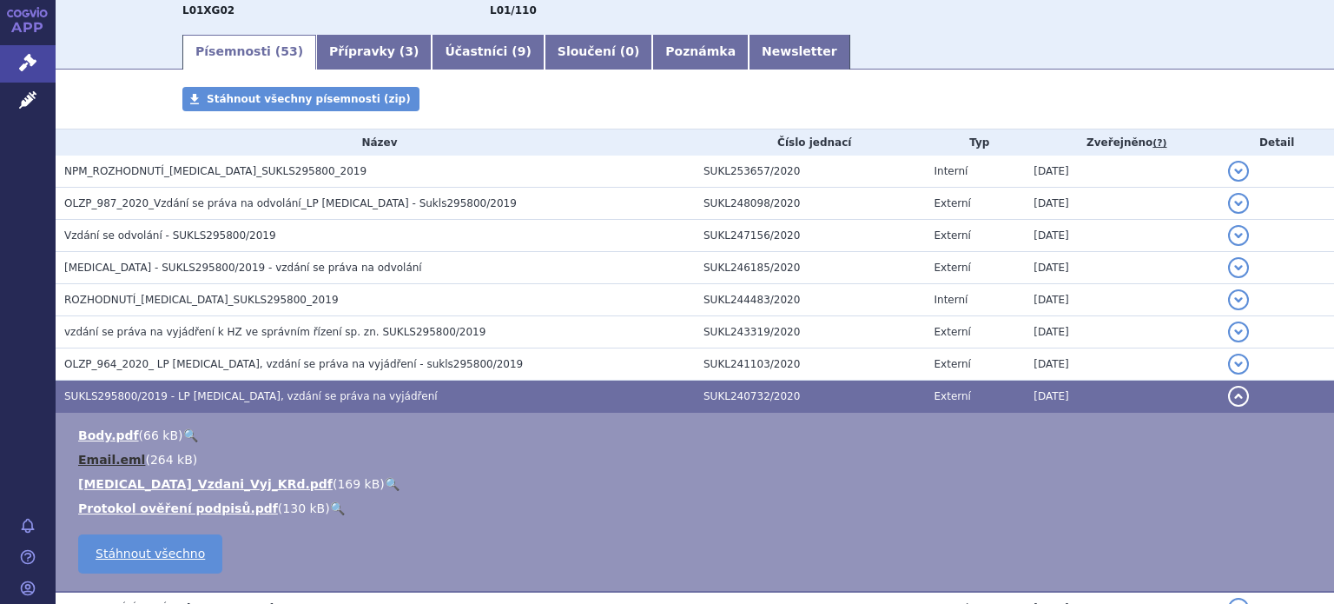
click at [95, 461] on link "Email.eml" at bounding box center [111, 459] width 67 height 14
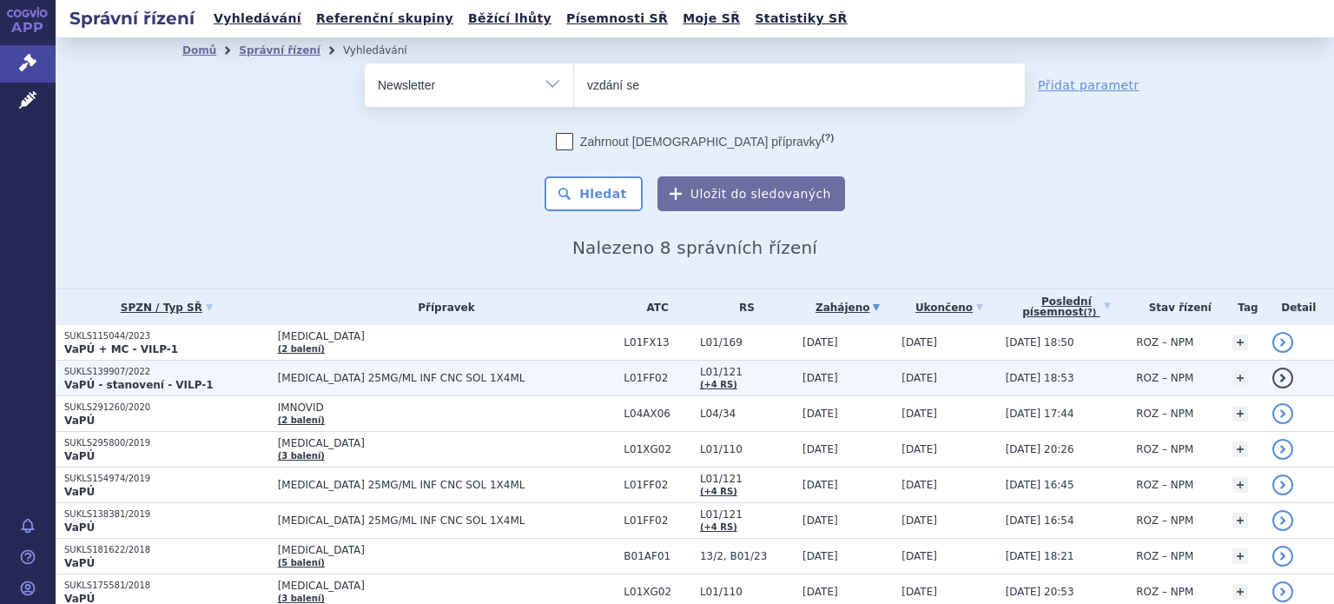
click at [444, 379] on span "[MEDICAL_DATA] 25MG/ML INF CNC SOL 1X4ML" at bounding box center [447, 378] width 338 height 12
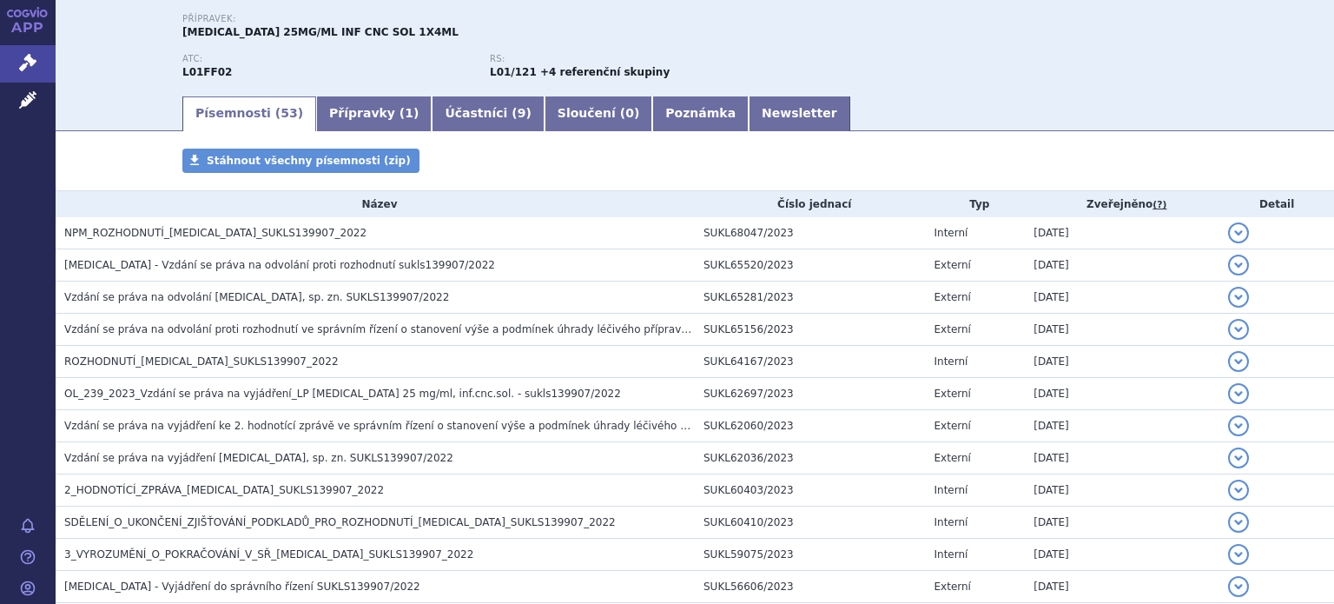
scroll to position [261, 0]
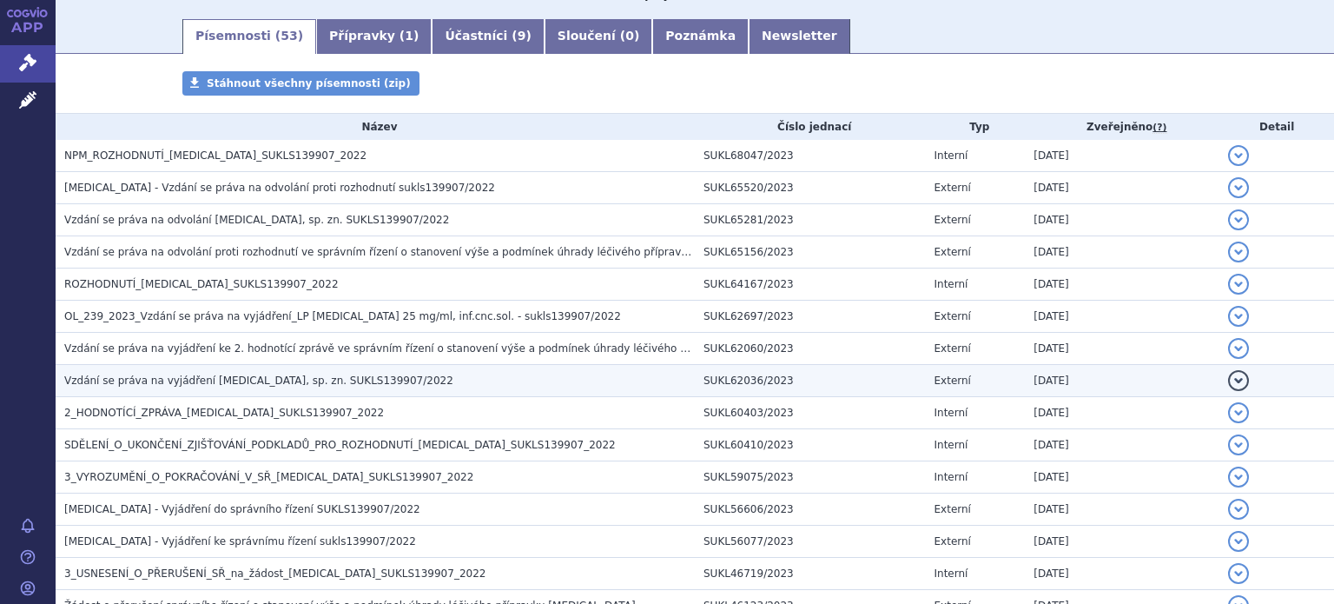
click at [278, 378] on span "Vzdání se práva na vyjádření KEYTRUDA, sp. zn. SUKLS139907/2022" at bounding box center [258, 380] width 389 height 12
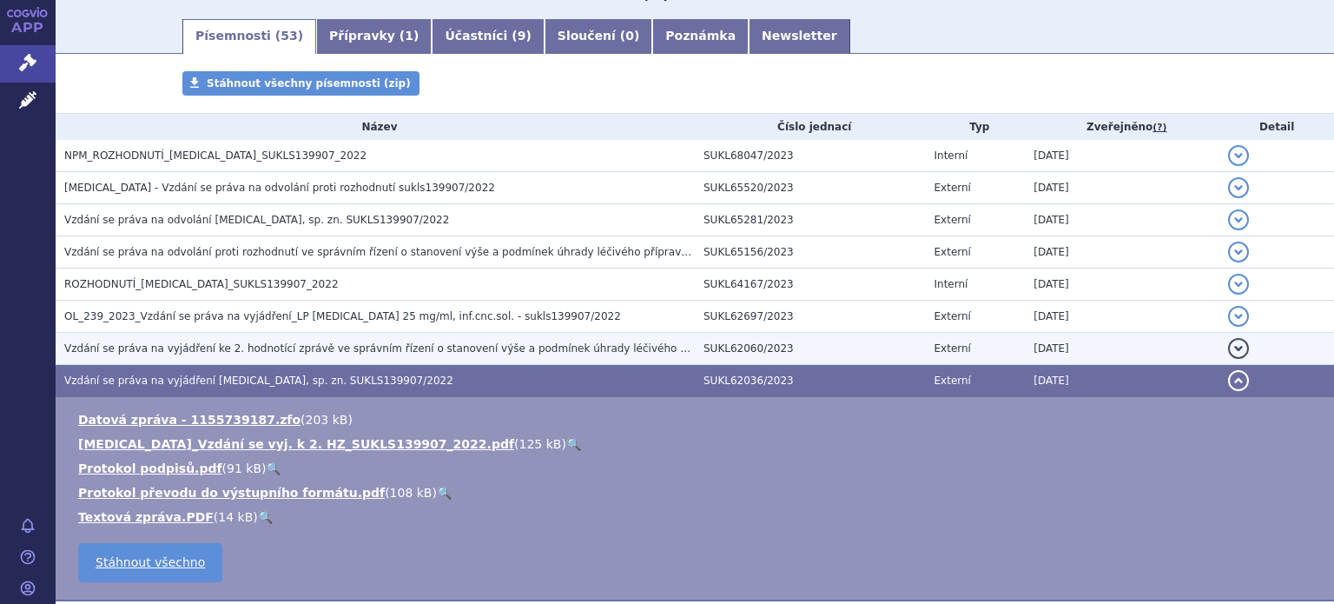
click at [181, 350] on span "Vzdání se práva na vyjádření ke 2. hodnotící zprávě ve správním řízení o stanov…" at bounding box center [498, 348] width 869 height 12
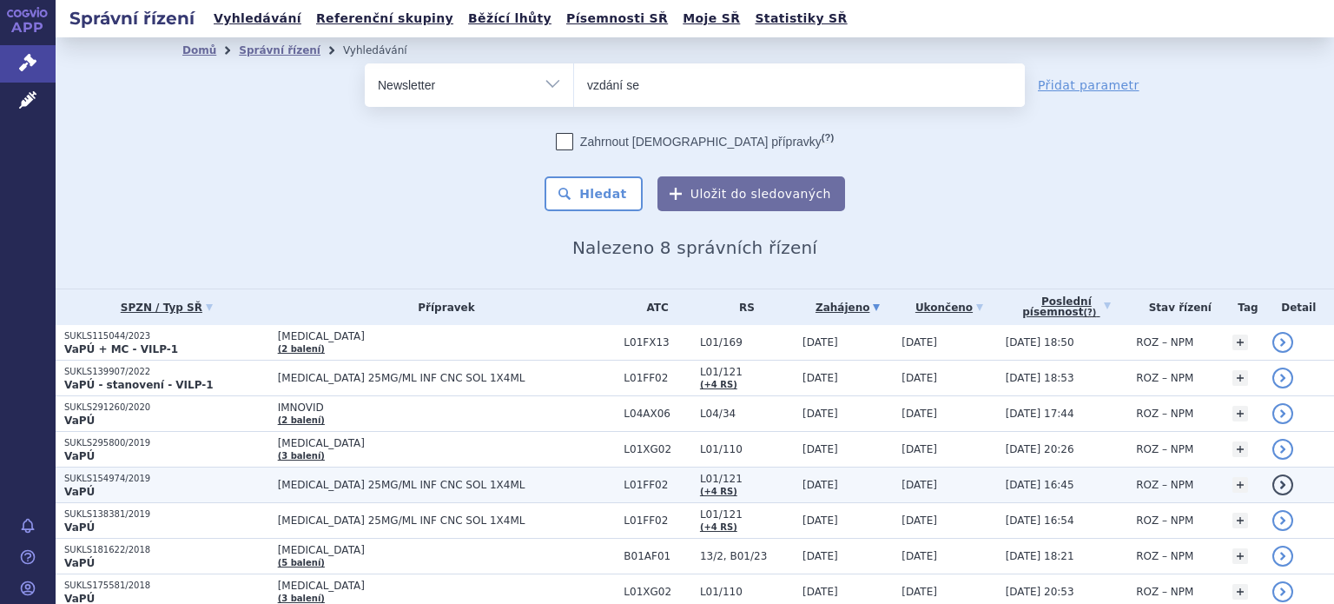
click at [390, 485] on span "[MEDICAL_DATA] 25MG/ML INF CNC SOL 1X4ML" at bounding box center [447, 484] width 338 height 12
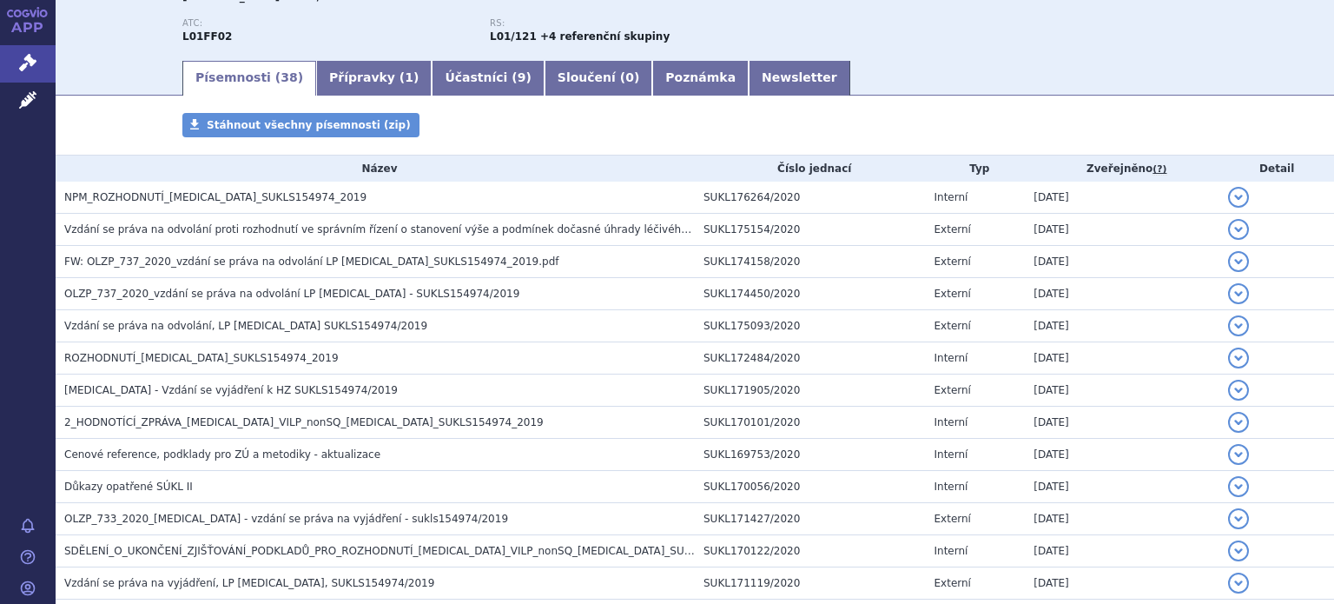
scroll to position [261, 0]
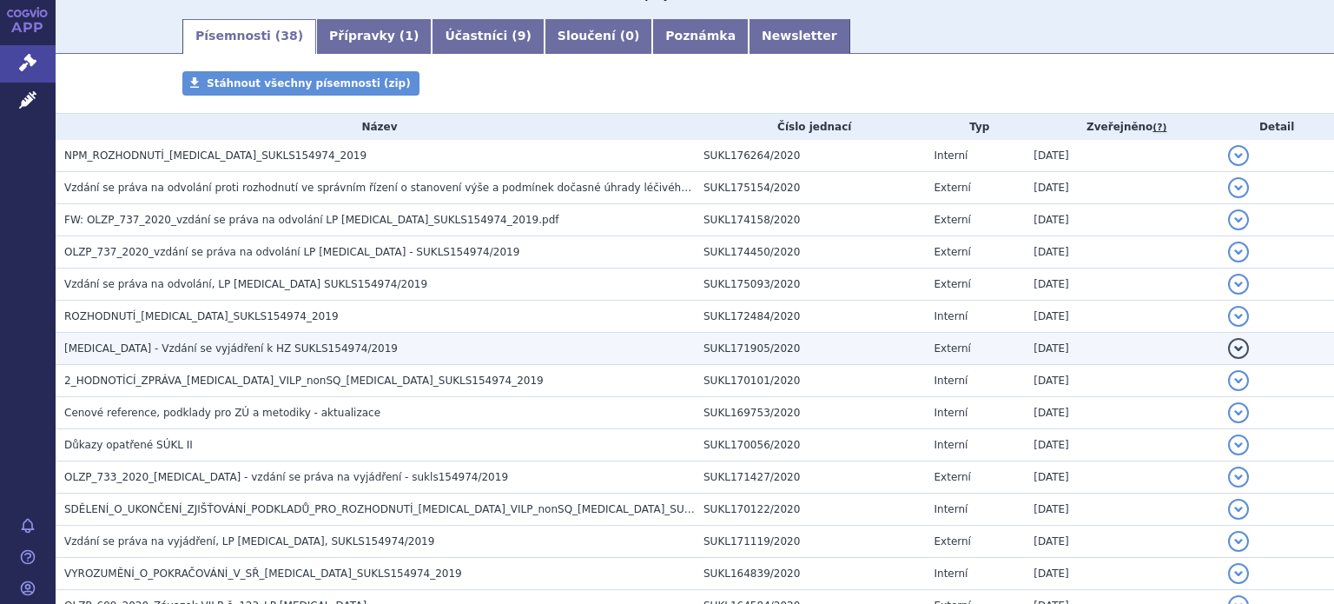
click at [155, 346] on span "[MEDICAL_DATA] - Vzdání se vyjádření k HZ SUKLS154974/2019" at bounding box center [230, 348] width 333 height 12
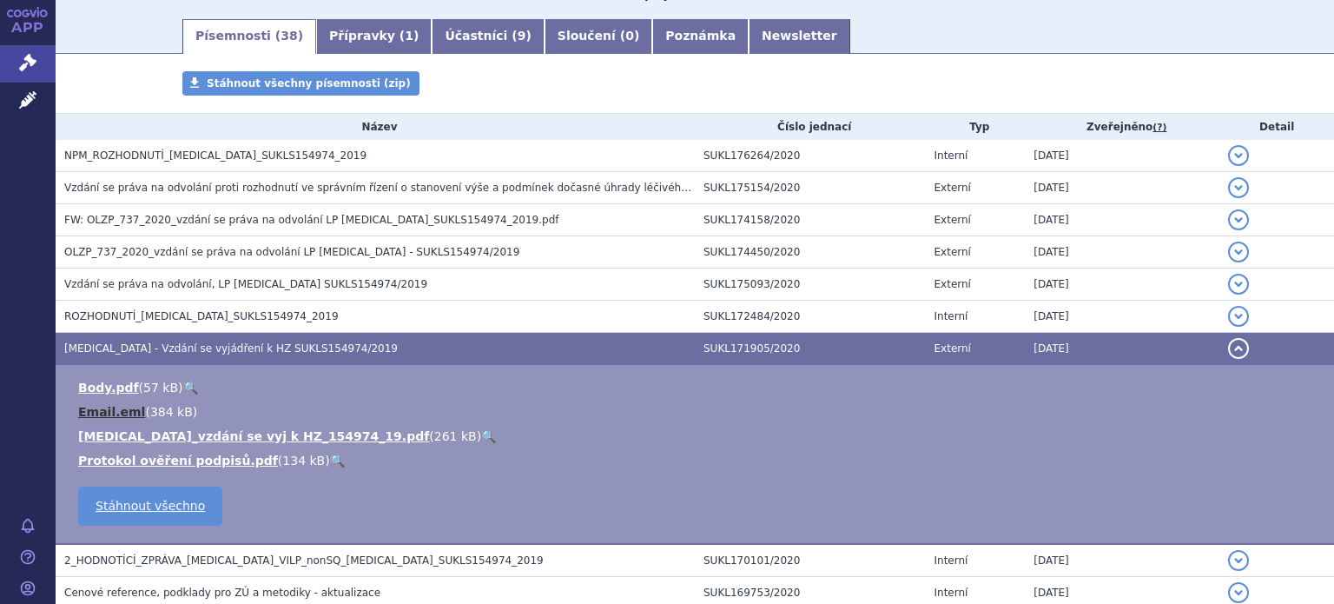
click at [108, 409] on link "Email.eml" at bounding box center [111, 412] width 67 height 14
